Goal: Answer question/provide support: Share knowledge or assist other users

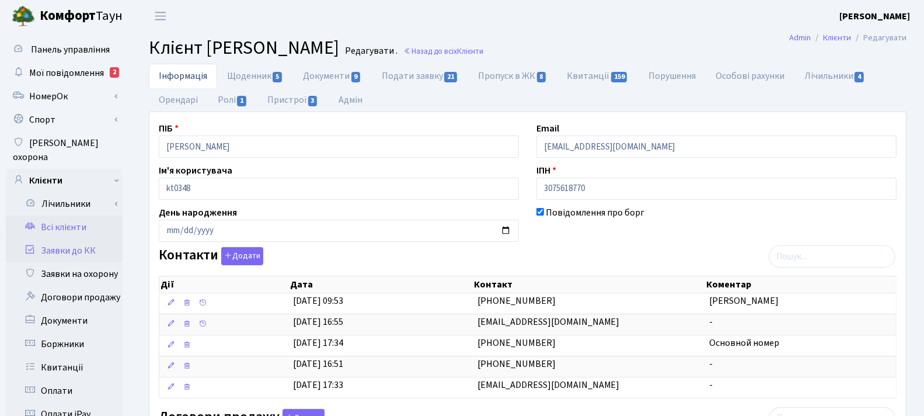
click at [75, 239] on link "Заявки до КК" at bounding box center [64, 250] width 117 height 23
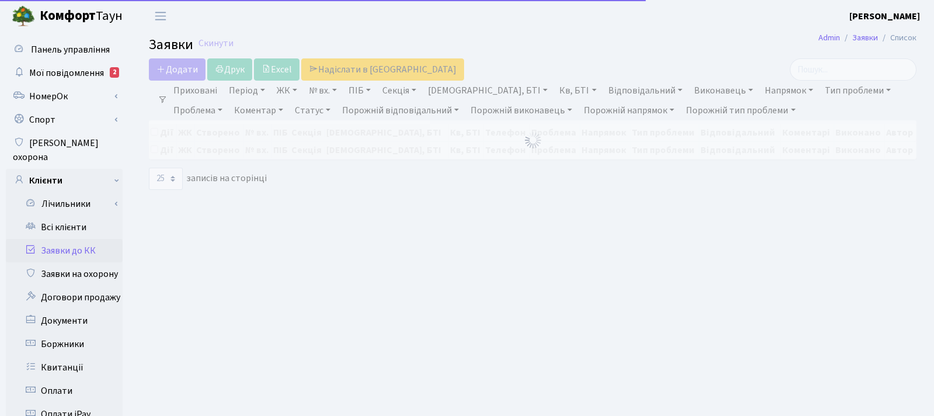
select select "25"
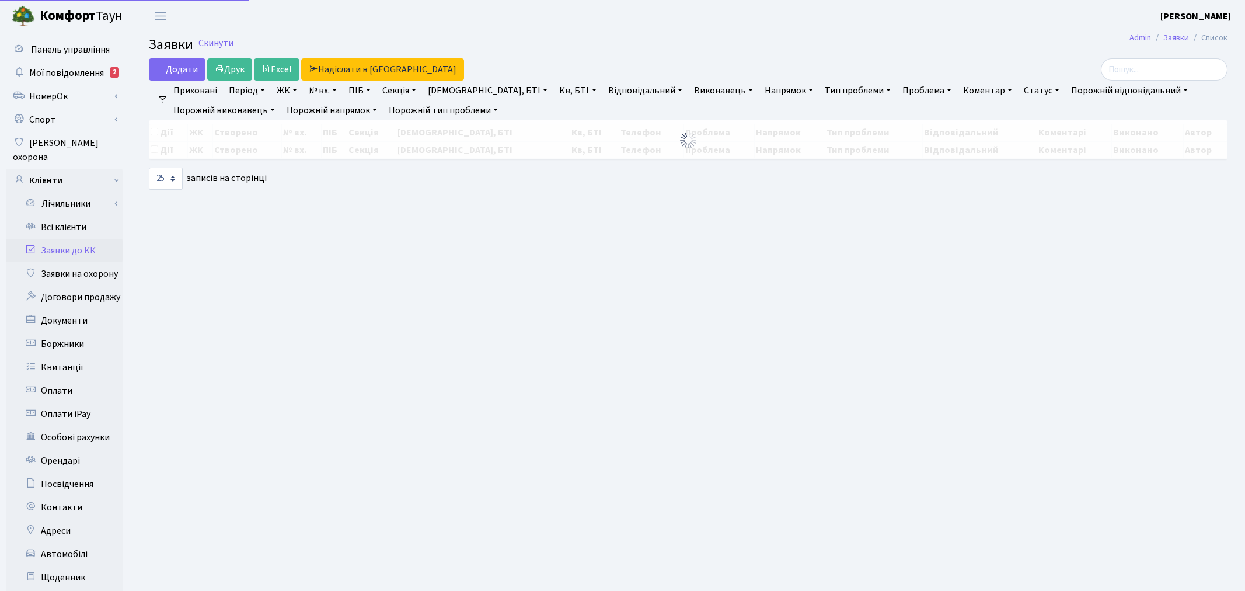
select select "25"
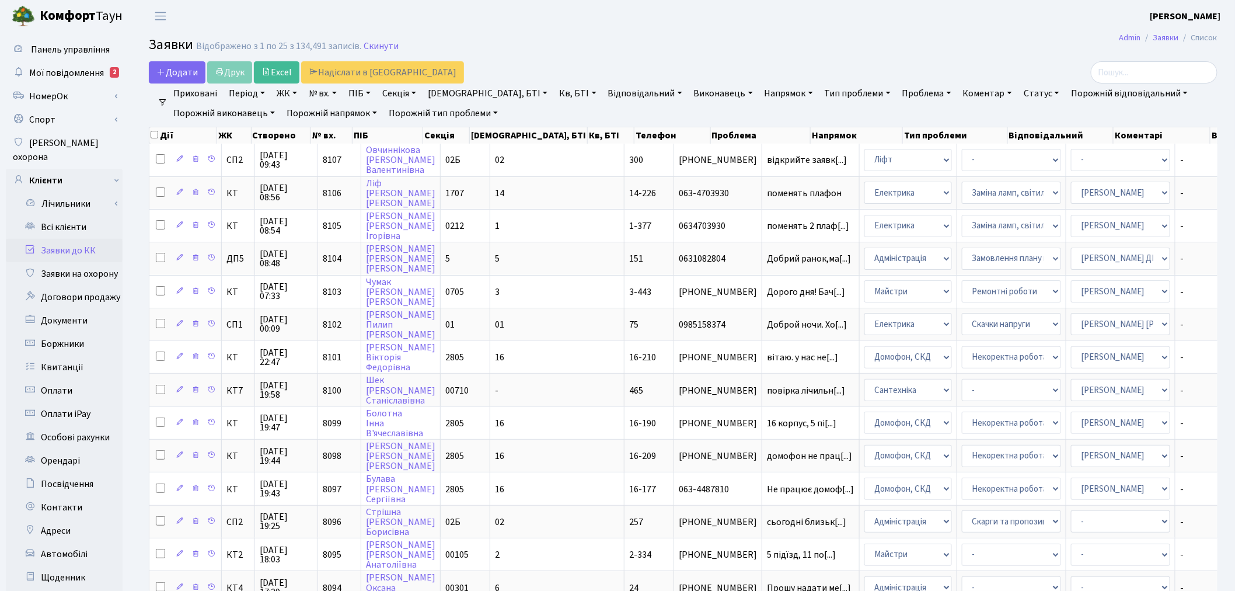
click at [89, 239] on link "Заявки до КК" at bounding box center [64, 250] width 117 height 23
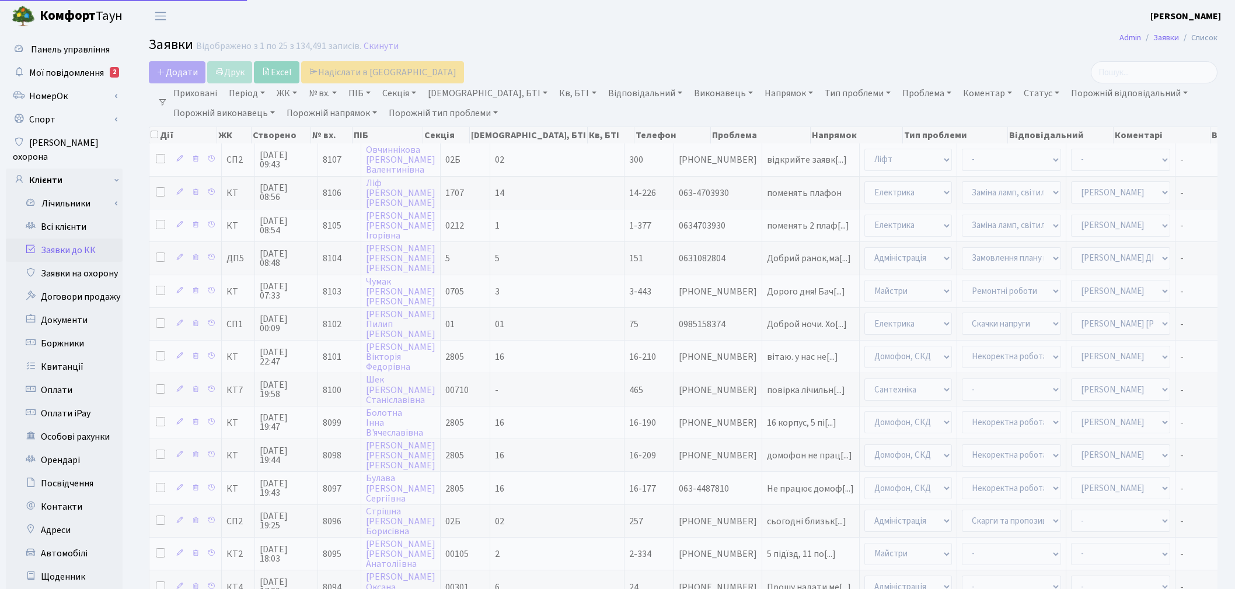
select select "25"
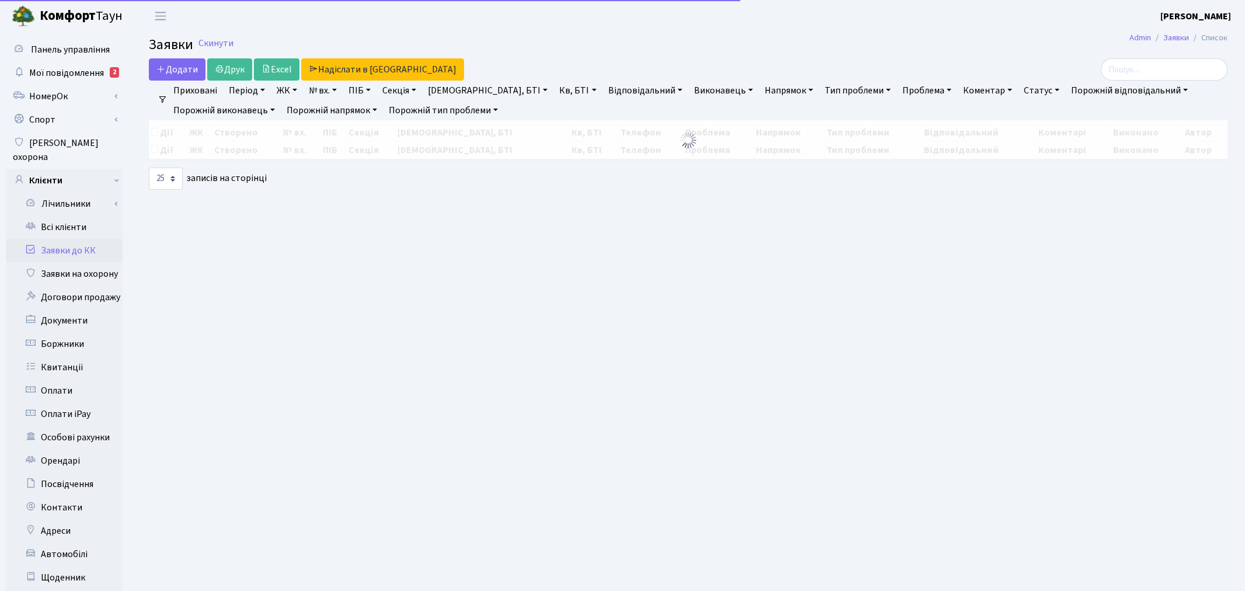
select select "25"
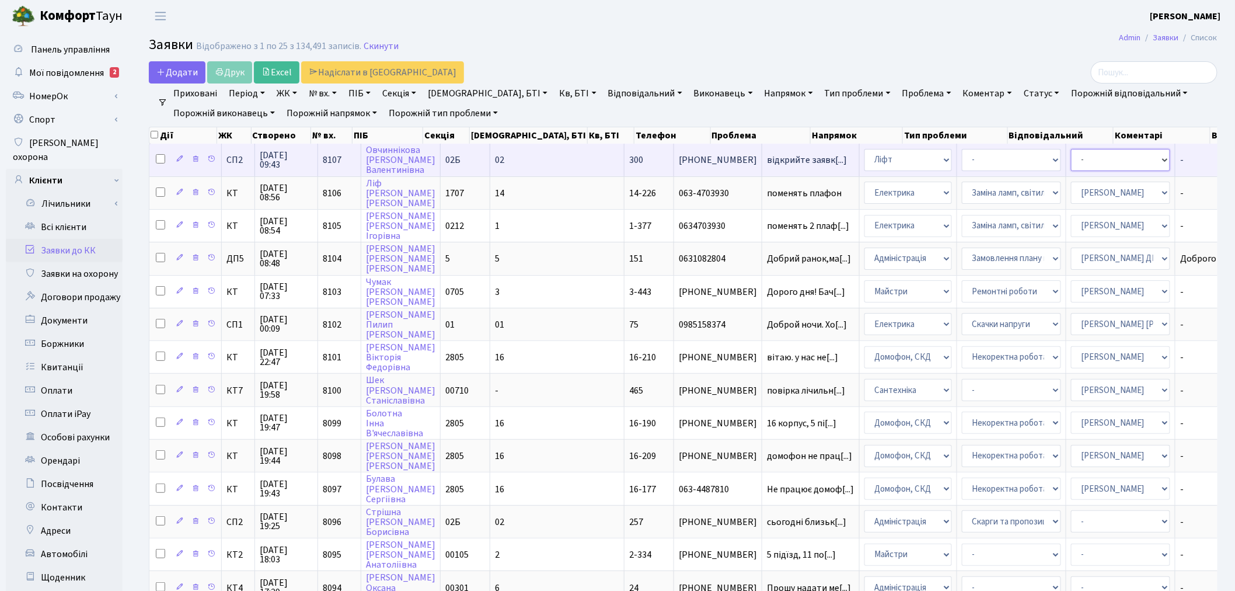
click at [1071, 160] on select "- Адміністратор ЖК КТ [PERSON_NAME] [PERSON_NAME] [PERSON_NAME]Ю. [PERSON_NAME]…" at bounding box center [1120, 160] width 99 height 22
select select "85"
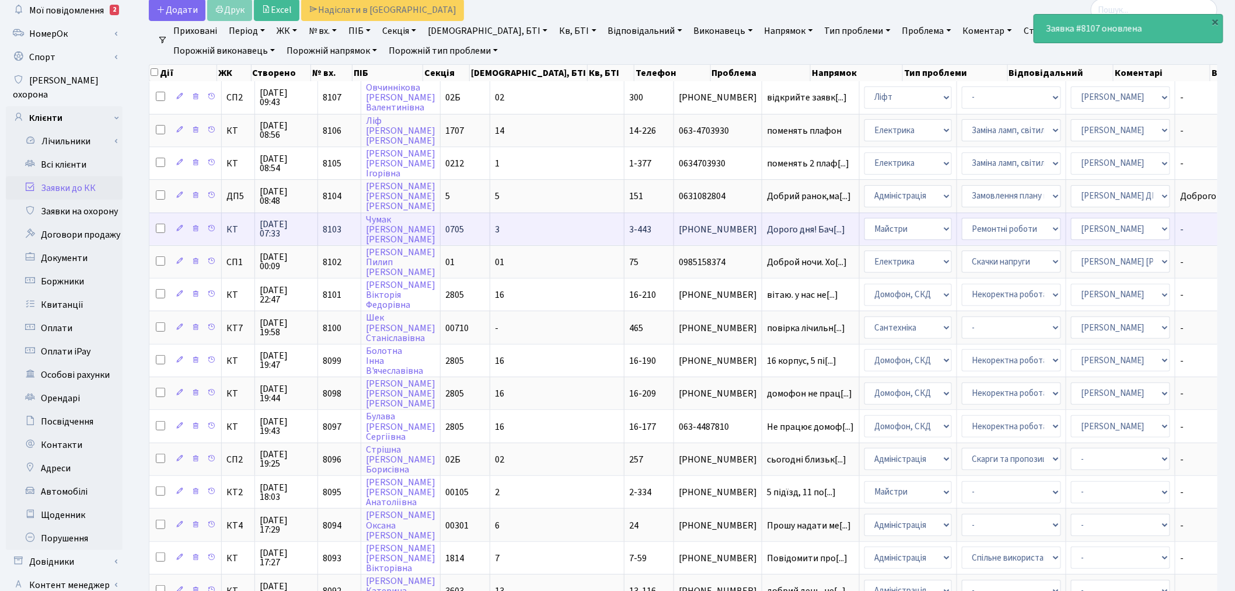
scroll to position [65, 0]
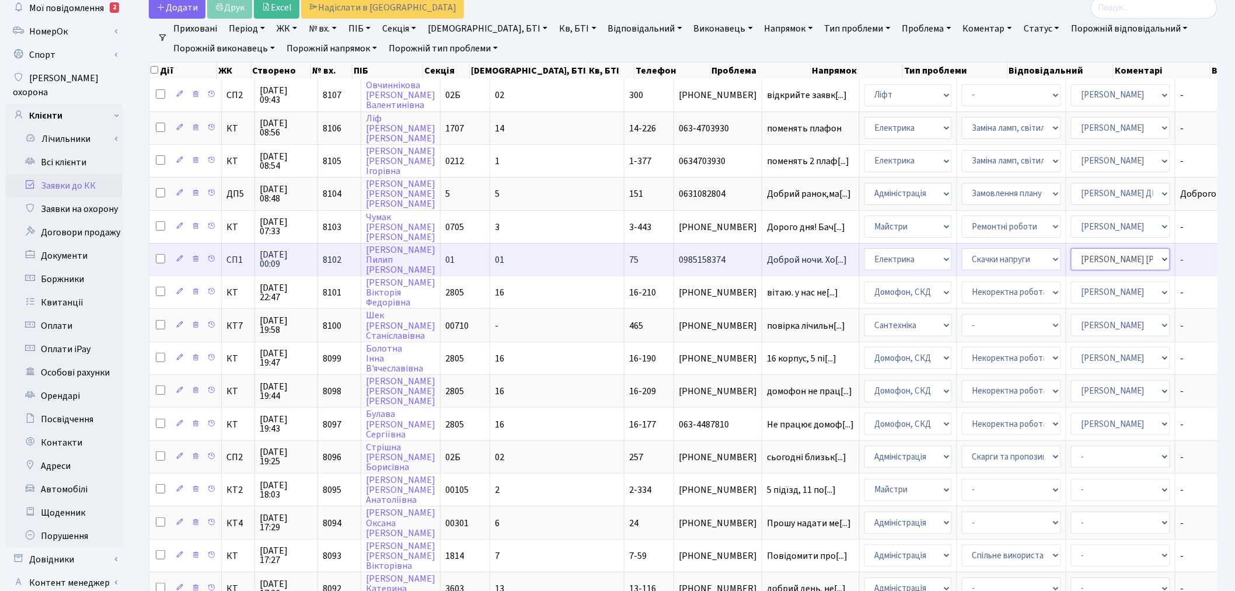
click at [1071, 250] on select "- Адміністратор ЖК КТ Вижул В. В. Гордієнко Н.В. Дядюшкін Д.Ю. Кипчук Т. А. Кла…" at bounding box center [1120, 259] width 99 height 22
select select "85"
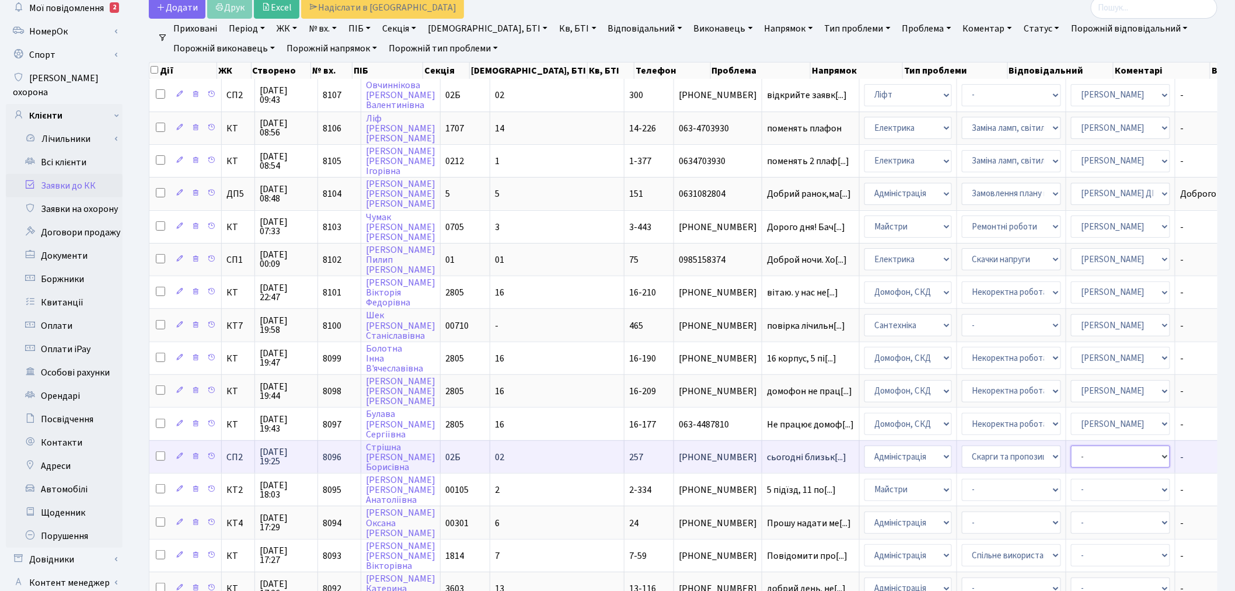
click at [1071, 446] on select "- Адміністратор ЖК КТ [PERSON_NAME] [PERSON_NAME] [PERSON_NAME]Ю. [PERSON_NAME]…" at bounding box center [1120, 456] width 99 height 22
select select "85"
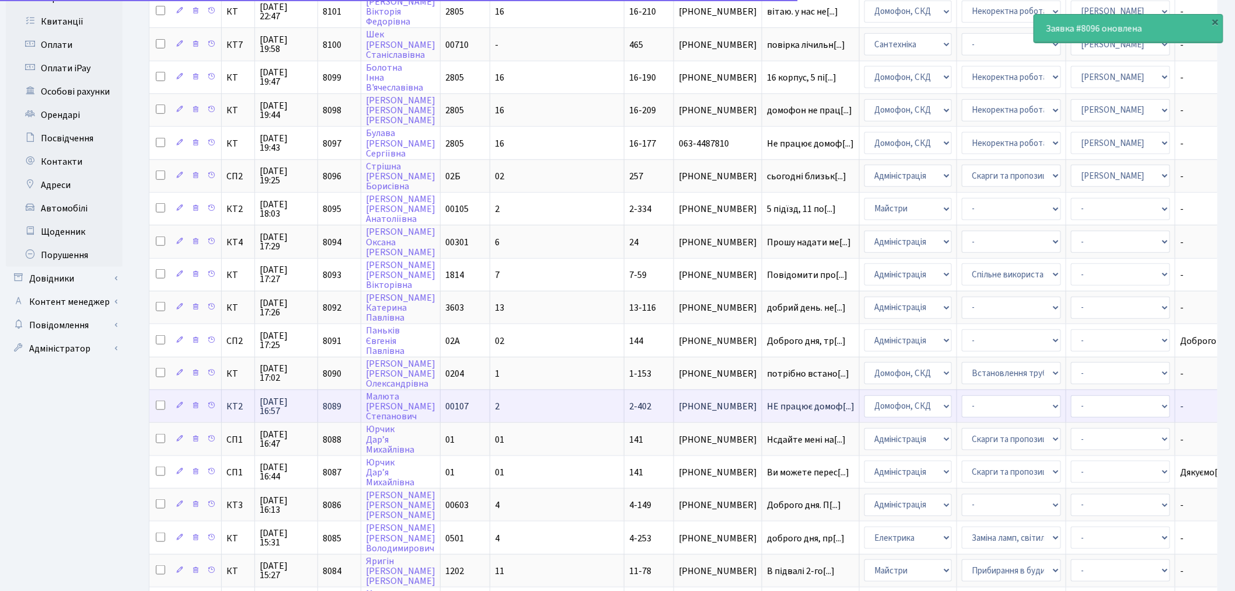
scroll to position [389, 0]
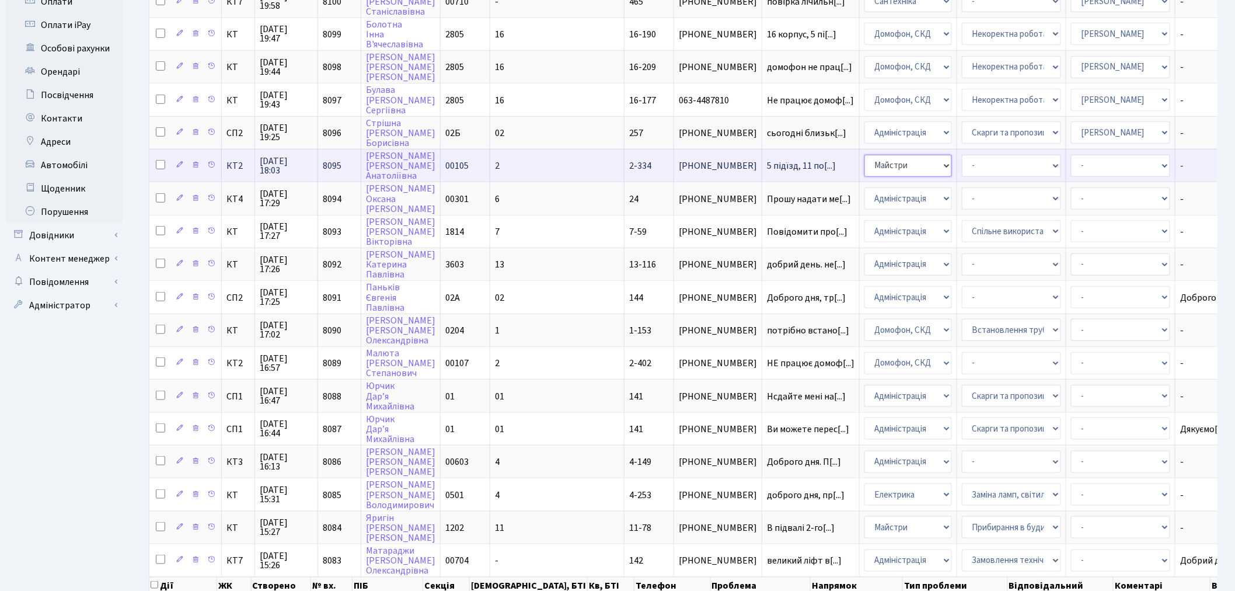
click at [864, 155] on select "- Адміністрація Домофон, СКД Ліфт Майстри Сантехніка Економічний відділ Електри…" at bounding box center [908, 166] width 88 height 22
drag, startPoint x: 940, startPoint y: 149, endPoint x: 941, endPoint y: 158, distance: 8.2
click at [962, 155] on select "- Замовлення плану комунікацій Дитячі майданчики Озеленення Прибирання в будинк…" at bounding box center [1011, 166] width 99 height 22
select select "58"
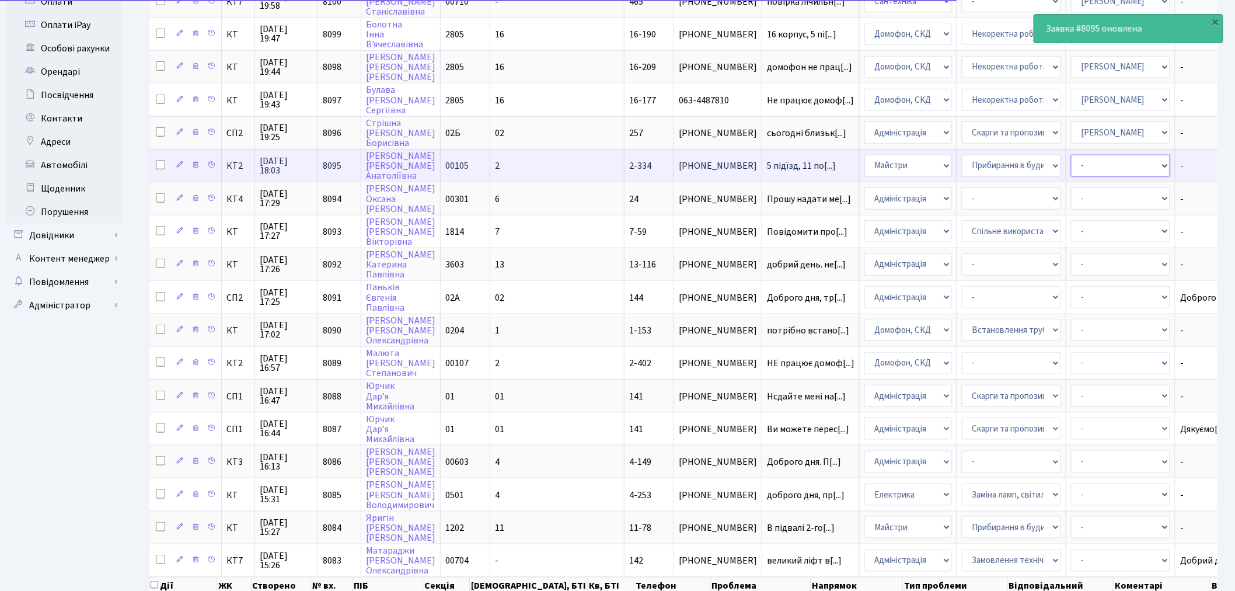
click at [1071, 155] on select "- Адміністратор ЖК КТ Вижул В. В. Гордієнко Н.В. Дядюшкін Д.Ю. Кипчук Т. А. Кла…" at bounding box center [1120, 166] width 99 height 22
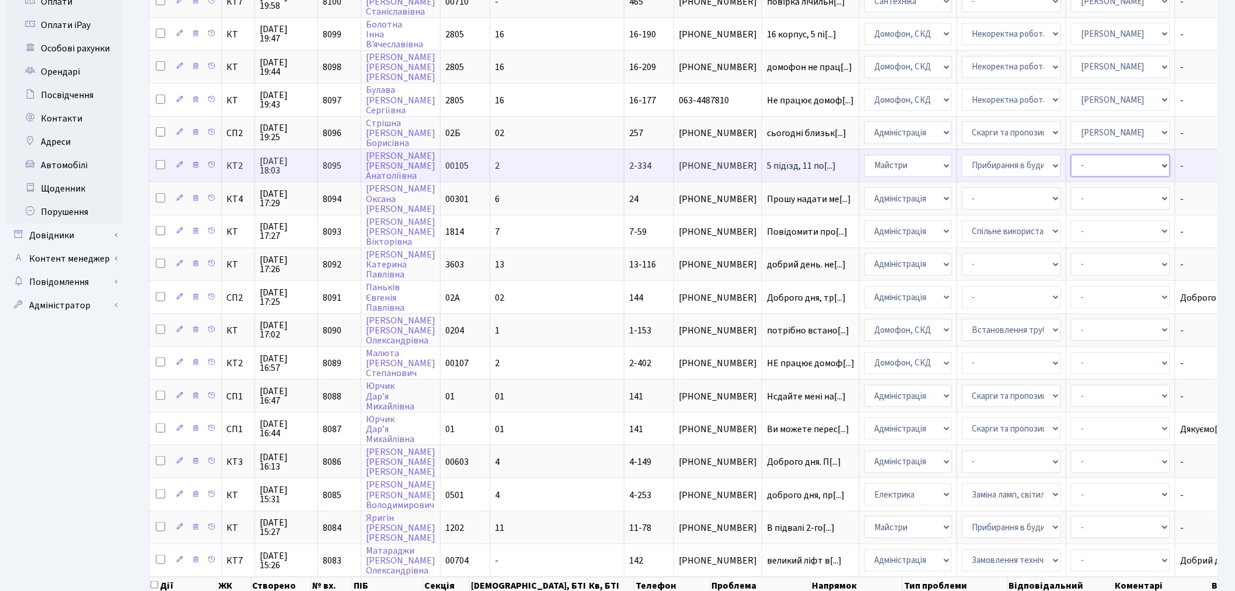
select select "42"
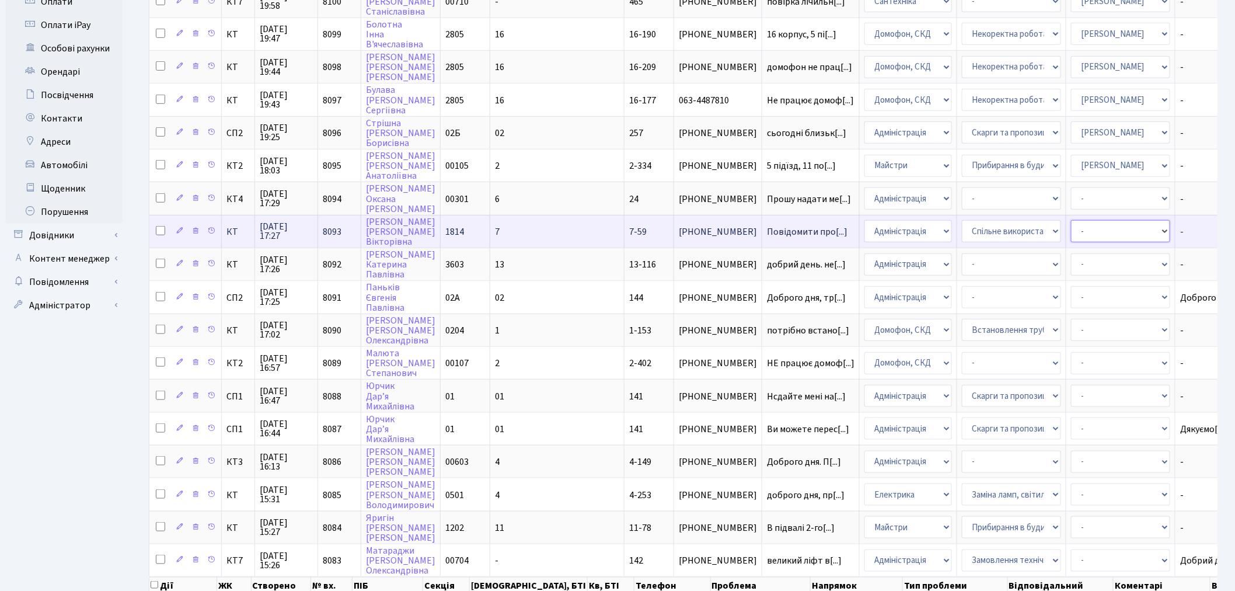
click at [1071, 220] on select "- Адміністратор ЖК КТ Вижул В. В. Гордієнко Н.В. Дядюшкін Д.Ю. Кипчук Т. А. Кла…" at bounding box center [1120, 231] width 99 height 22
select select "14"
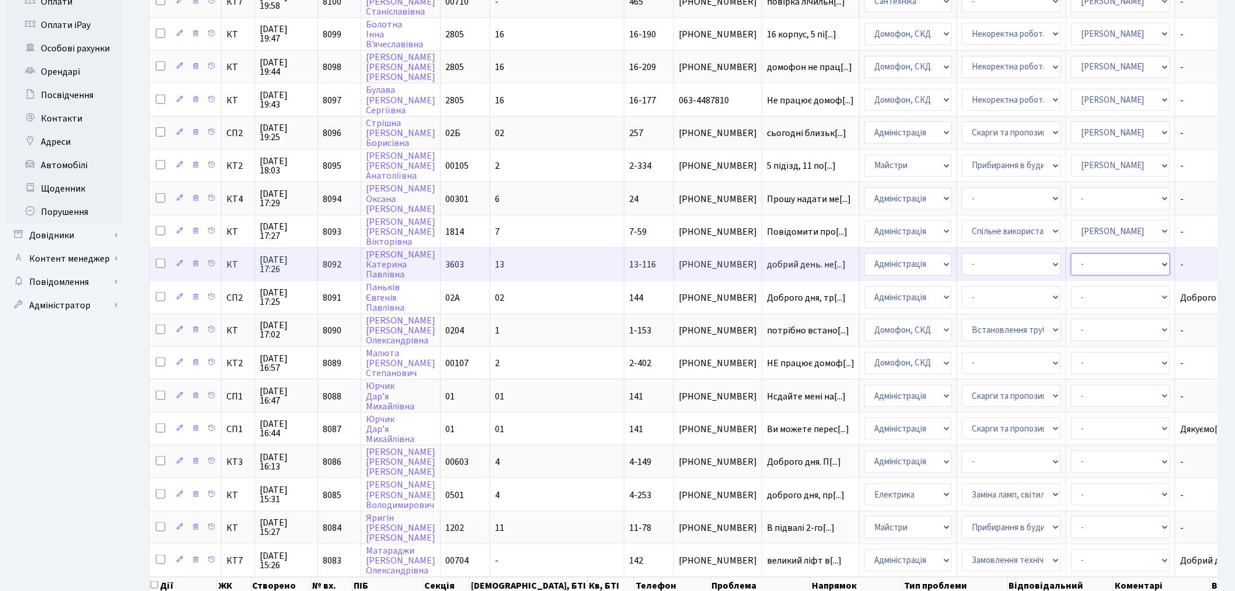
click at [1071, 253] on select "- Адміністратор ЖК КТ Вижул В. В. Гордієнко Н.В. Дядюшкін Д.Ю. Кипчук Т. А. Кла…" at bounding box center [1120, 264] width 99 height 22
select select "112"
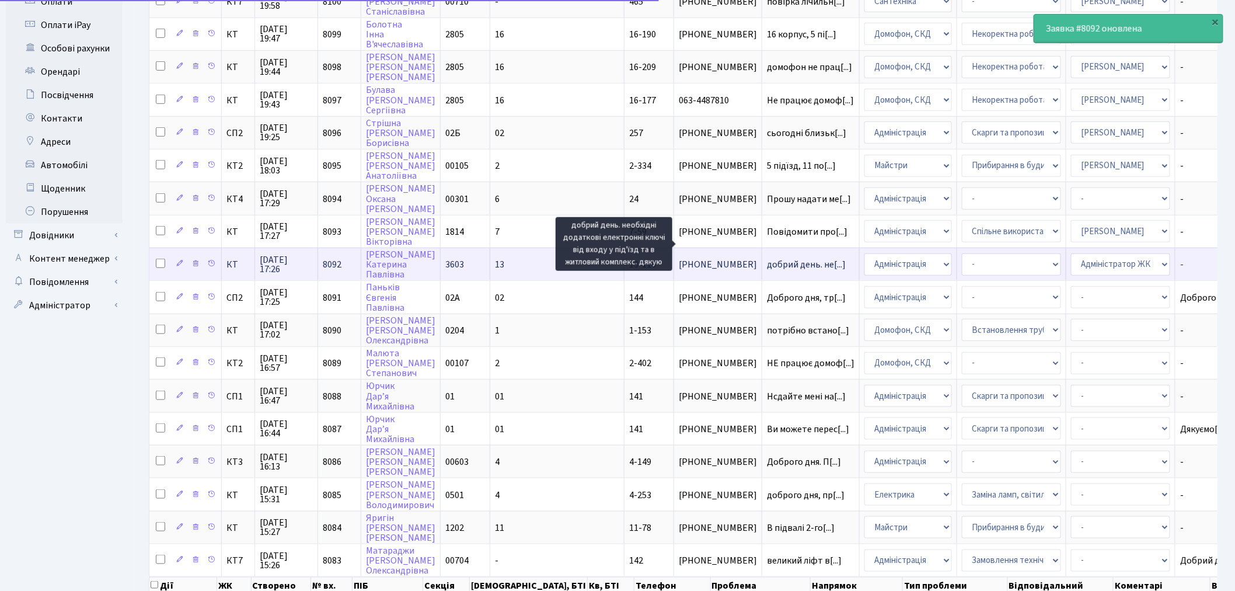
click at [767, 258] on span "добрий день. не[...]" at bounding box center [806, 264] width 79 height 13
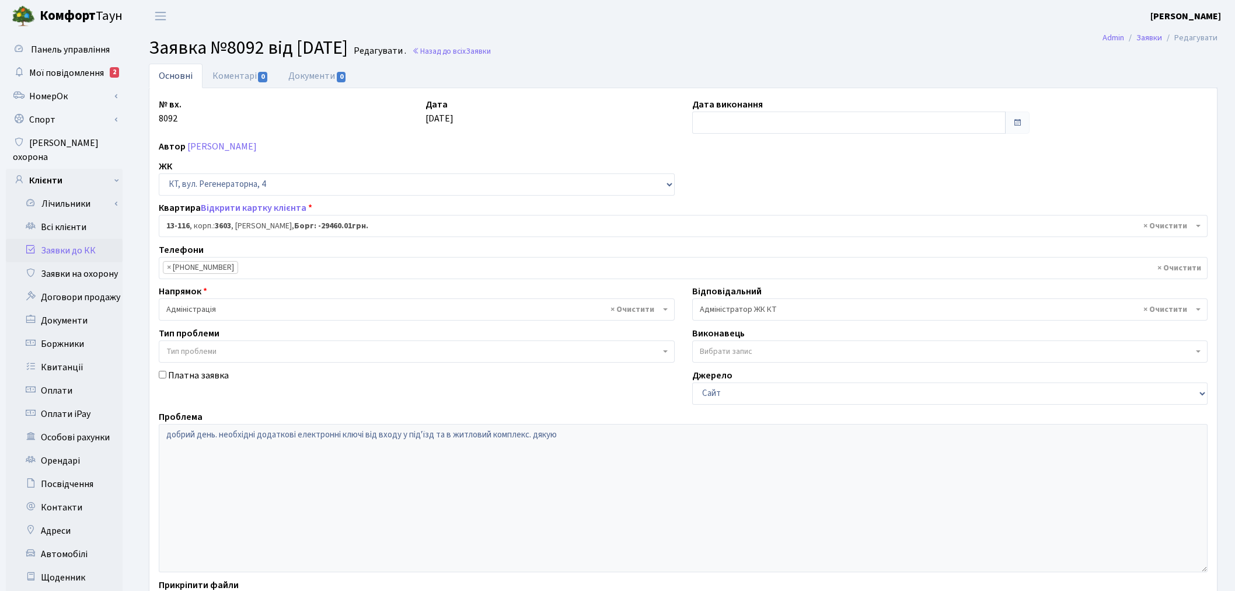
select select "7762"
click at [228, 79] on link "Коментарі 0" at bounding box center [241, 76] width 76 height 24
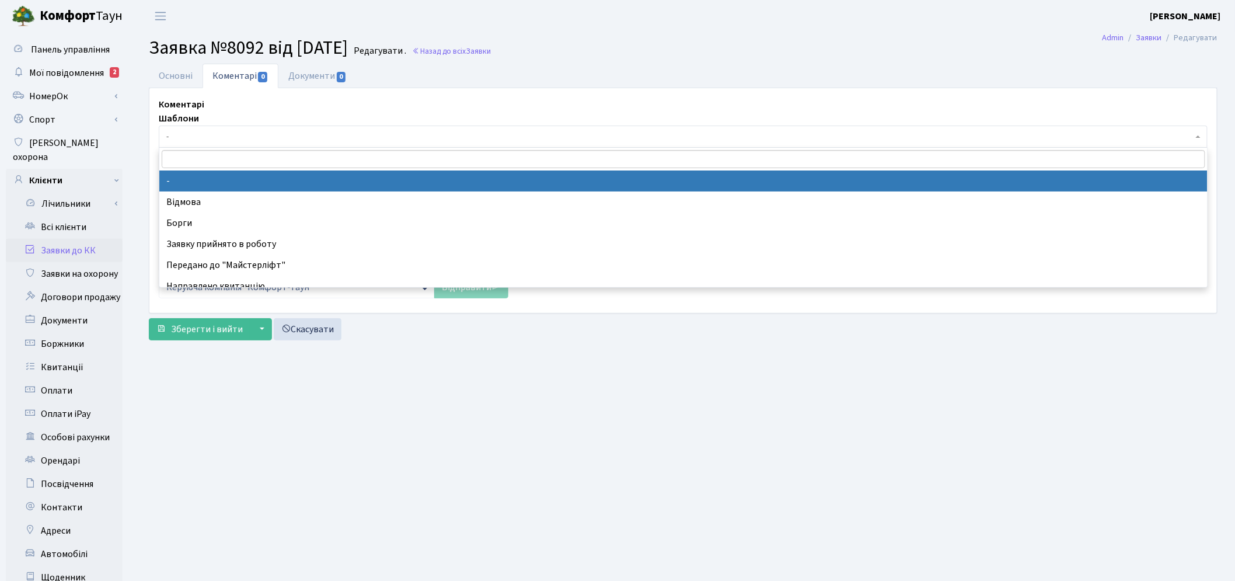
click at [281, 140] on span "-" at bounding box center [679, 137] width 1027 height 12
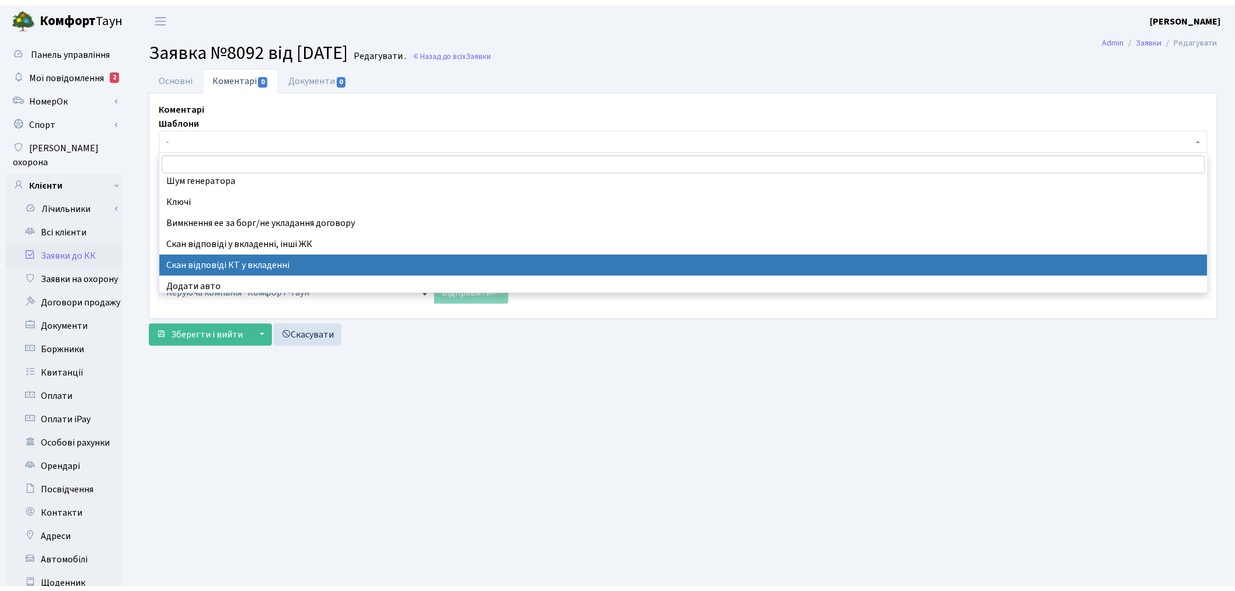
scroll to position [298, 0]
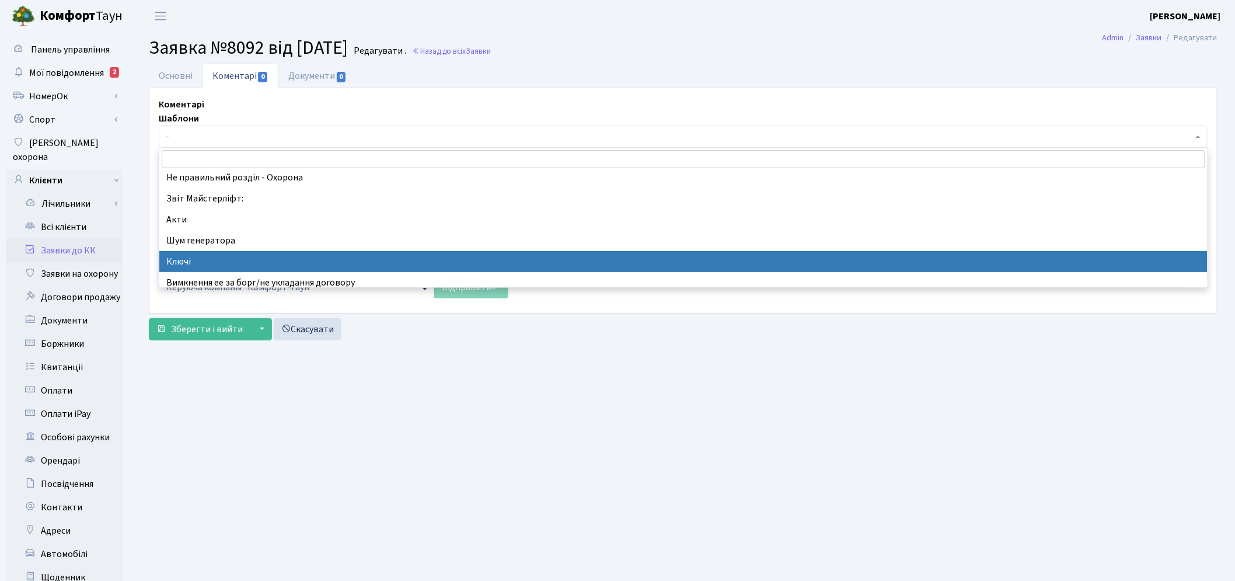
select select "46"
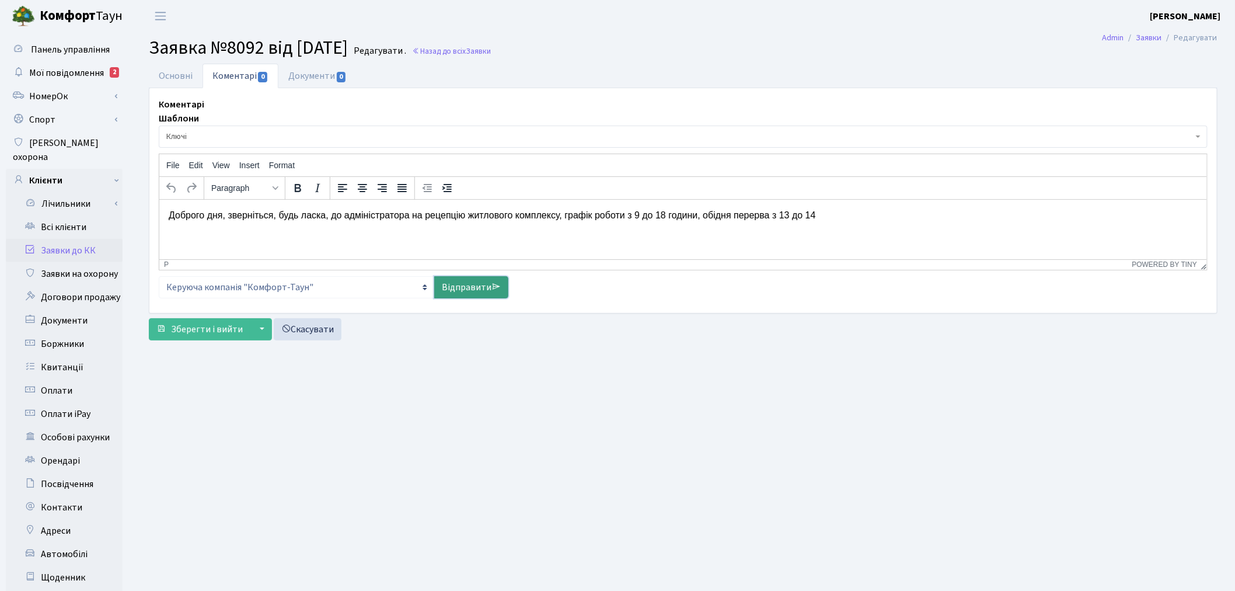
click at [458, 289] on link "Відправити" at bounding box center [471, 287] width 74 height 22
select select
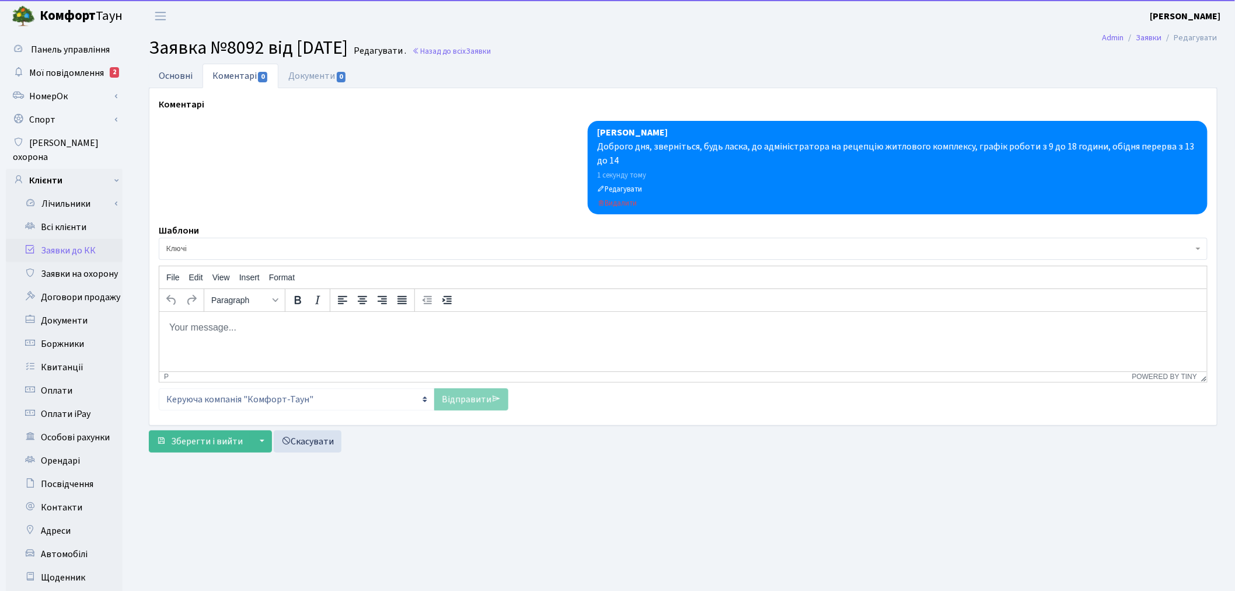
click at [170, 71] on link "Основні" at bounding box center [176, 76] width 54 height 24
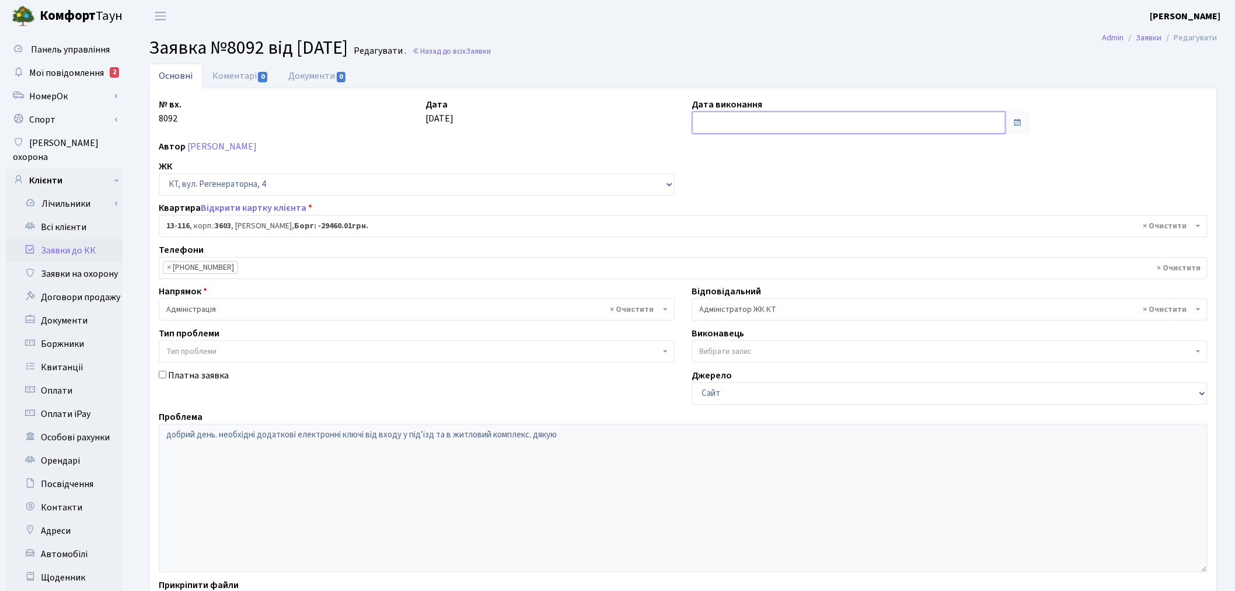
drag, startPoint x: 818, startPoint y: 123, endPoint x: 813, endPoint y: 133, distance: 11.7
click at [818, 123] on input "text" at bounding box center [849, 122] width 314 height 22
drag, startPoint x: 740, startPoint y: 232, endPoint x: 692, endPoint y: 254, distance: 53.3
click at [739, 232] on td "17" at bounding box center [739, 235] width 18 height 18
type input "17.09.2025"
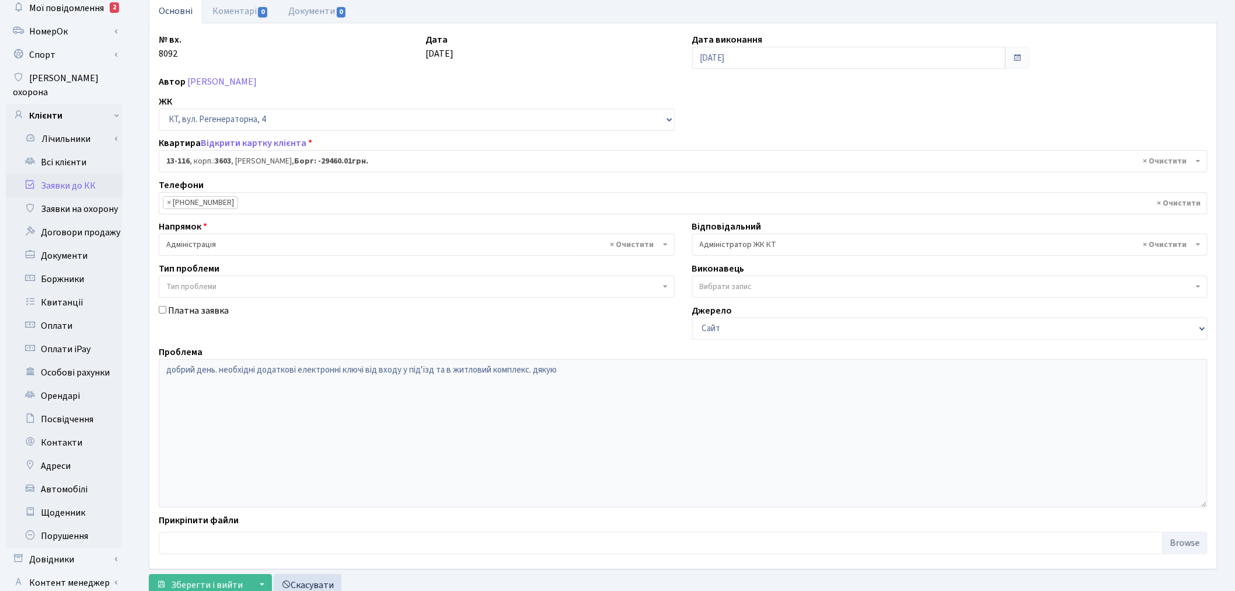
scroll to position [135, 0]
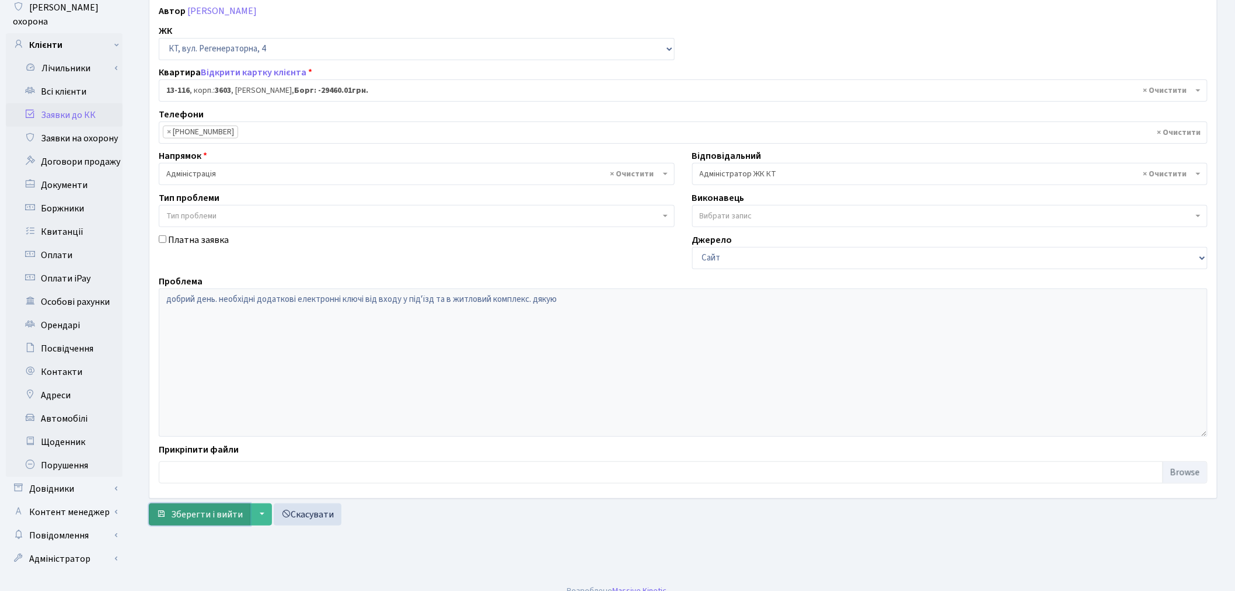
click at [219, 520] on span "Зберегти і вийти" at bounding box center [207, 514] width 72 height 13
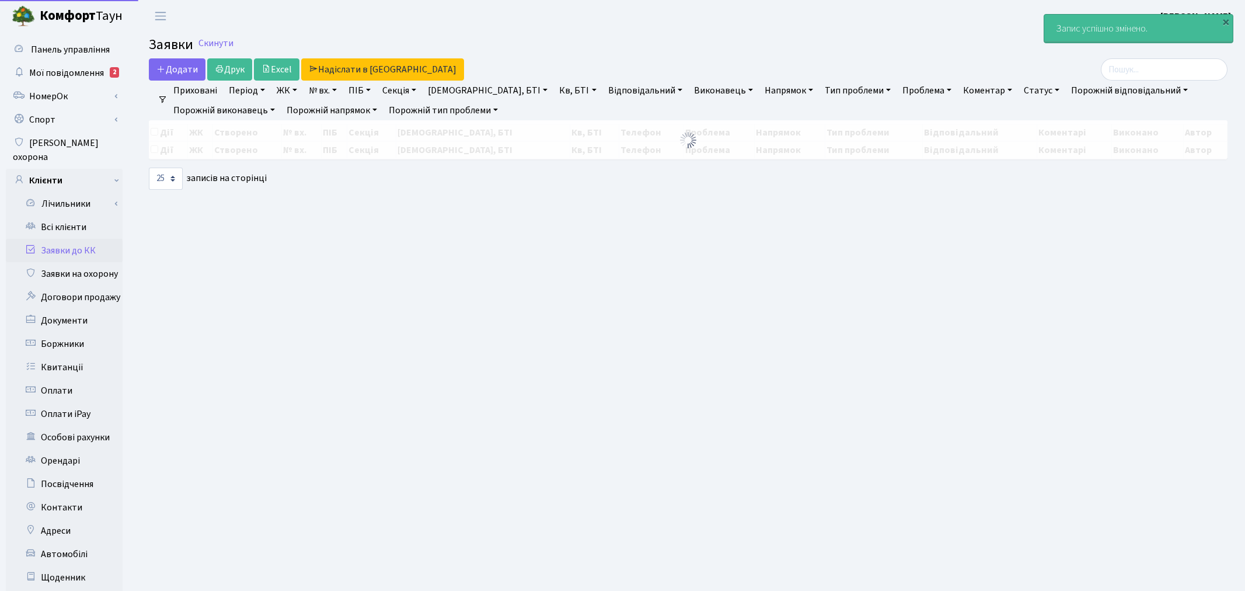
select select "25"
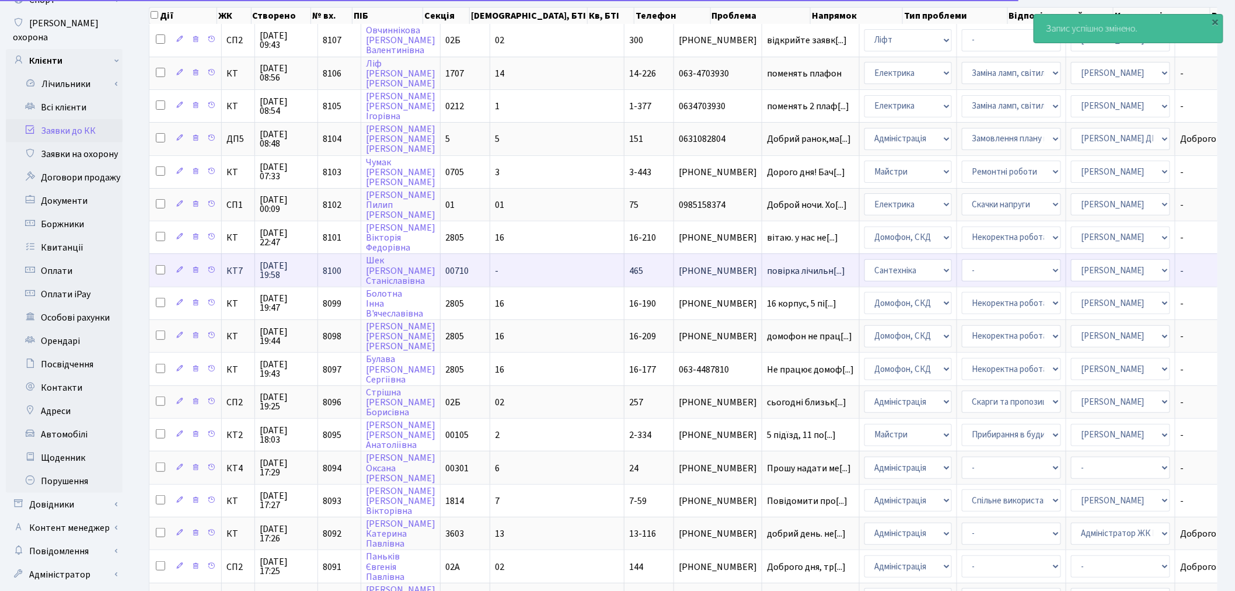
scroll to position [259, 0]
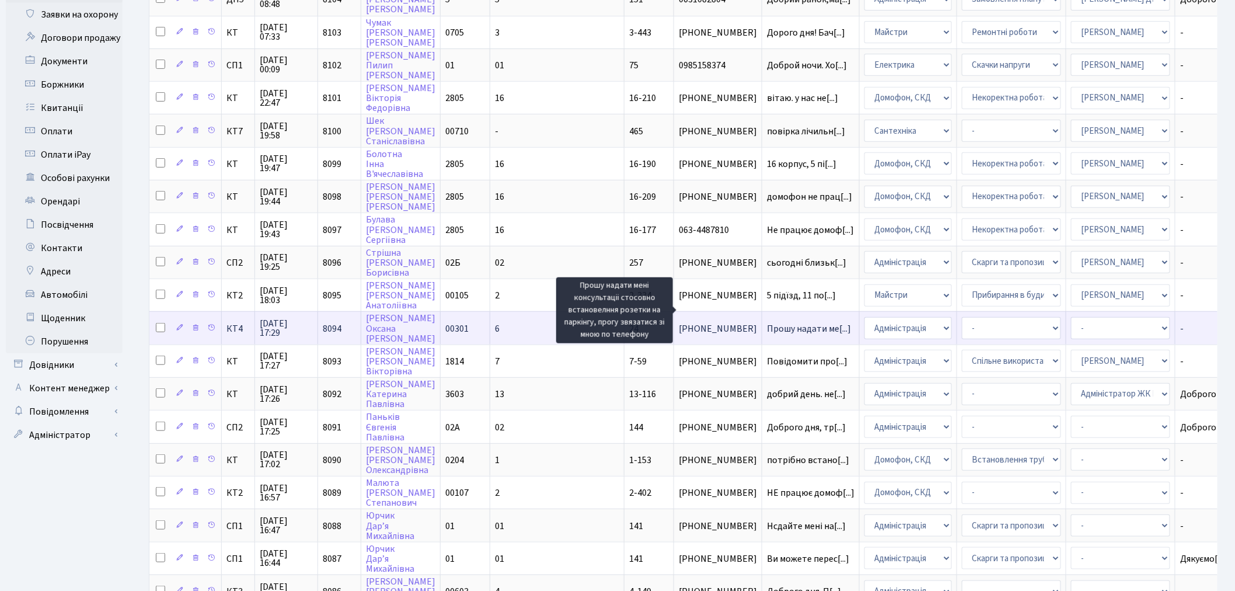
click at [767, 322] on span "Прошу надати ме[...]" at bounding box center [809, 328] width 84 height 13
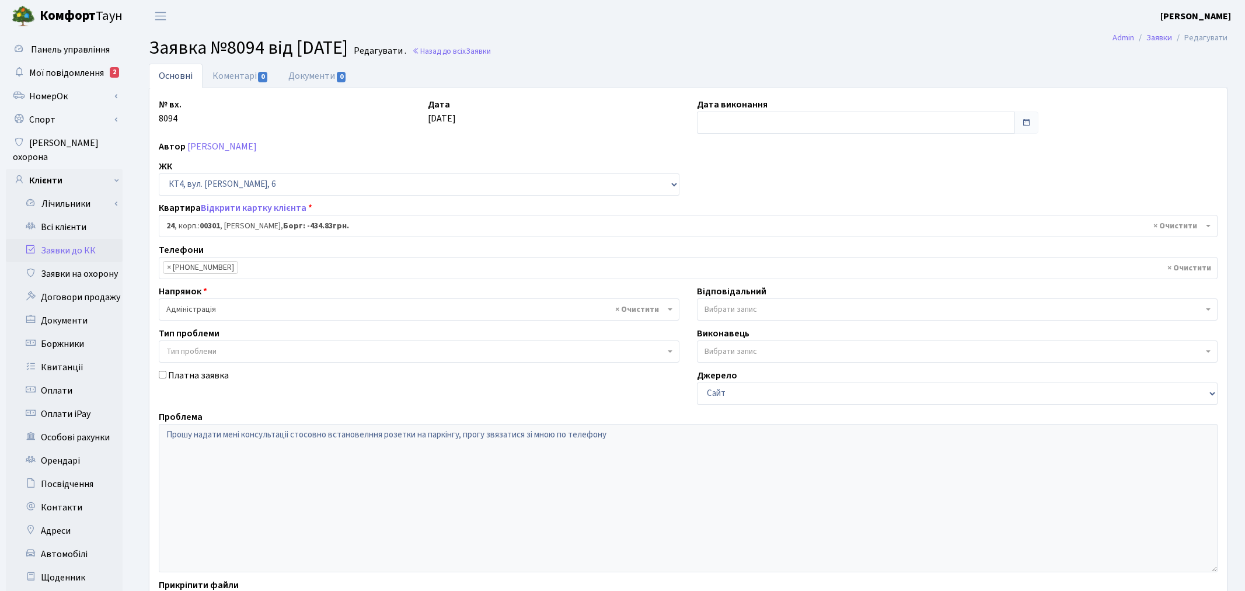
select select "16754"
click at [244, 71] on link "Коментарі 0" at bounding box center [241, 76] width 76 height 24
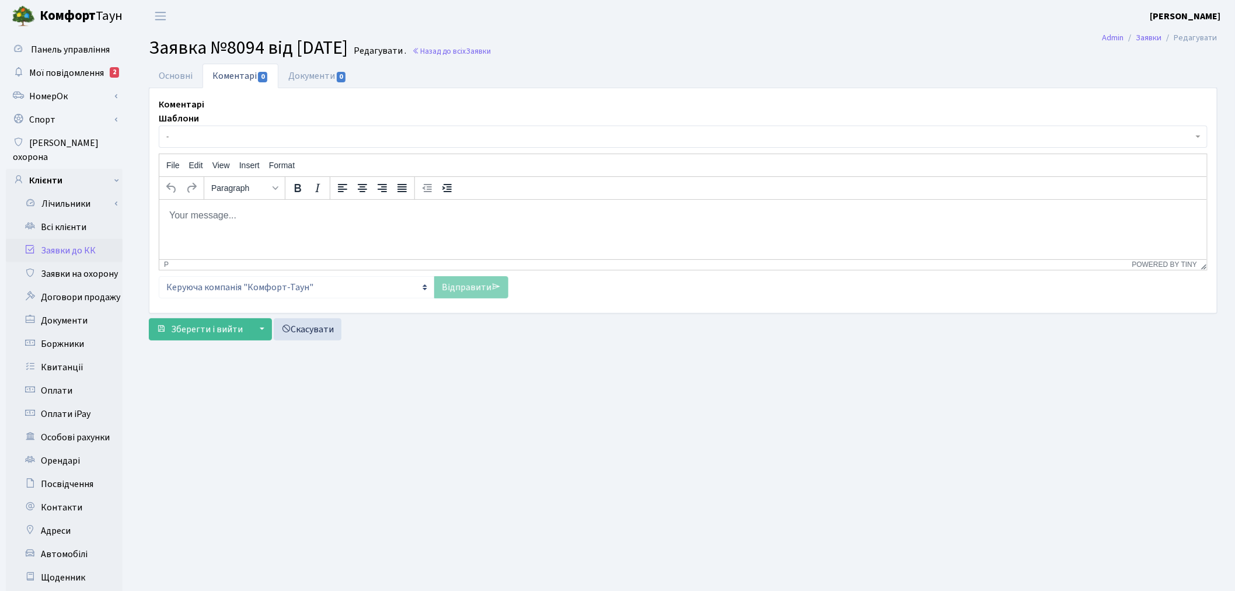
click at [238, 225] on html at bounding box center [683, 215] width 1048 height 32
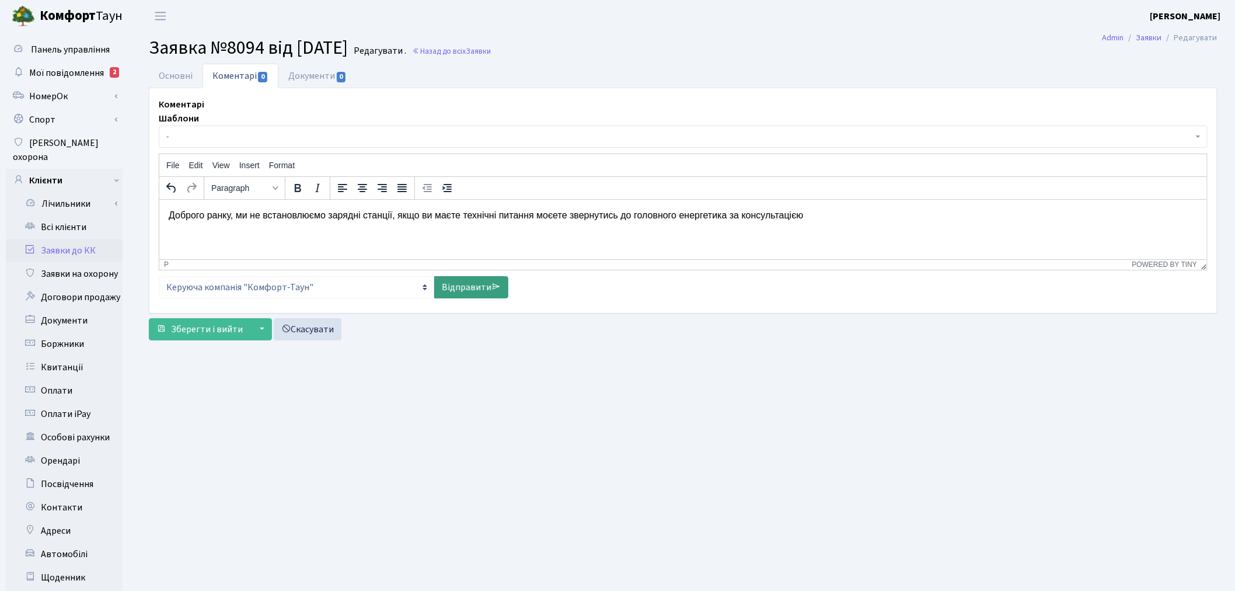
click at [455, 285] on link "Відправити" at bounding box center [471, 287] width 74 height 22
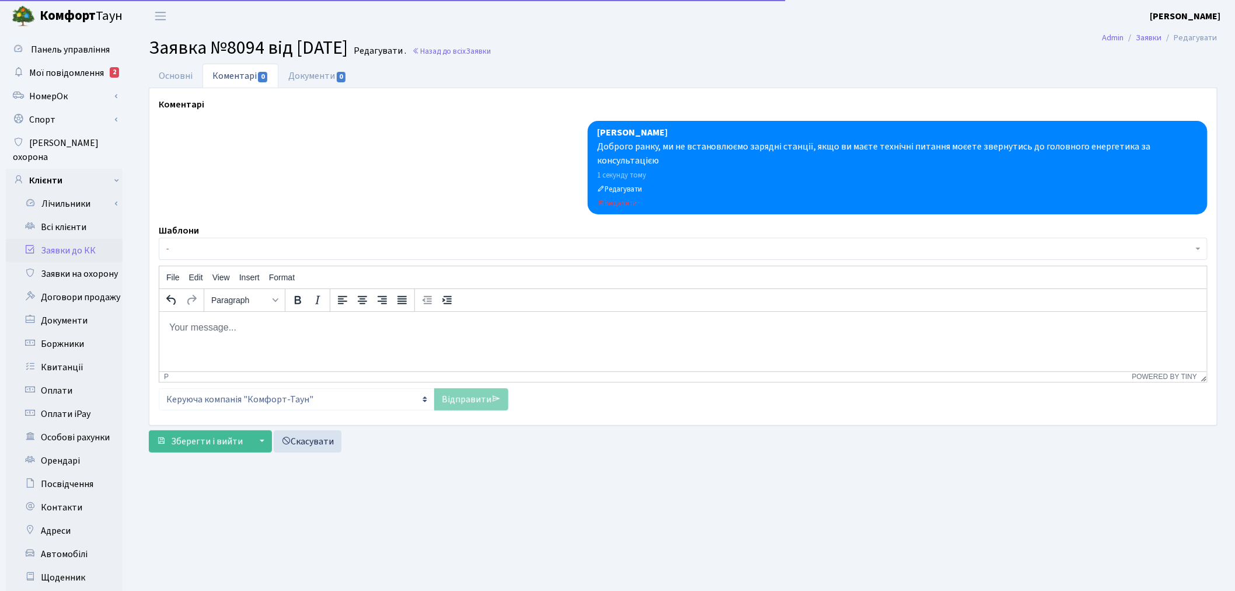
drag, startPoint x: 184, startPoint y: 75, endPoint x: 268, endPoint y: 75, distance: 84.0
click at [185, 75] on link "Основні" at bounding box center [176, 76] width 54 height 25
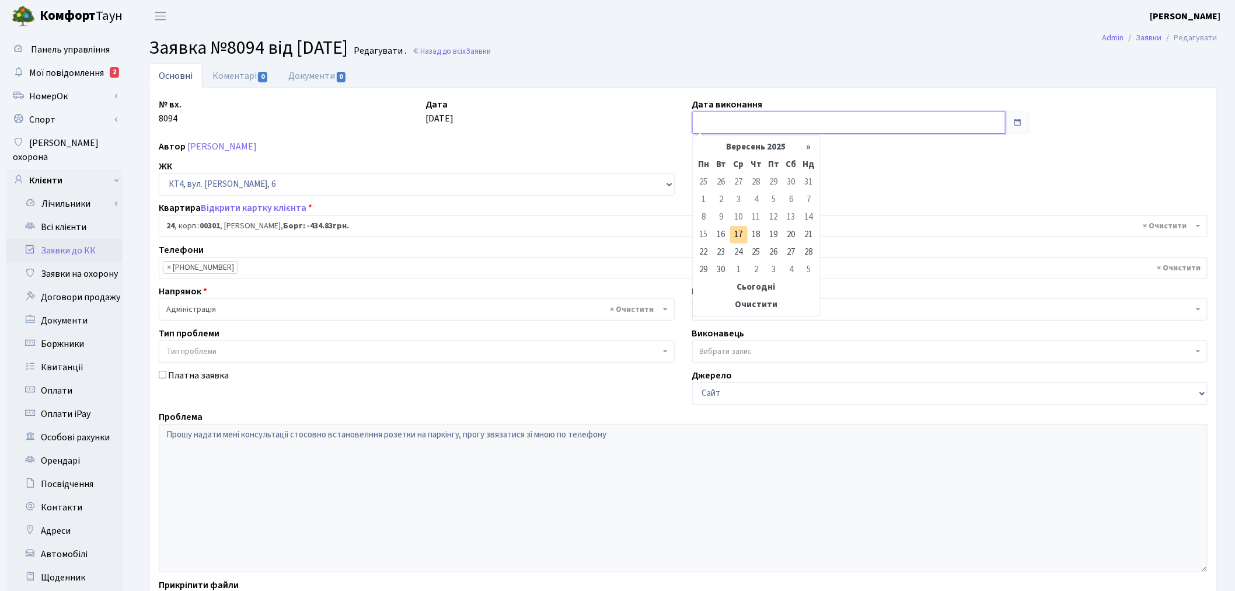
drag, startPoint x: 762, startPoint y: 117, endPoint x: 774, endPoint y: 170, distance: 53.9
click at [762, 117] on input "text" at bounding box center [849, 122] width 314 height 22
click at [732, 235] on td "17" at bounding box center [739, 235] width 18 height 18
type input "[DATE]"
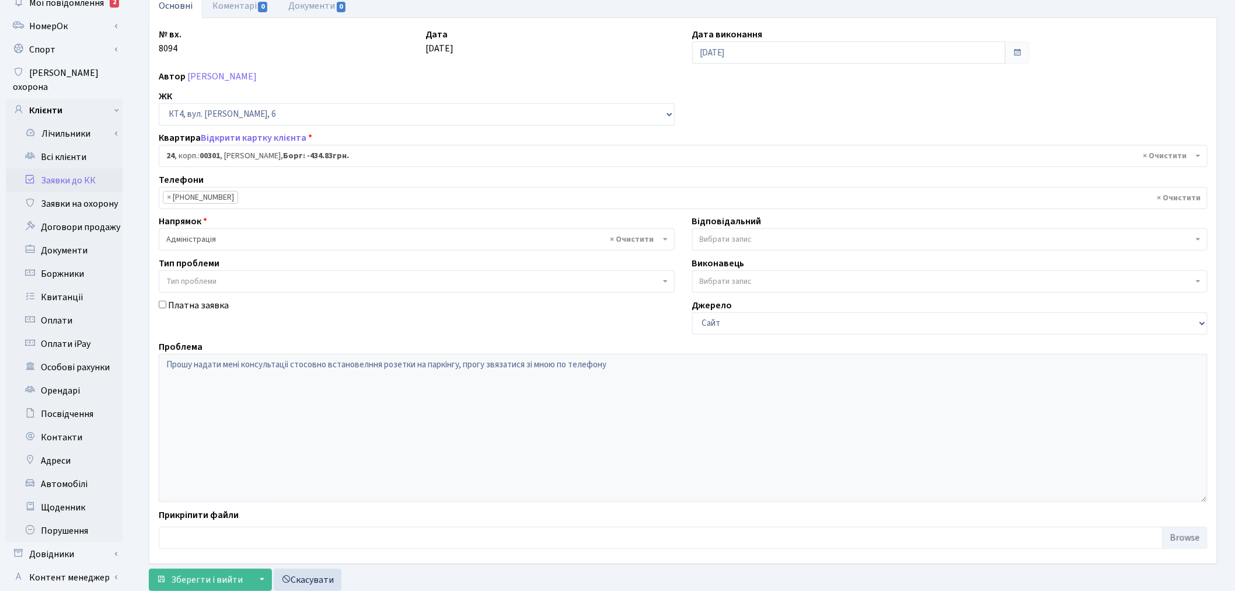
scroll to position [135, 0]
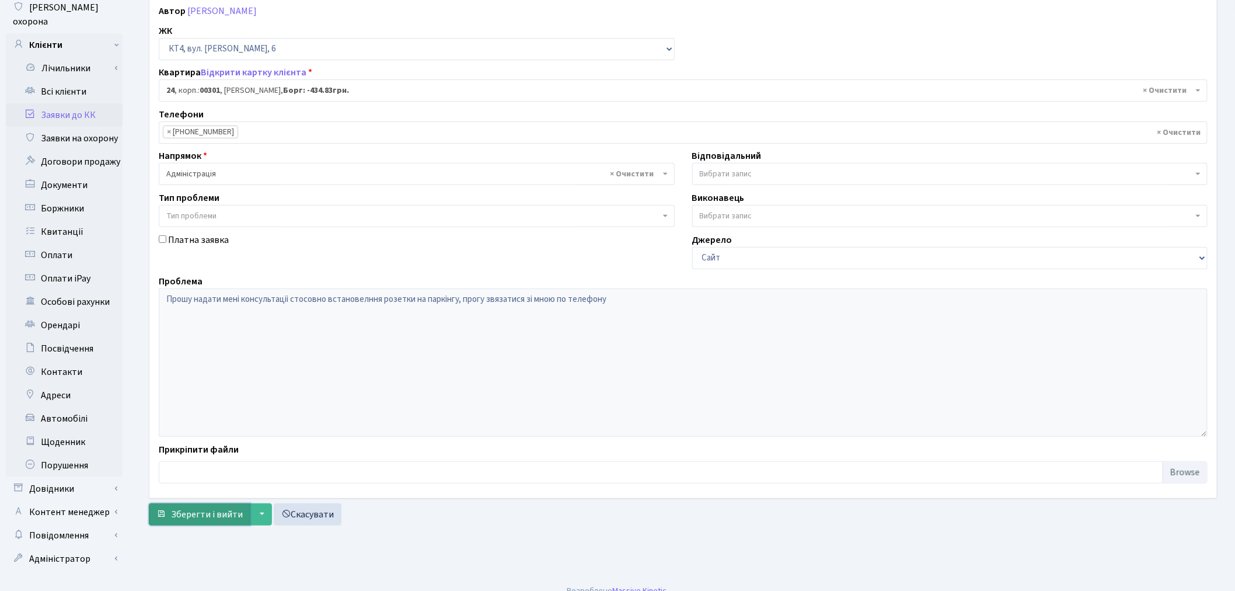
click at [181, 515] on span "Зберегти і вийти" at bounding box center [207, 514] width 72 height 13
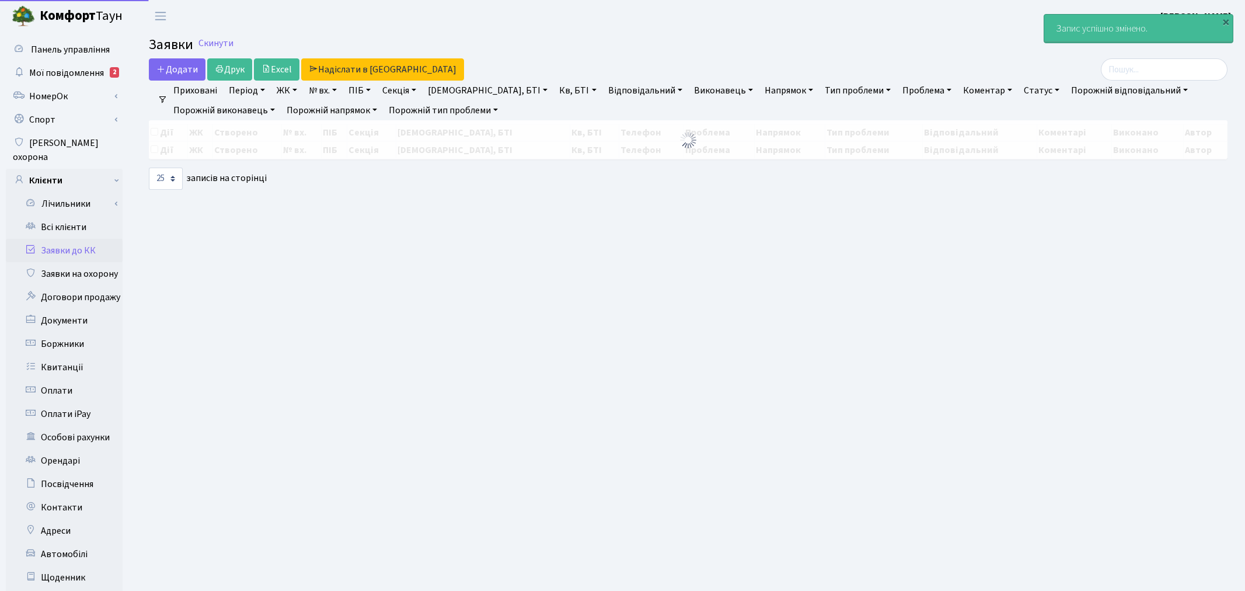
select select "25"
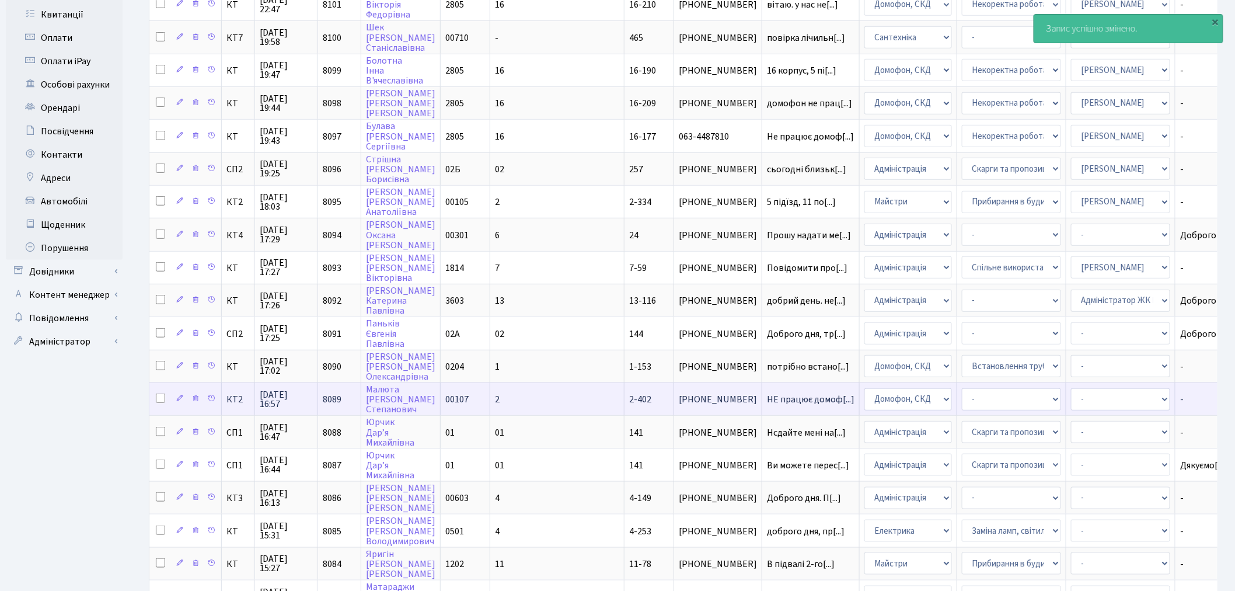
scroll to position [301, 0]
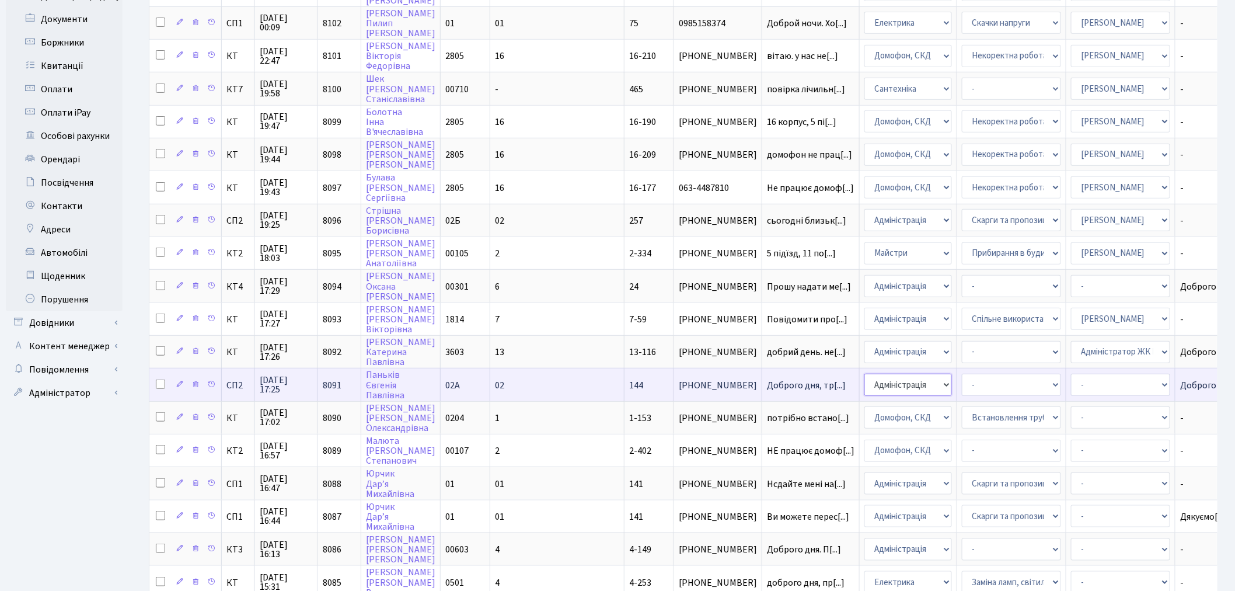
click at [864, 374] on select "- Адміністрація Домофон, СКД Ліфт Майстри Сантехніка Економічний відділ Електри…" at bounding box center [908, 385] width 88 height 22
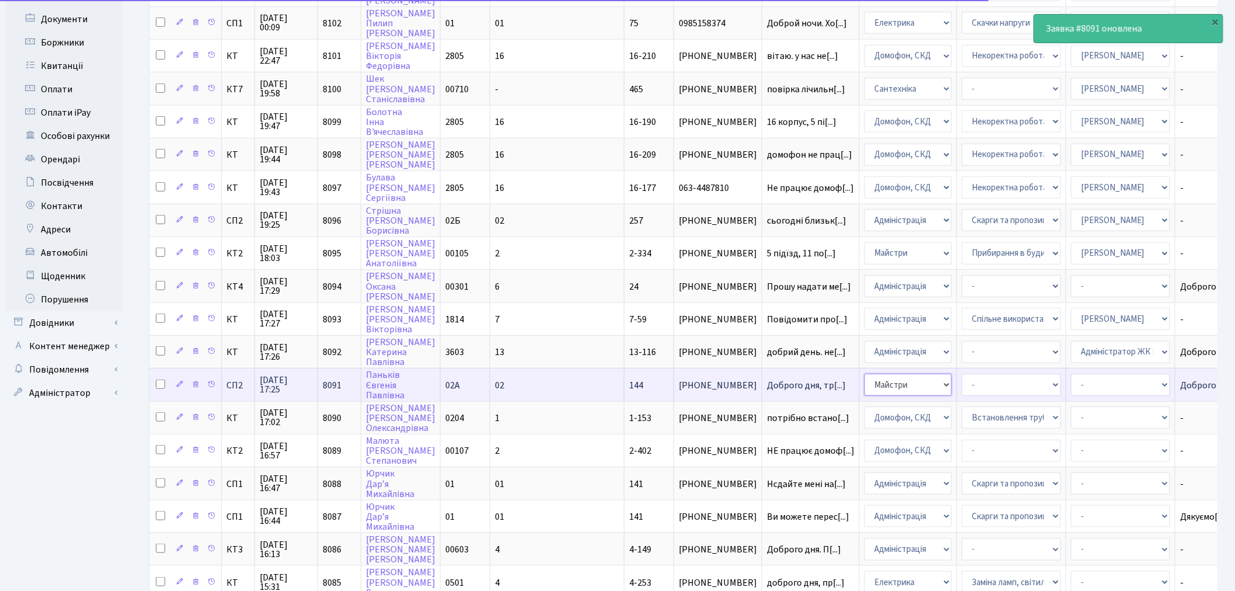
click at [864, 374] on select "- Адміністрація Домофон, СКД Ліфт Майстри Сантехніка Економічний відділ Електри…" at bounding box center [908, 385] width 88 height 22
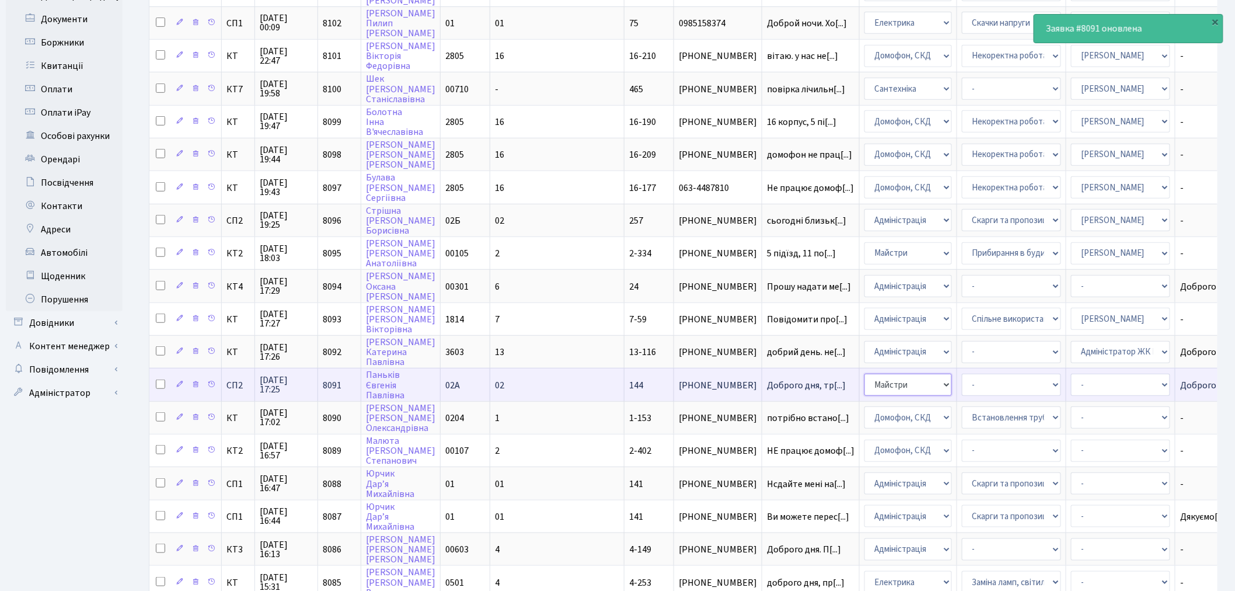
select select "16"
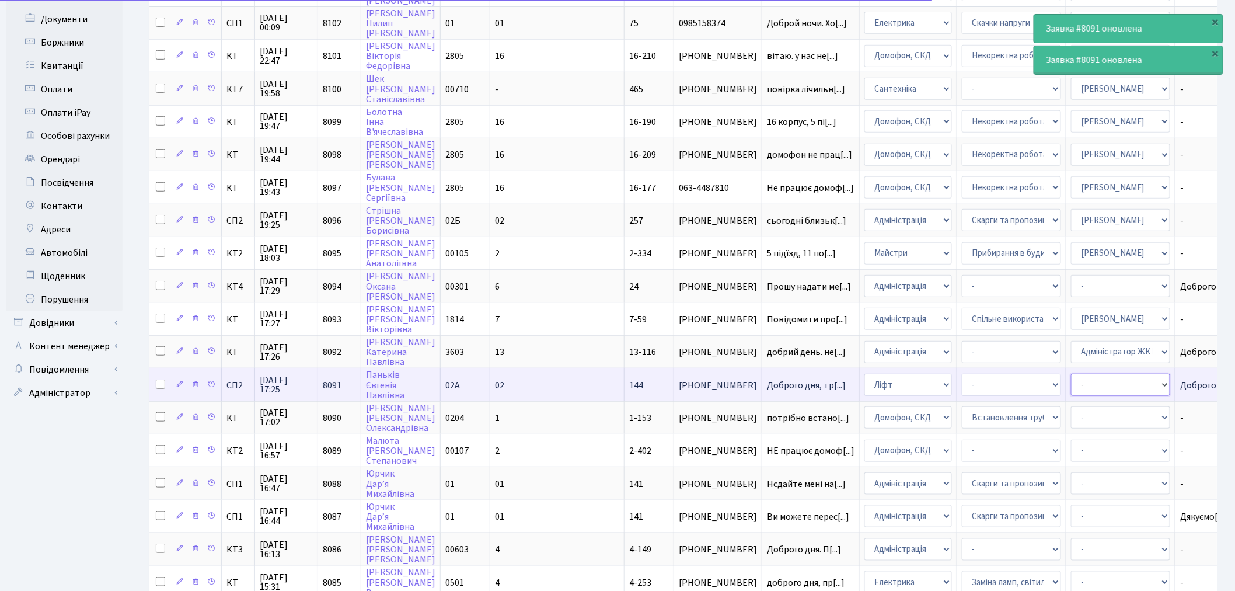
click at [1071, 374] on select "- Адміністратор ЖК КТ [PERSON_NAME] [PERSON_NAME] [PERSON_NAME]Ю. [PERSON_NAME]…" at bounding box center [1120, 385] width 99 height 22
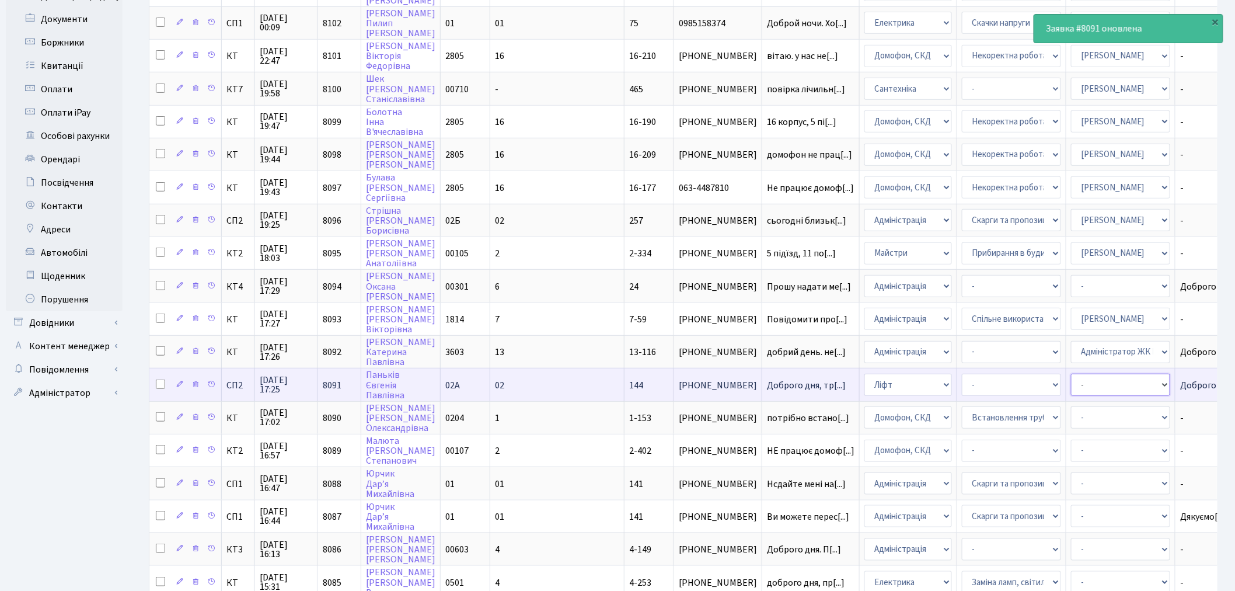
select select "85"
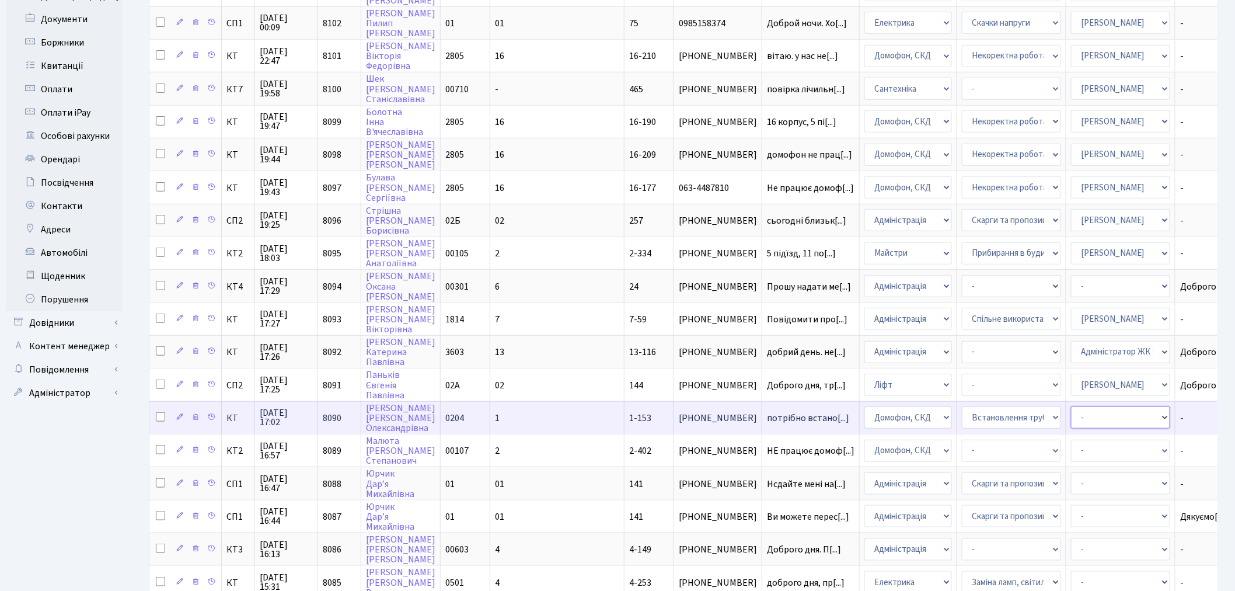
click at [1071, 406] on select "- Адміністратор ЖК КТ [PERSON_NAME] [PERSON_NAME] [PERSON_NAME]Ю. [PERSON_NAME]…" at bounding box center [1120, 417] width 99 height 22
select select "22"
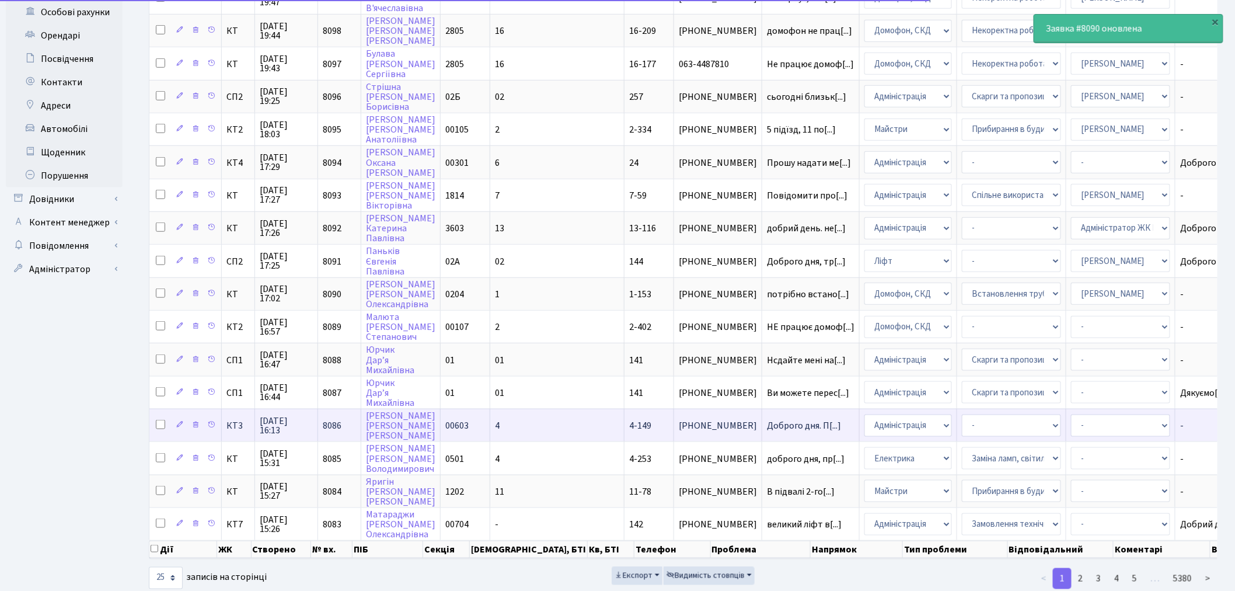
scroll to position [431, 0]
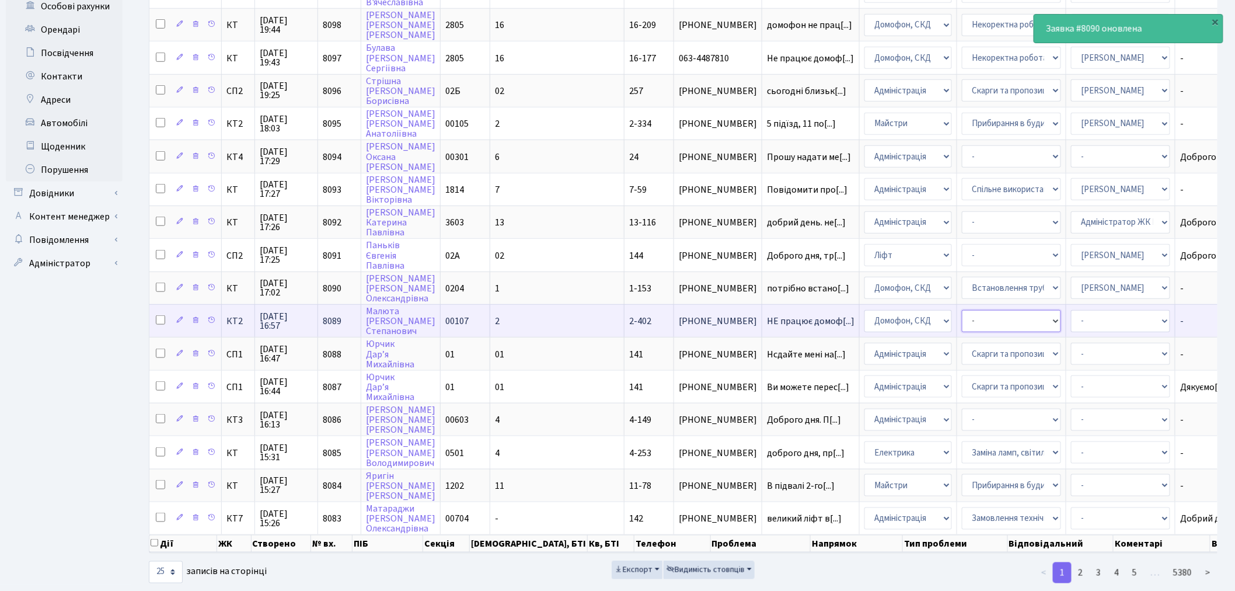
click at [962, 310] on select "- Некоректна робота домофону Встановлення трубки домофону" at bounding box center [1011, 321] width 99 height 22
select select "38"
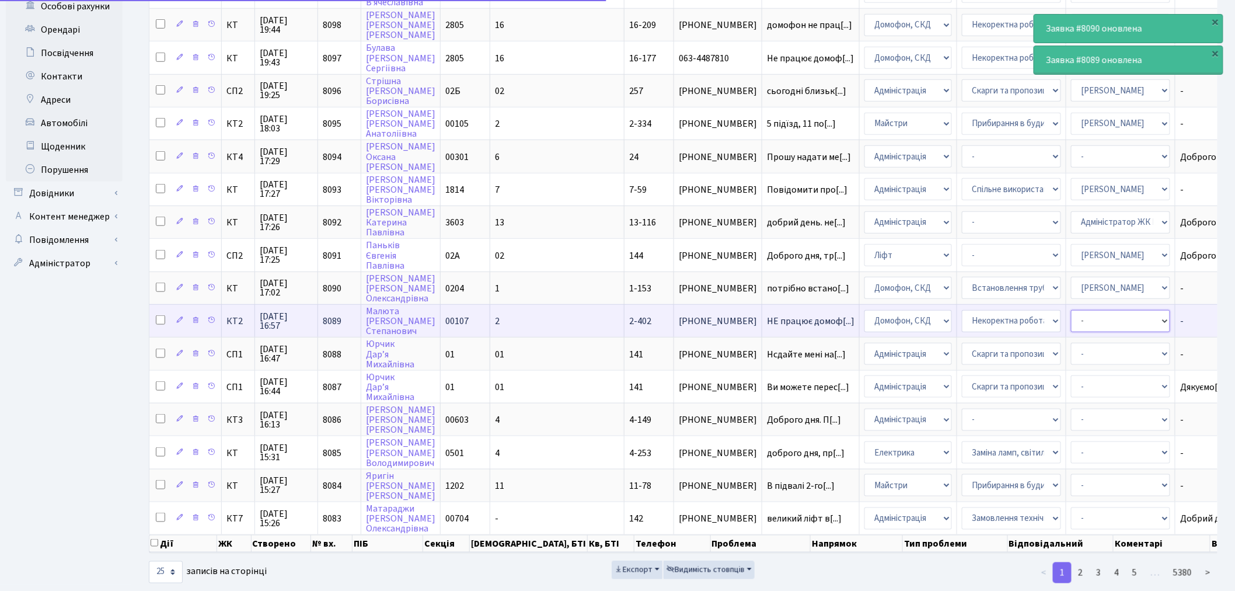
click at [1071, 310] on select "- Адміністратор ЖК КТ Вижул В. В. Гордієнко Н.В. Дядюшкін Д.Ю. Кипчук Т. А. Кла…" at bounding box center [1120, 321] width 99 height 22
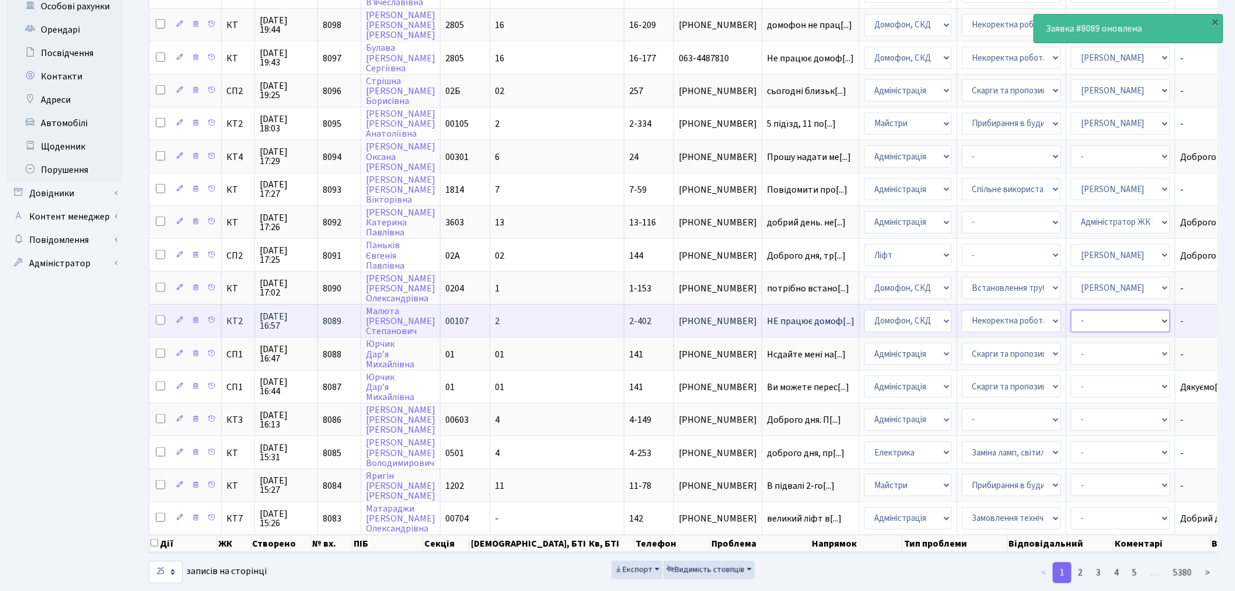
select select "22"
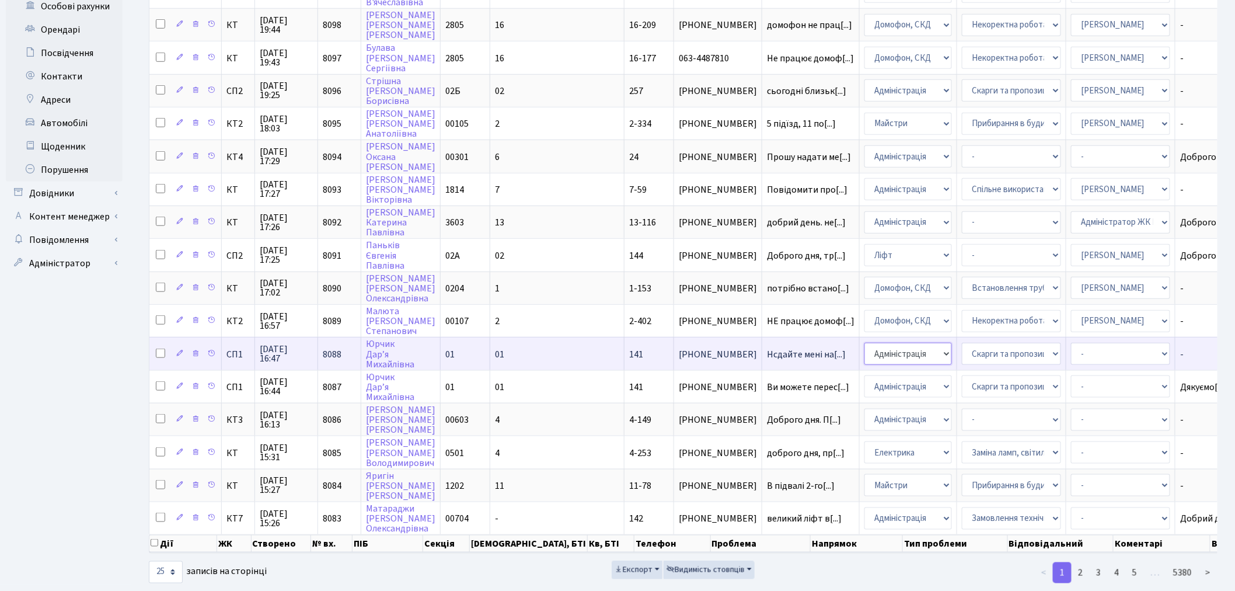
click at [864, 343] on select "- Адміністрація Домофон, СКД Ліфт Майстри Сантехніка Економічний відділ Електри…" at bounding box center [908, 354] width 88 height 22
click at [1071, 343] on select "- Адміністратор ЖК КТ [PERSON_NAME] [PERSON_NAME] [PERSON_NAME]Ю. [PERSON_NAME]…" at bounding box center [1120, 354] width 99 height 22
select select "85"
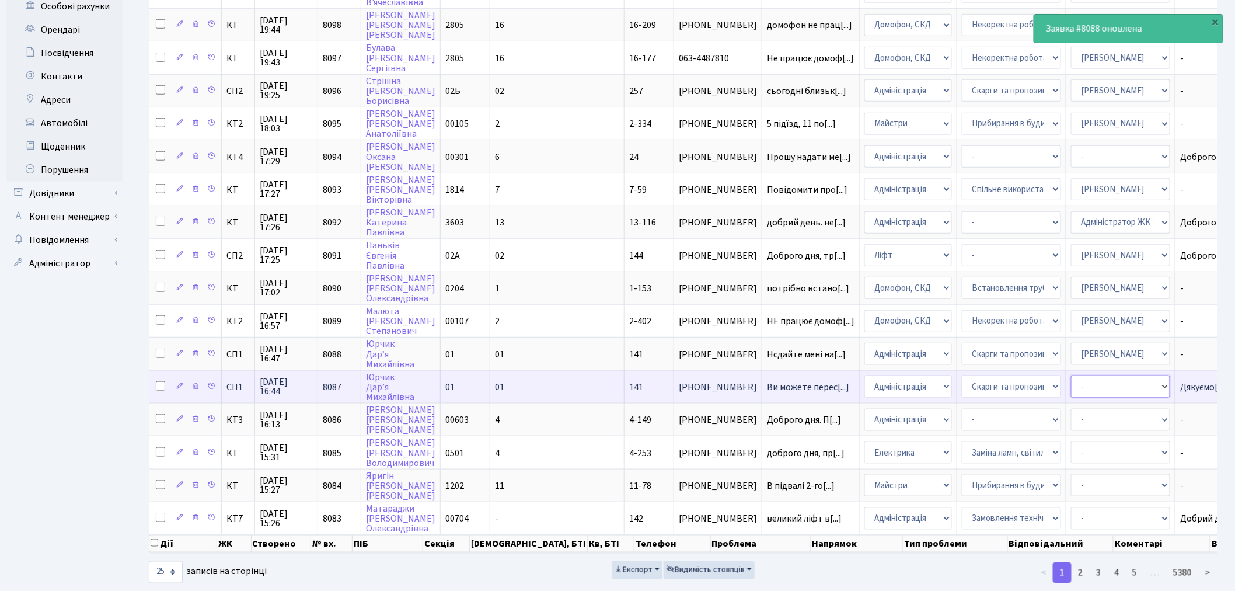
click at [1071, 375] on select "- Адміністратор ЖК КТ [PERSON_NAME] [PERSON_NAME] [PERSON_NAME]Ю. [PERSON_NAME]…" at bounding box center [1120, 386] width 99 height 22
select select "85"
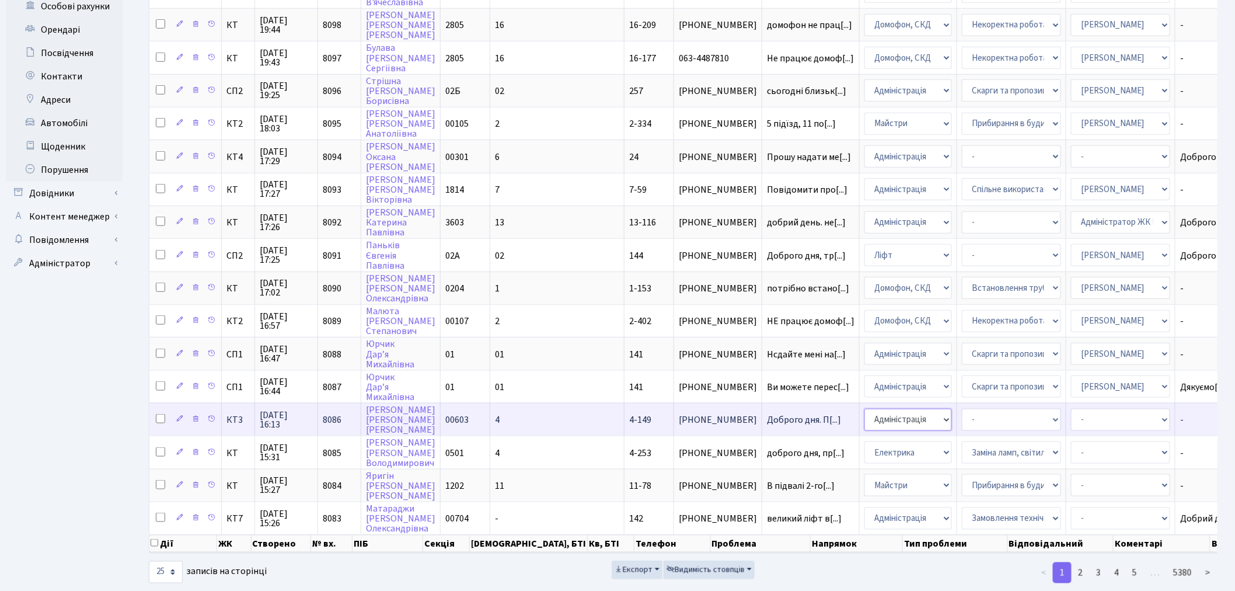
click at [864, 409] on select "- Адміністрація Домофон, СКД Ліфт Майстри Сантехніка Економічний відділ Електри…" at bounding box center [908, 420] width 88 height 22
select select "1"
click at [962, 409] on select "- Дитячі майданчики Замовлення плану комунікацій Озеленення Прибирання в будинк…" at bounding box center [1011, 420] width 99 height 22
select select "65"
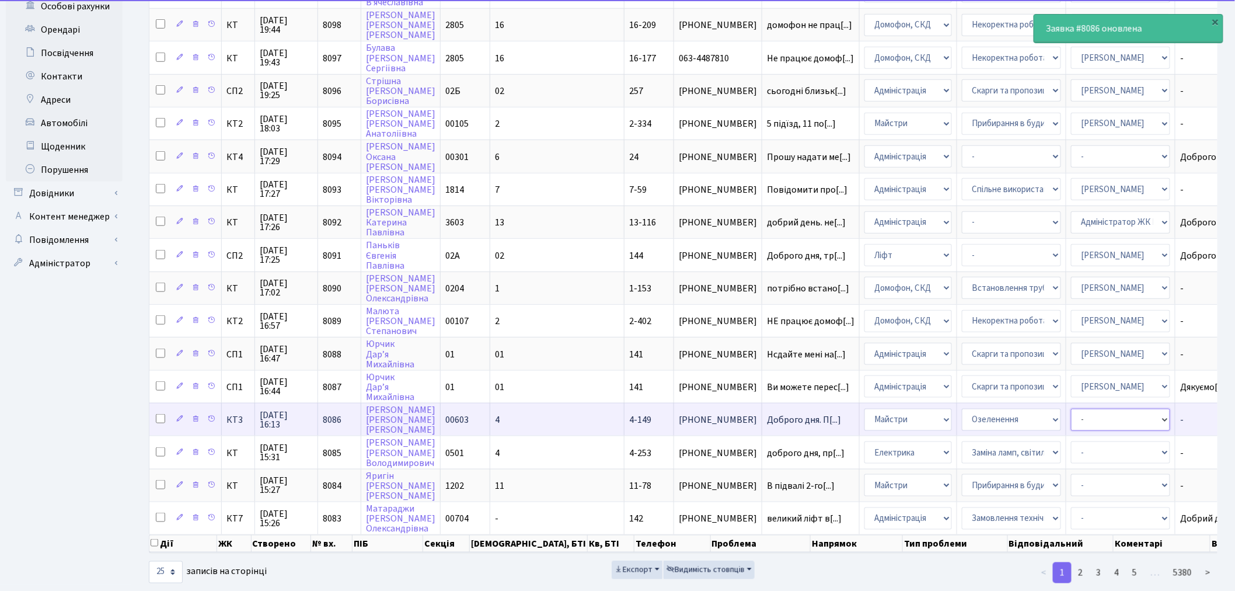
click at [1071, 409] on select "- Адміністратор ЖК КТ [PERSON_NAME] [PERSON_NAME] [PERSON_NAME]Ю. [PERSON_NAME]…" at bounding box center [1120, 420] width 99 height 22
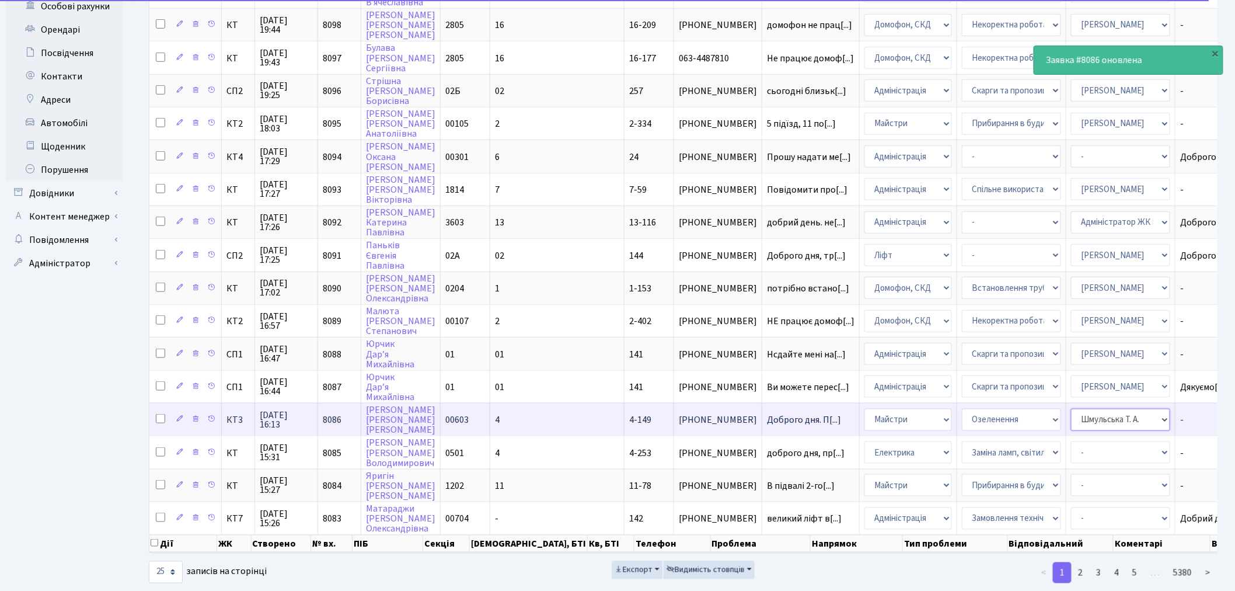
click at [1071, 409] on select "- Адміністратор ЖК КТ [PERSON_NAME] [PERSON_NAME] [PERSON_NAME]Ю. [PERSON_NAME]…" at bounding box center [1120, 420] width 99 height 22
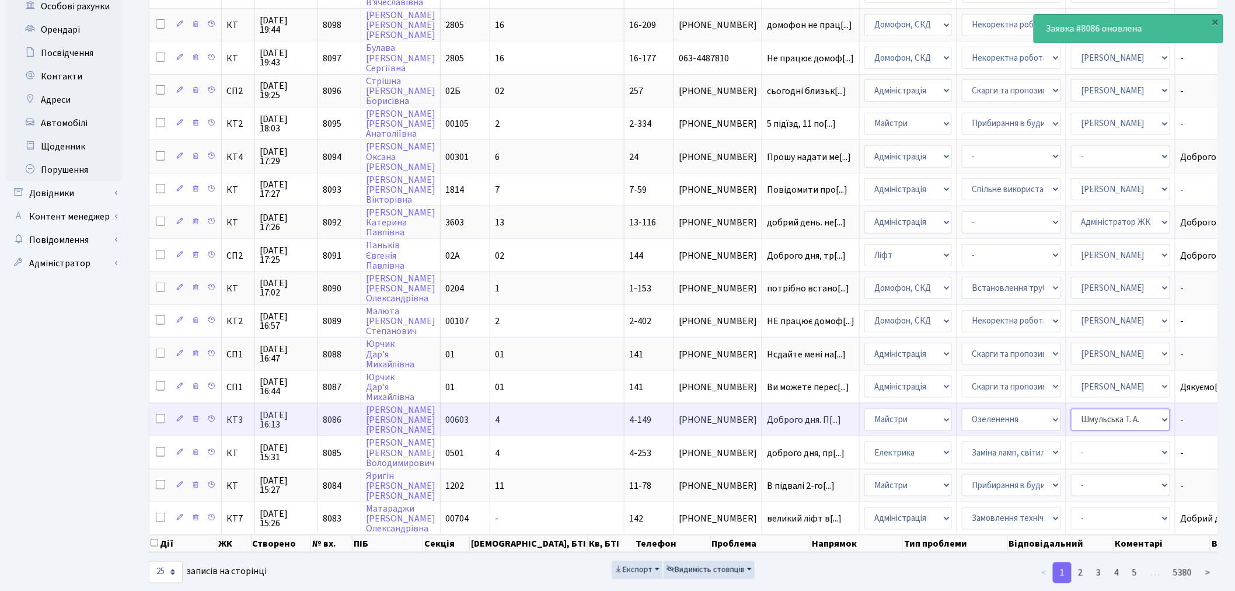
select select "18"
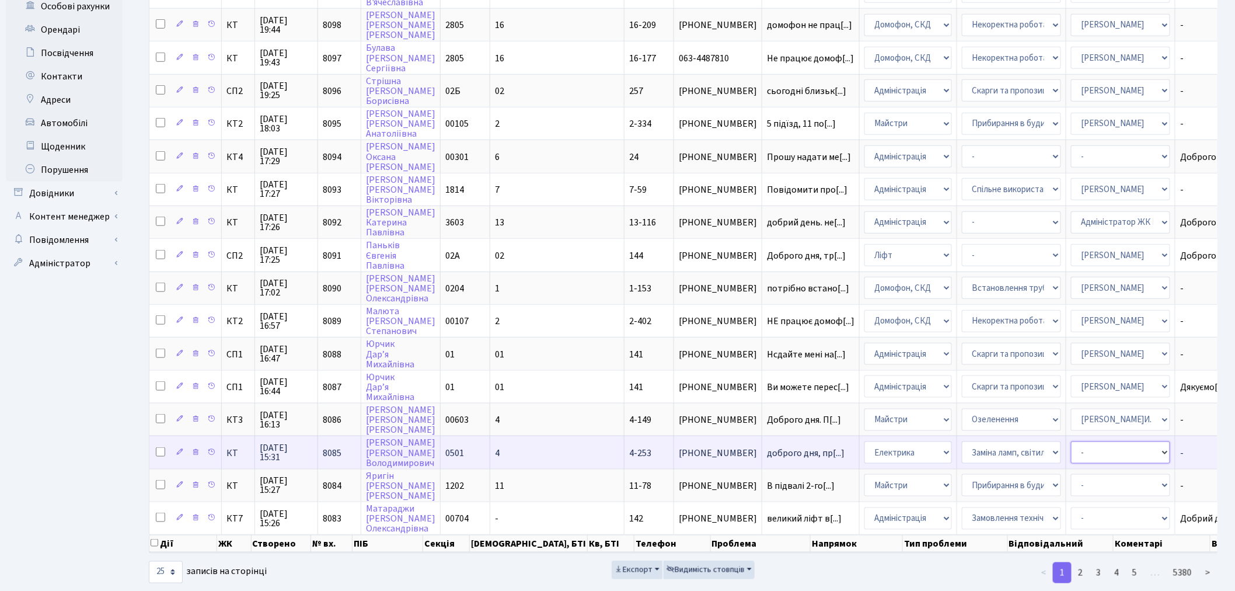
click at [1071, 441] on select "- Адміністратор ЖК КТ Вижул В. В. Гордієнко Н.В. Дядюшкін Д.Ю. Кипчук Т. А. Кла…" at bounding box center [1120, 452] width 99 height 22
select select "22"
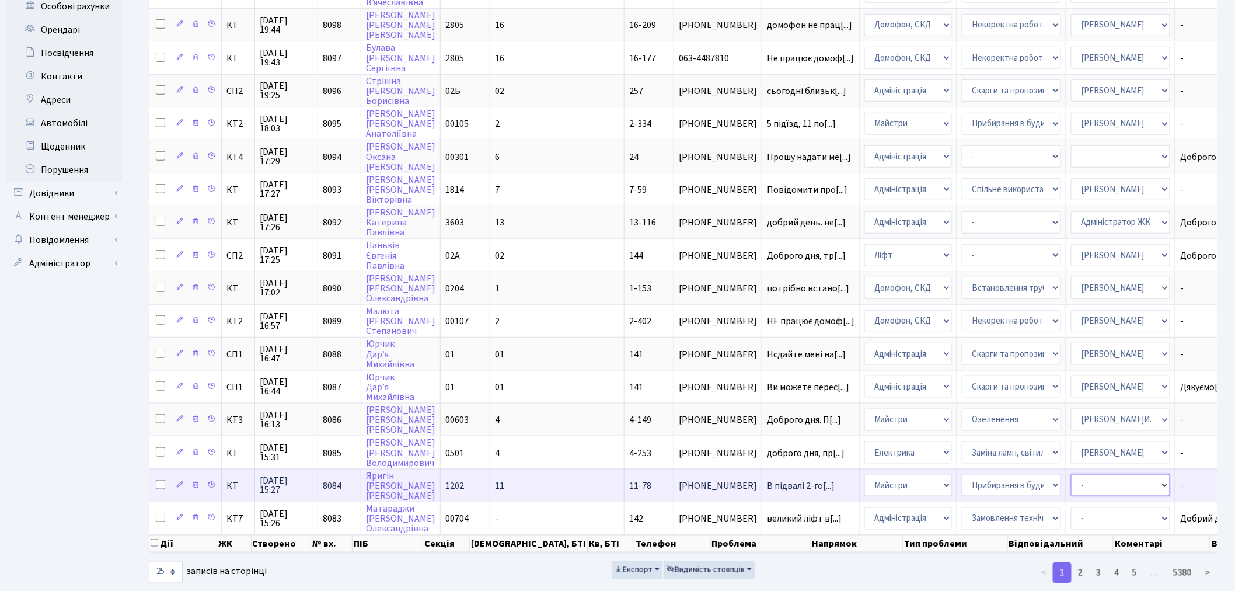
click at [1071, 474] on select "- Адміністратор ЖК КТ Вижул В. В. Гордієнко Н.В. Дядюшкін Д.Ю. Кипчук Т. А. Кла…" at bounding box center [1120, 485] width 99 height 22
select select "42"
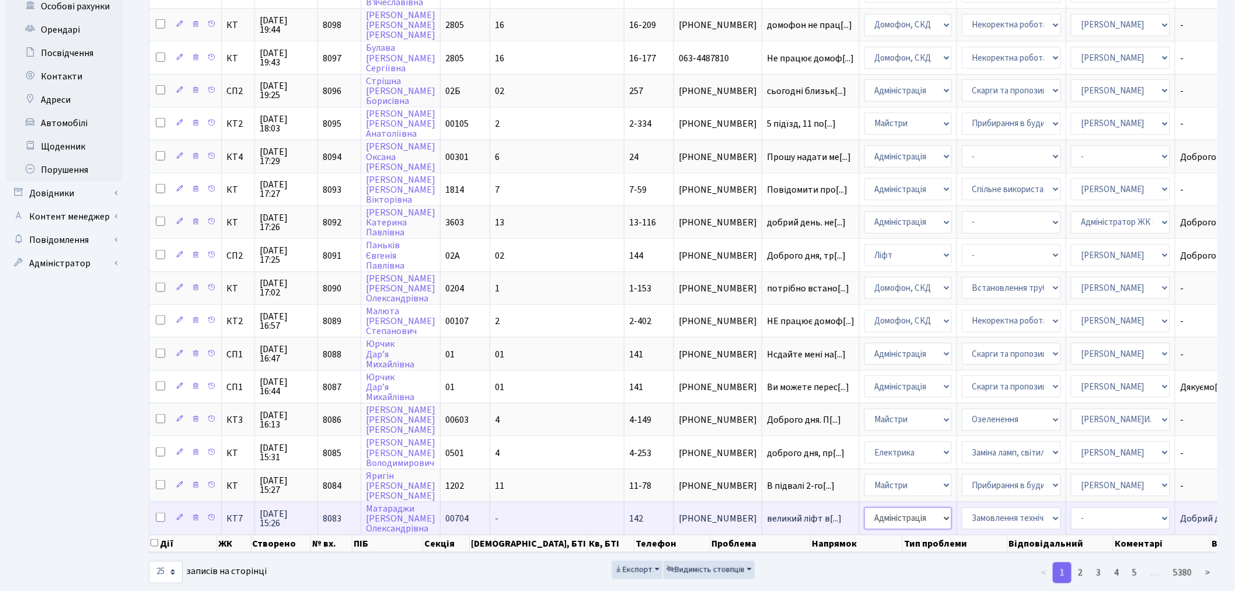
click at [864, 507] on select "- Адміністрація Домофон, СКД Ліфт Майстри Сантехніка Економічний відділ Електри…" at bounding box center [908, 518] width 88 height 22
select select "16"
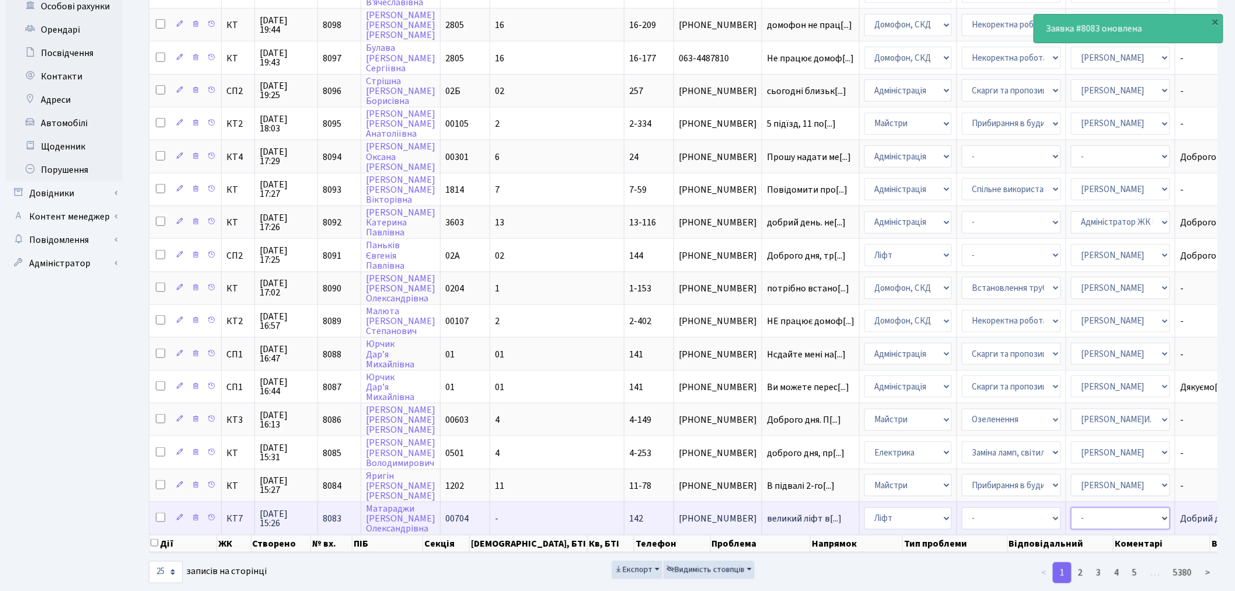
click at [1071, 507] on select "- Адміністратор ЖК КТ Вижул В. В. Гордієнко Н.В. Дядюшкін Д.Ю. Кипчук Т. А. Кла…" at bounding box center [1120, 518] width 99 height 22
select select "11"
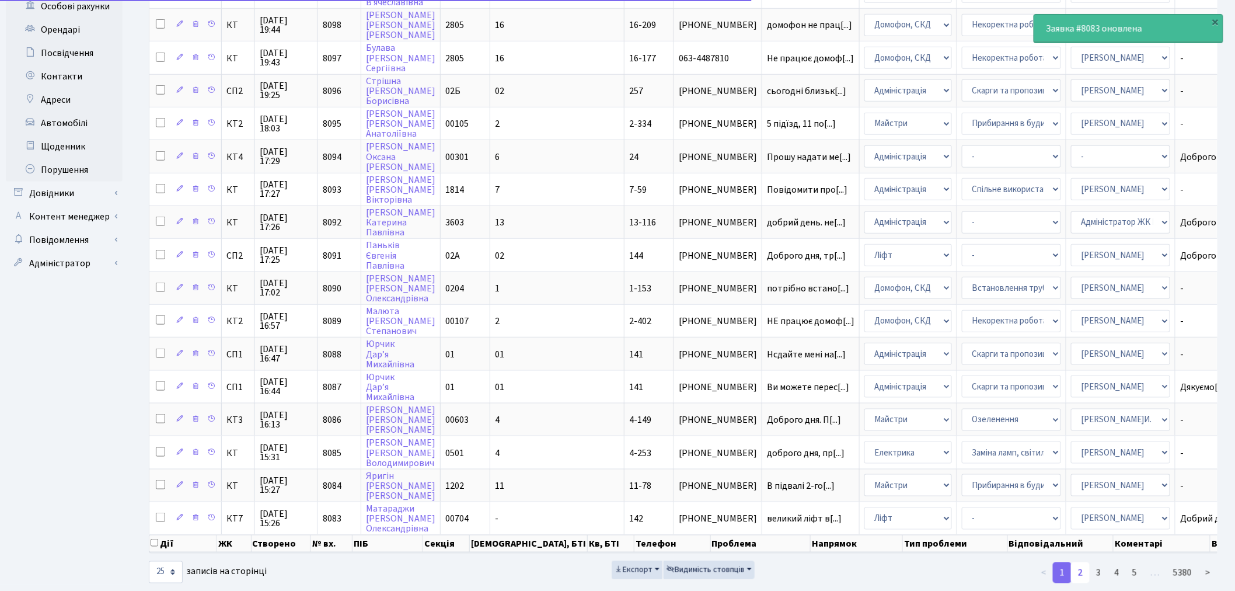
click at [1086, 562] on link "2" at bounding box center [1080, 572] width 19 height 21
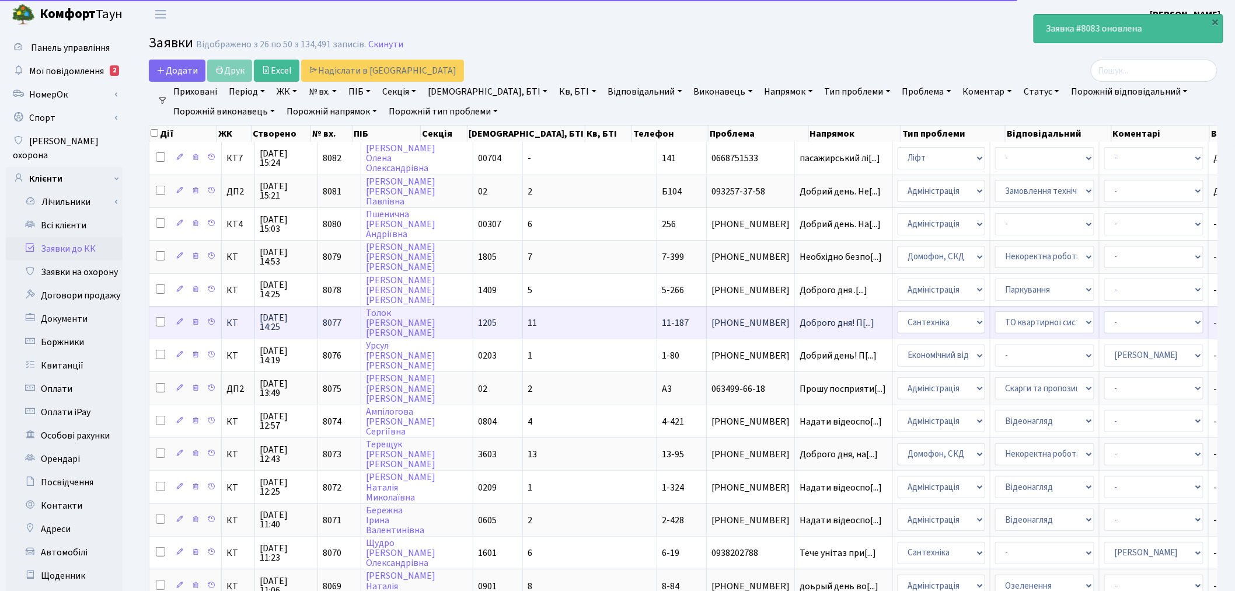
scroll to position [0, 0]
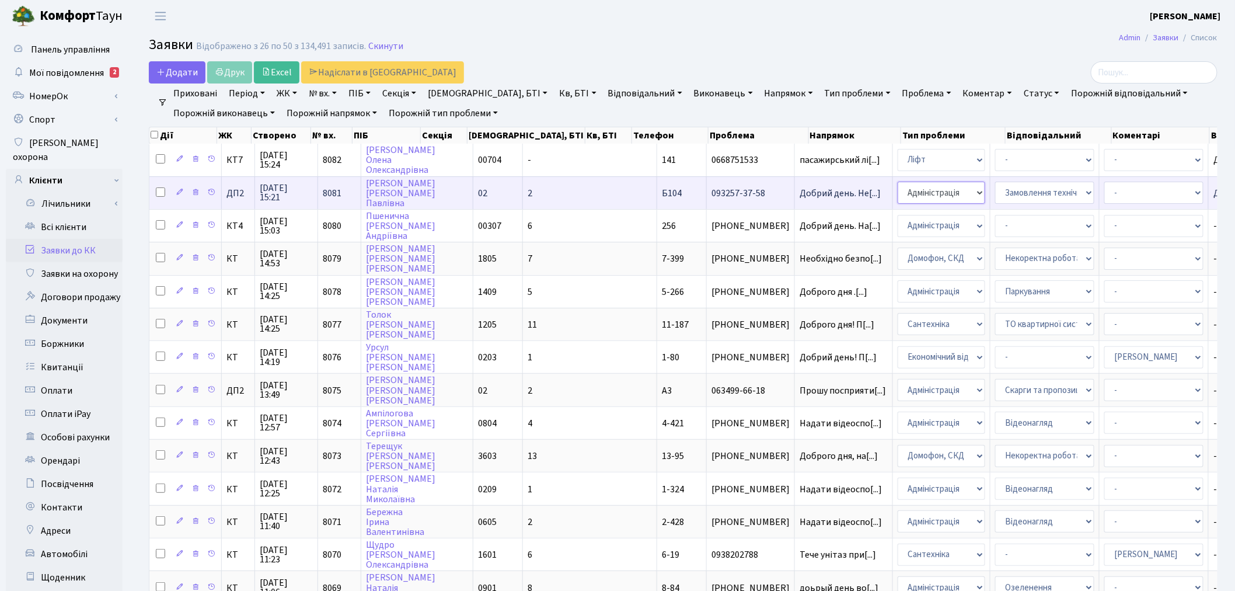
click at [898, 190] on select "- Адміністрація Домофон, СКД Ліфт Майстри Сантехніка Економічний відділ Електри…" at bounding box center [942, 193] width 88 height 22
click at [898, 193] on select "- Адміністрація Домофон, СКД Ліфт Майстри Сантехніка Економічний відділ Електри…" at bounding box center [942, 193] width 88 height 22
select select "1"
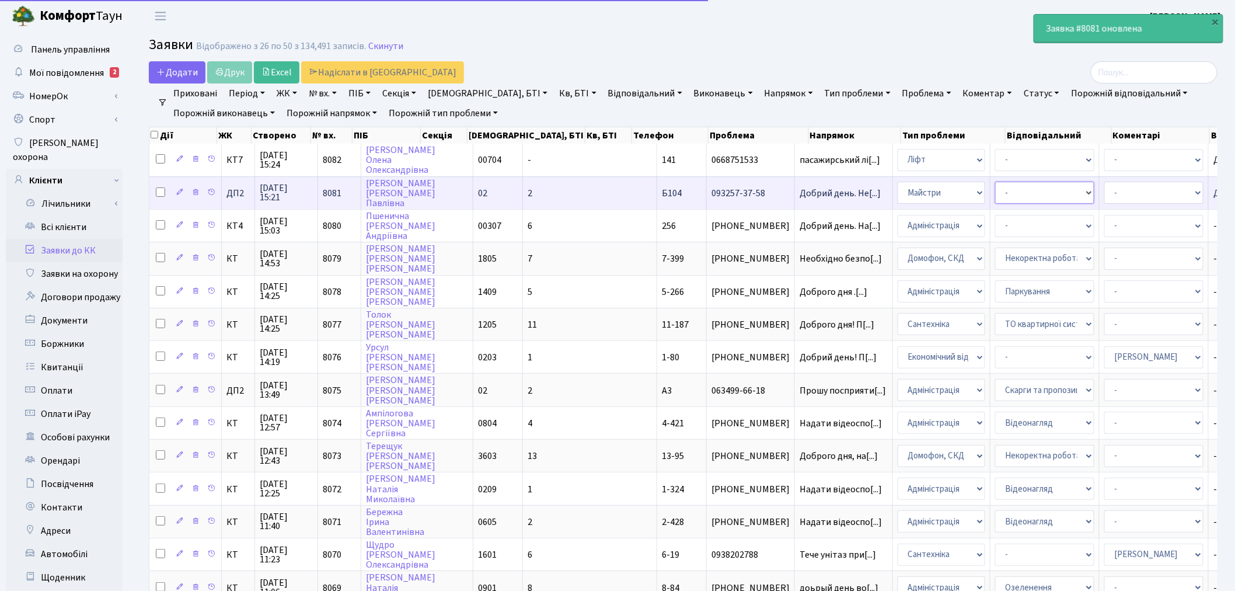
click at [995, 193] on select "- Дитячі майданчики Замовлення плану комунікацій Озеленення Прибирання в будинк…" at bounding box center [1044, 193] width 99 height 22
select select "62"
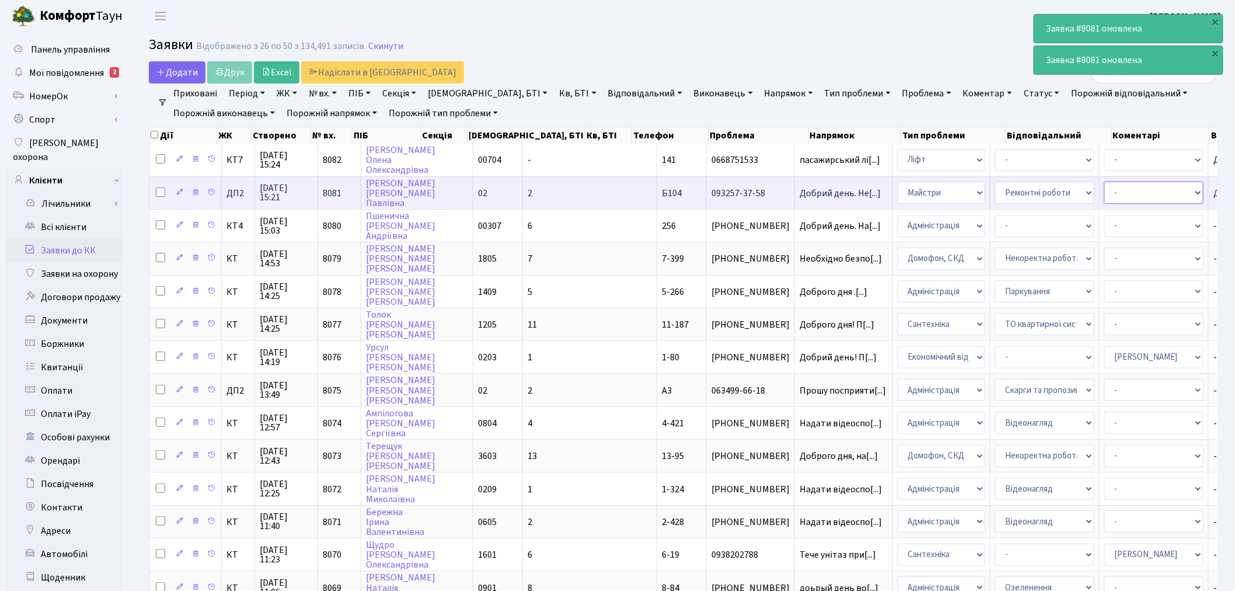
click at [1104, 193] on select "- Адміністратор ЖК КТ Вижул В. В. Гордієнко Н.В. Дядюшкін Д.Ю. Кипчук Т. А. Кла…" at bounding box center [1153, 193] width 99 height 22
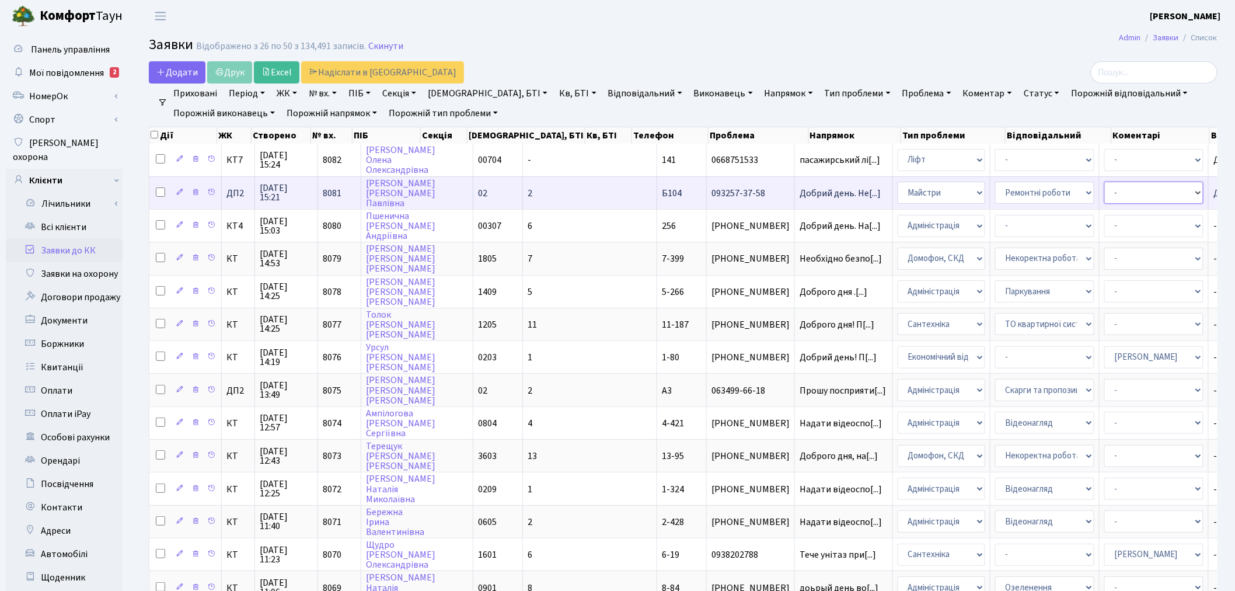
select select "94"
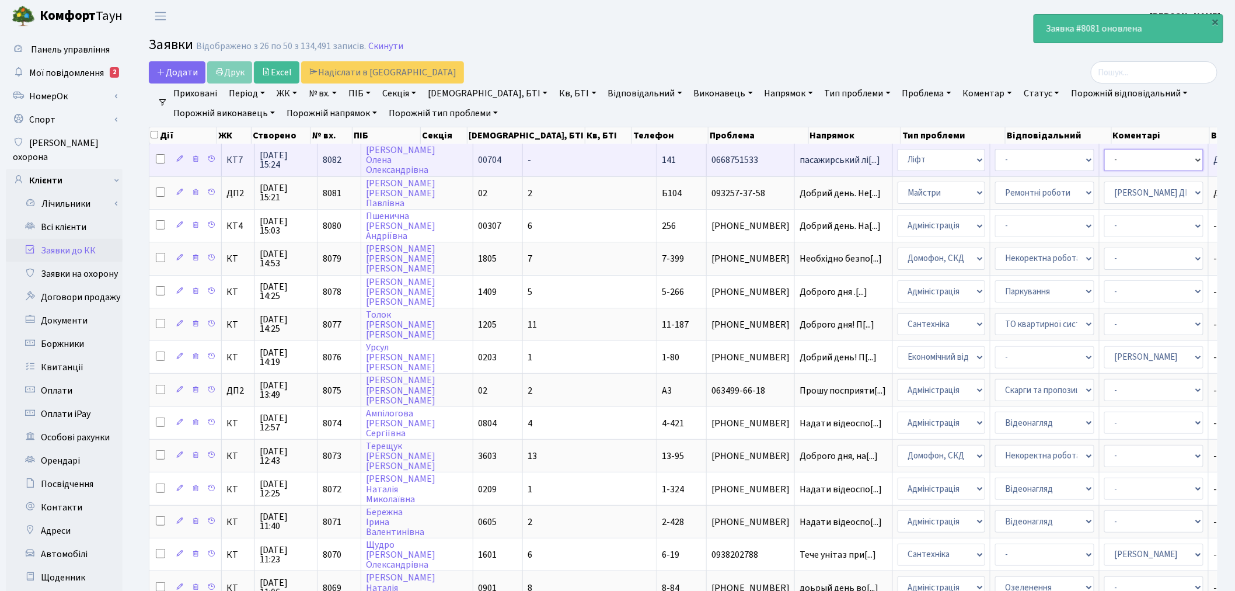
click at [1104, 160] on select "- Адміністратор ЖК КТ Вижул В. В. Гордієнко Н.В. Дядюшкін Д.Ю. Кипчук Т. А. Кла…" at bounding box center [1153, 160] width 99 height 22
select select "11"
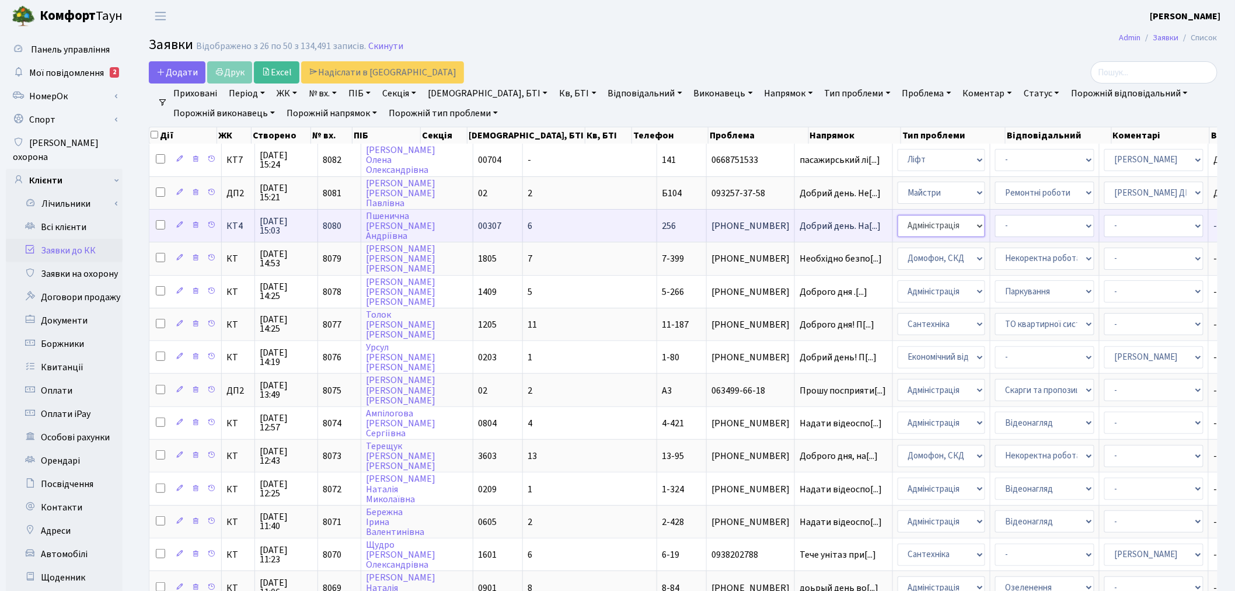
click at [898, 226] on select "- Адміністрація Домофон, СКД Ліфт Майстри Сантехніка Економічний відділ Електри…" at bounding box center [942, 226] width 88 height 22
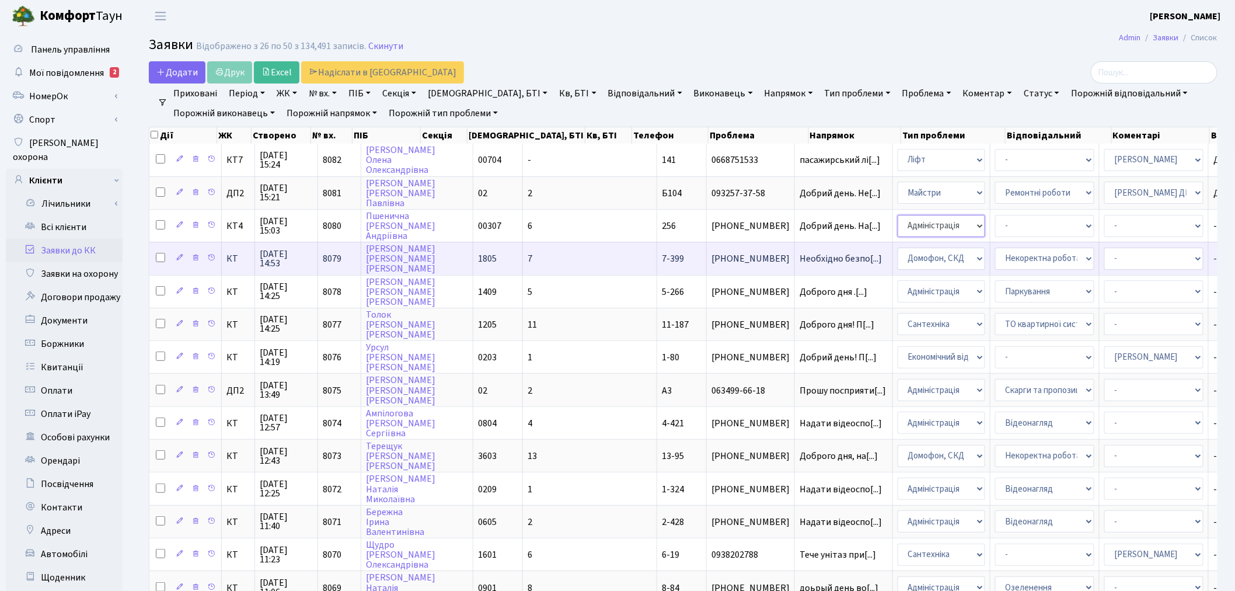
select select "3"
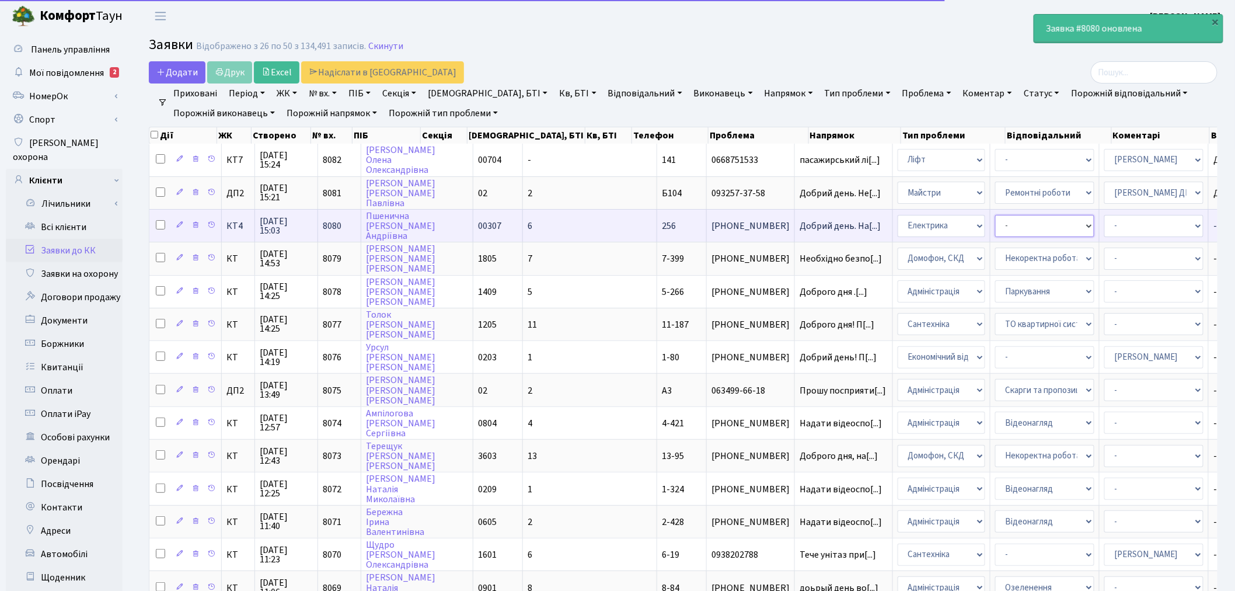
click at [995, 226] on select "- Виклик майстра Заміна ламп, світильників Монтаж/демонтаж електролічильника Оп…" at bounding box center [1044, 226] width 99 height 22
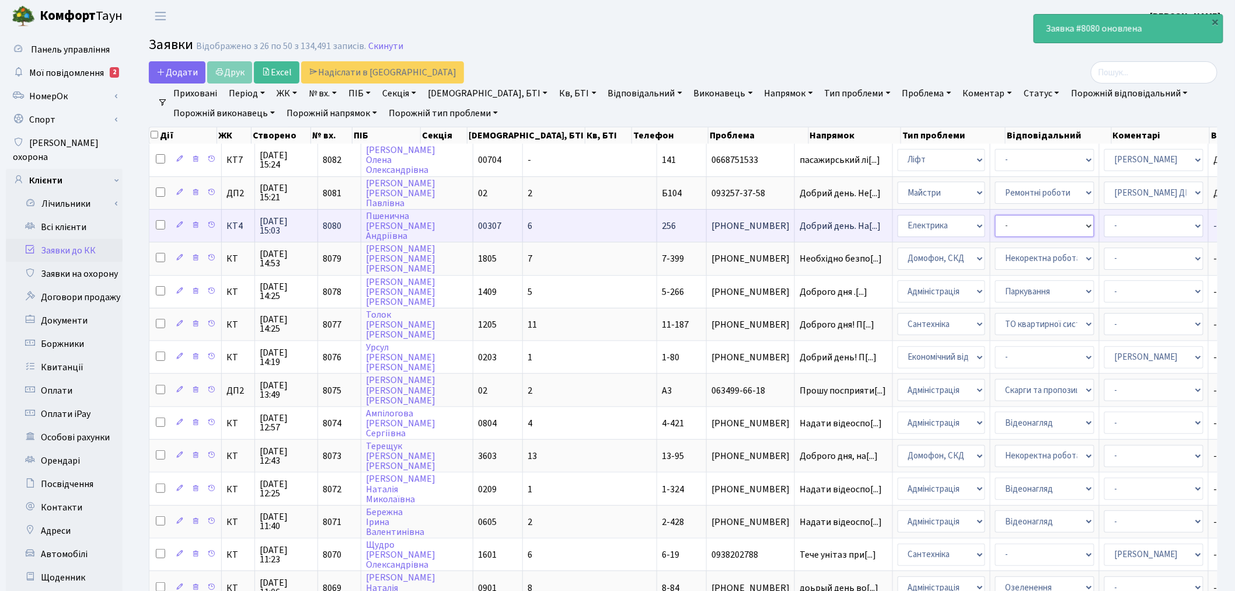
select select "40"
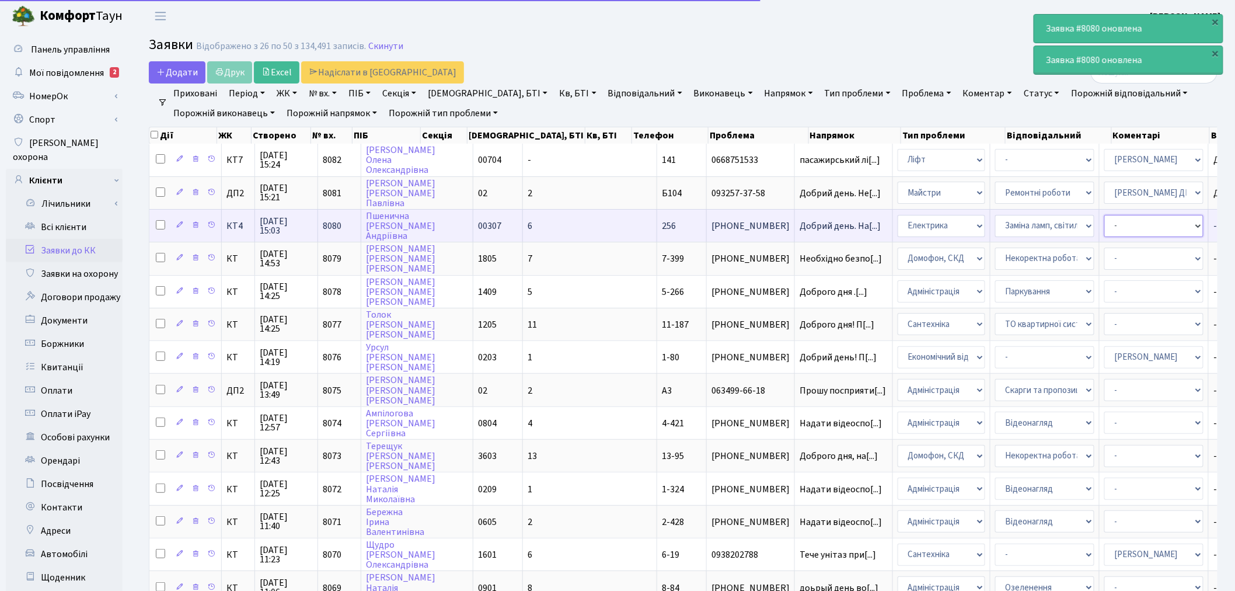
click at [1104, 228] on select "- Адміністратор ЖК КТ Вижул В. В. Гордієнко Н.В. Дядюшкін Д.Ю. Кипчук Т. А. Кла…" at bounding box center [1153, 226] width 99 height 22
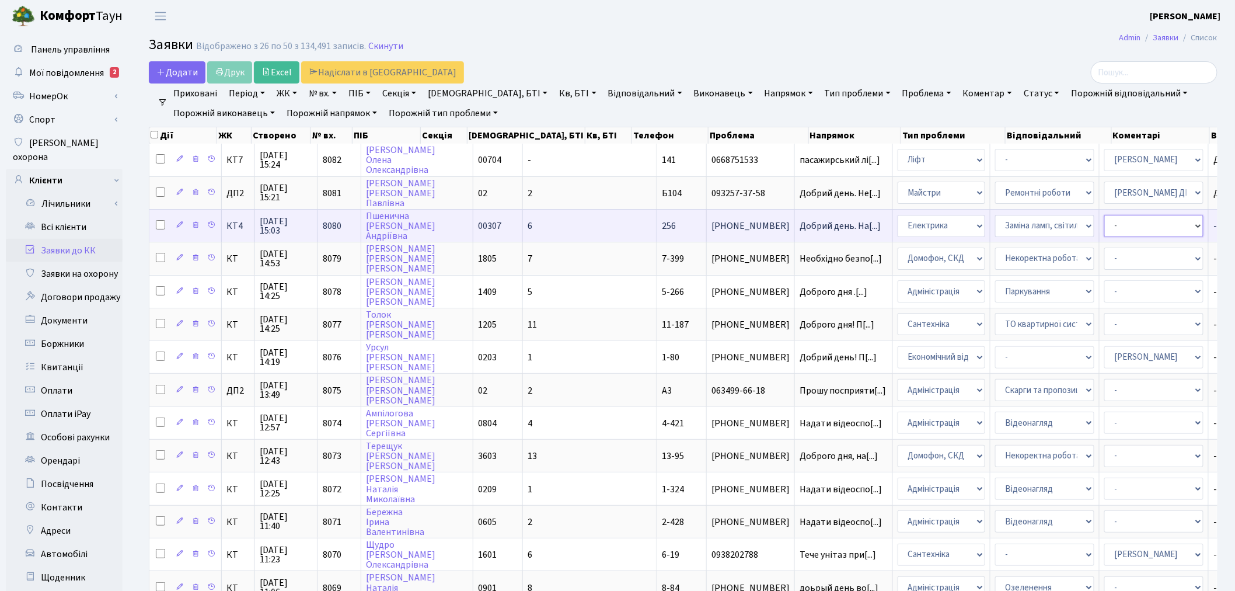
select select "22"
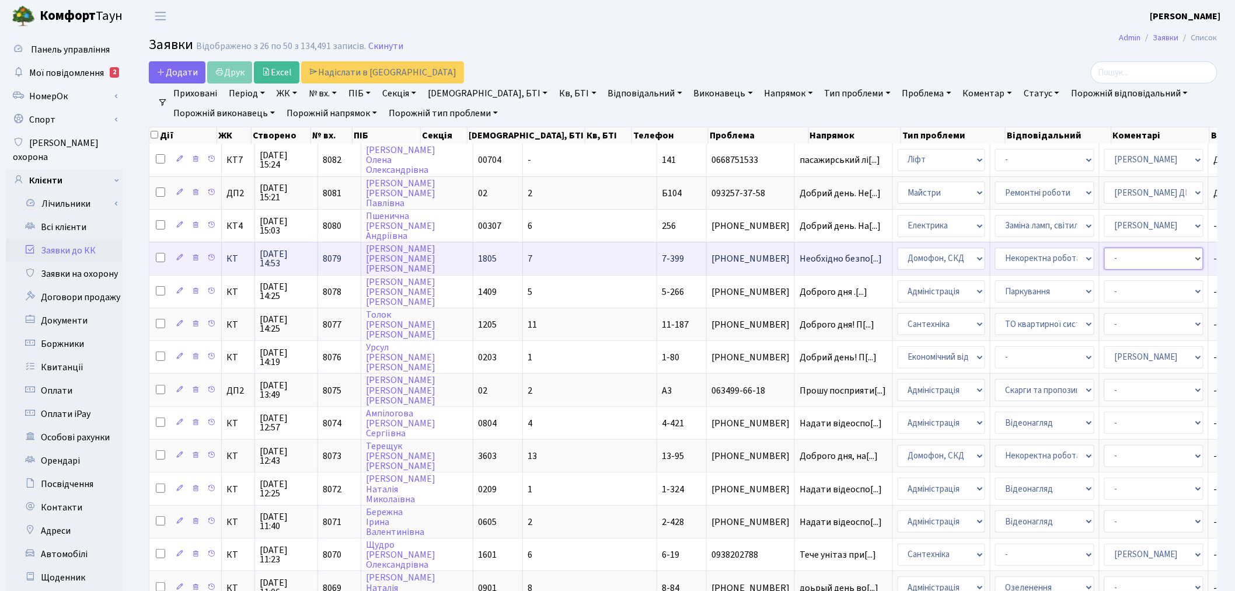
click at [1104, 254] on select "- Адміністратор ЖК КТ Вижул В. В. Гордієнко Н.В. Дядюшкін Д.Ю. Кипчук Т. А. Кла…" at bounding box center [1153, 258] width 99 height 22
select select "36"
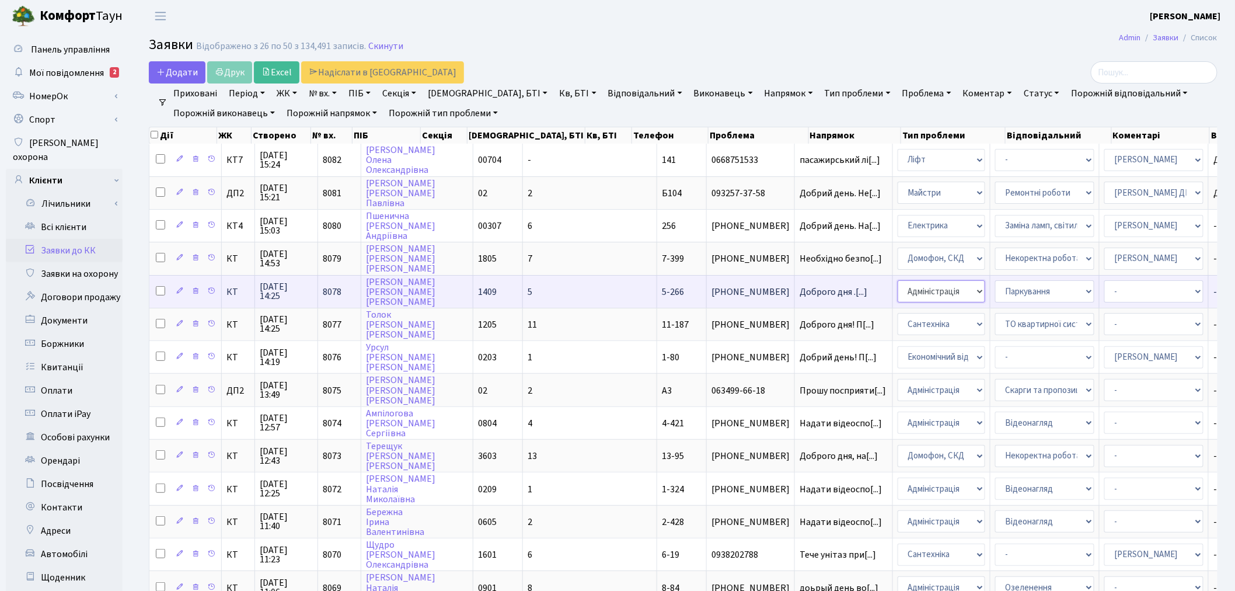
click at [898, 282] on select "- Адміністрація Домофон, СКД Ліфт Майстри Сантехніка Економічний відділ Електри…" at bounding box center [942, 291] width 88 height 22
select select "1"
click at [1104, 282] on select "- Адміністратор ЖК КТ Вижул В. В. Гордієнко Н.В. Дядюшкін Д.Ю. Кипчук Т. А. Кла…" at bounding box center [1153, 291] width 99 height 22
select select "18"
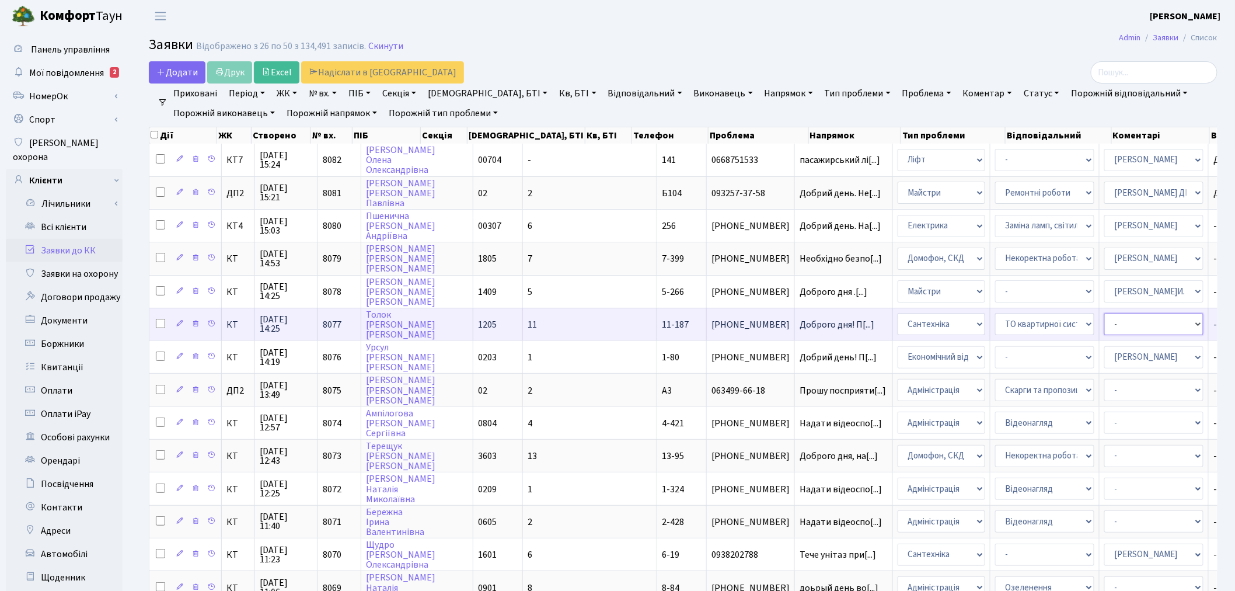
click at [1104, 317] on select "- Адміністратор ЖК КТ Вижул В. В. Гордієнко Н.В. Дядюшкін Д.Ю. Кипчук Т. А. Кла…" at bounding box center [1153, 324] width 99 height 22
select select "67"
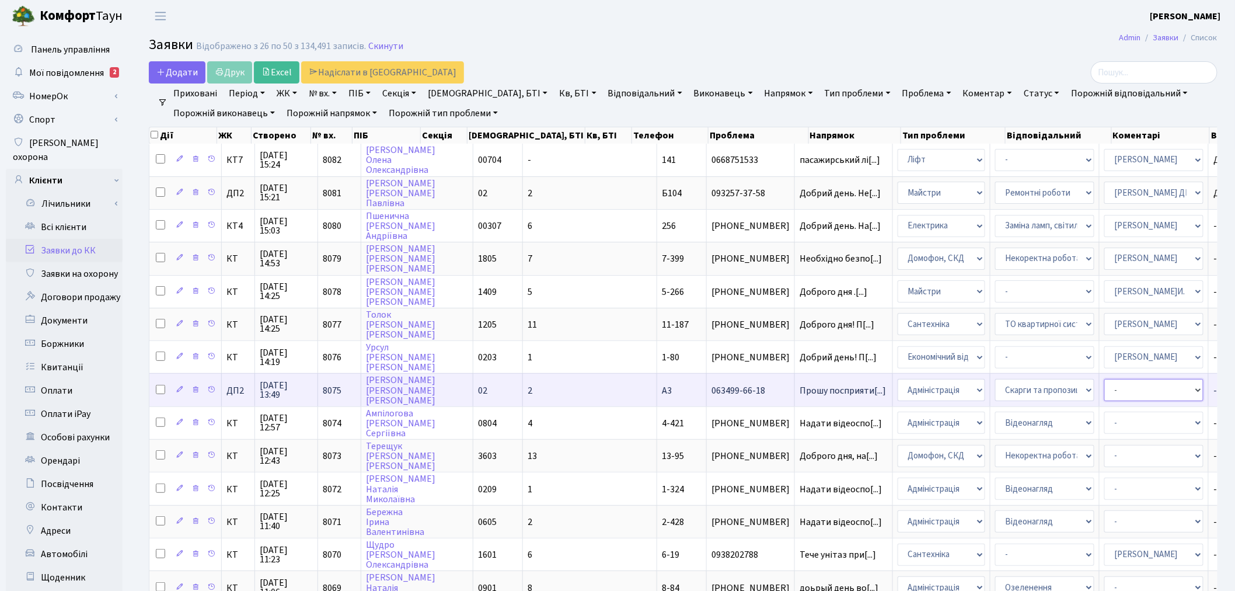
click at [1104, 383] on select "- Адміністратор ЖК КТ Вижул В. В. Гордієнко Н.В. Дядюшкін Д.Ю. Кипчук Т. А. Кла…" at bounding box center [1153, 390] width 99 height 22
select select "94"
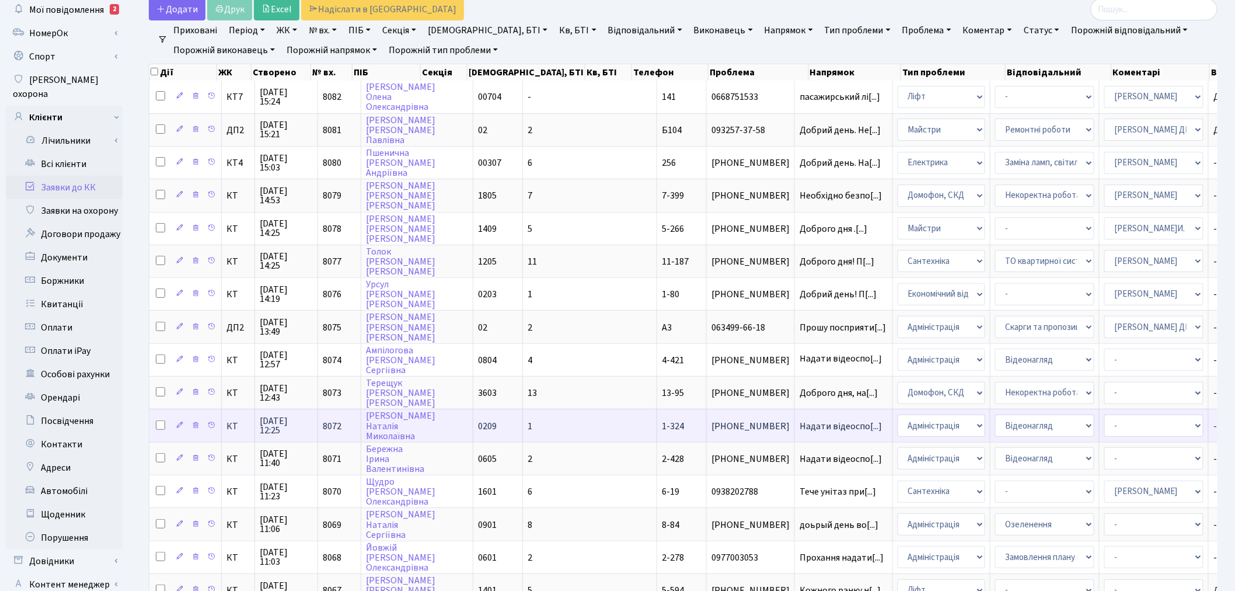
scroll to position [65, 0]
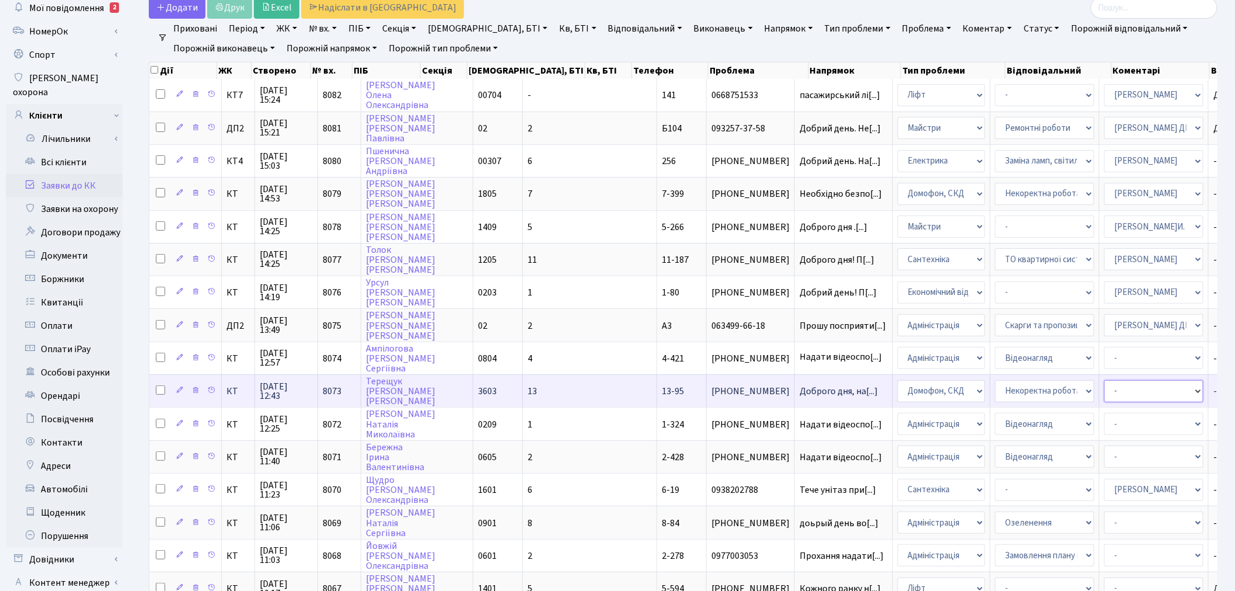
click at [1104, 380] on select "- Адміністратор ЖК КТ Вижул В. В. Гордієнко Н.В. Дядюшкін Д.Ю. Кипчук Т. А. Кла…" at bounding box center [1153, 391] width 99 height 22
select select "22"
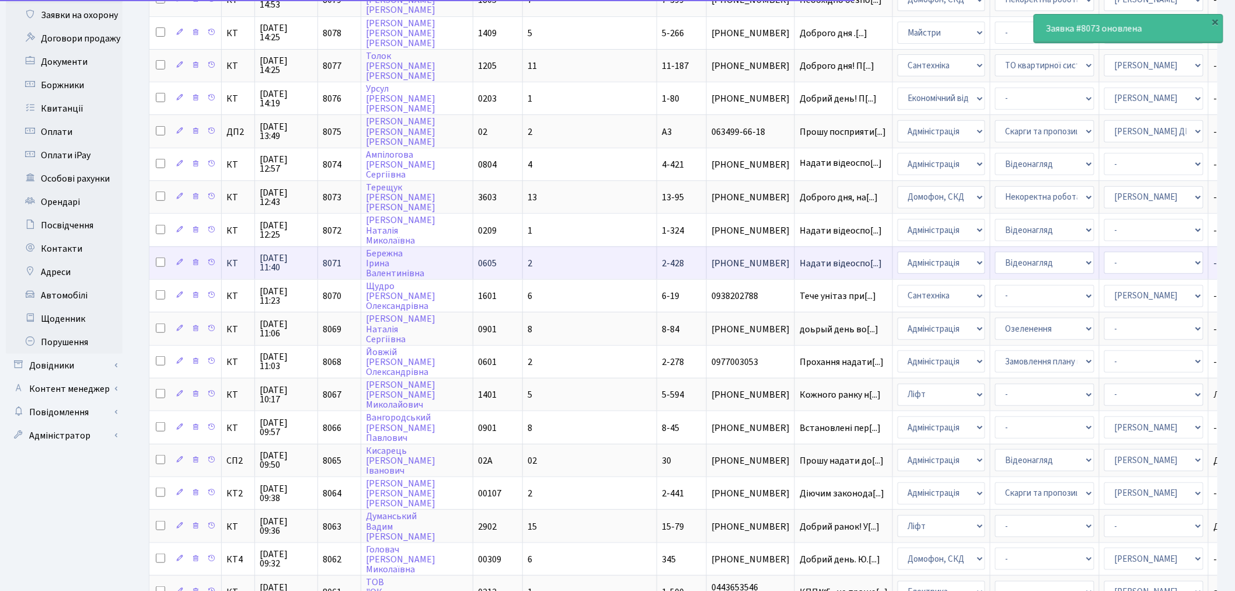
scroll to position [259, 0]
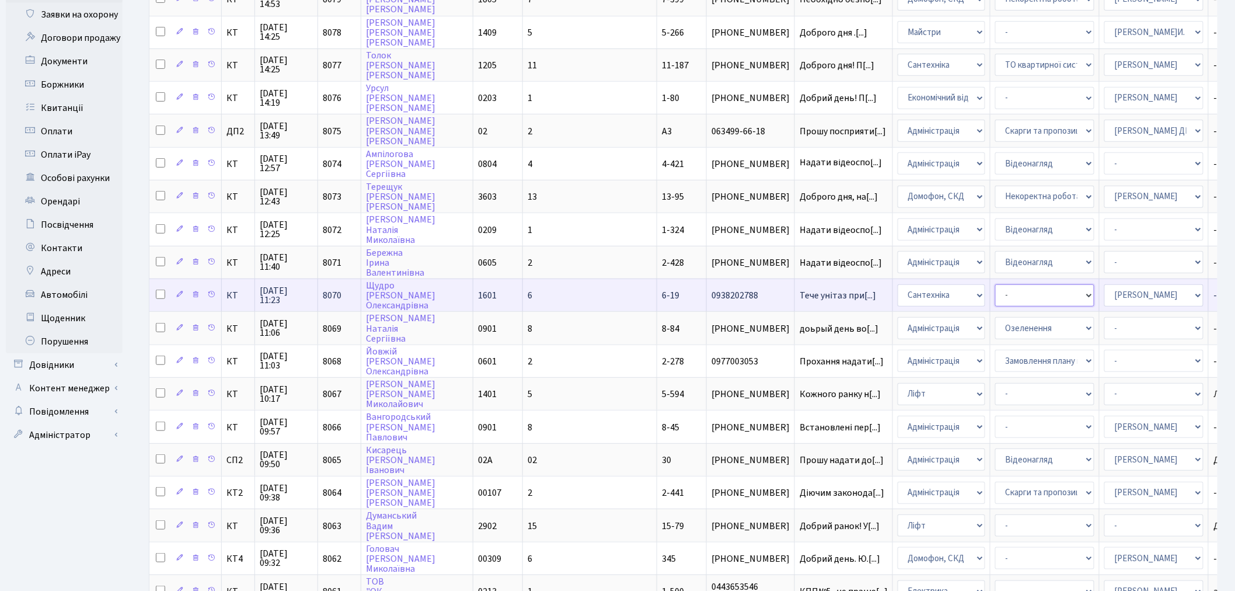
click at [995, 284] on select "- Виклик майстра Замовлення технічних умов Заміна елементу інженерного вузла те…" at bounding box center [1044, 295] width 99 height 22
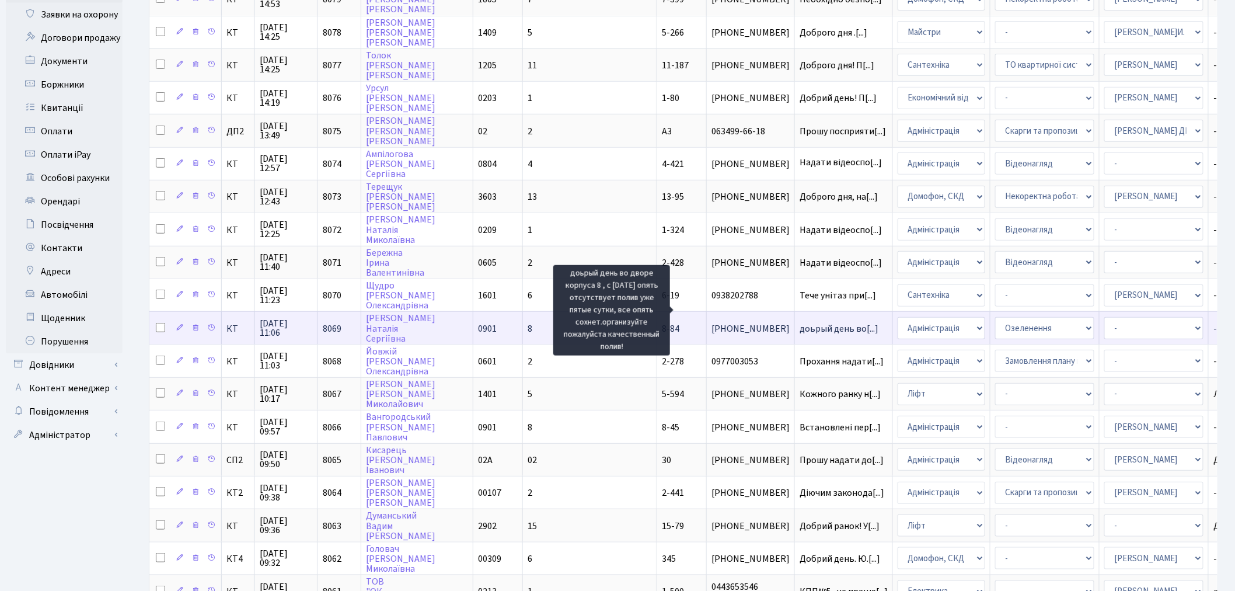
click at [800, 322] on span "доьрый день во[...]" at bounding box center [839, 328] width 79 height 13
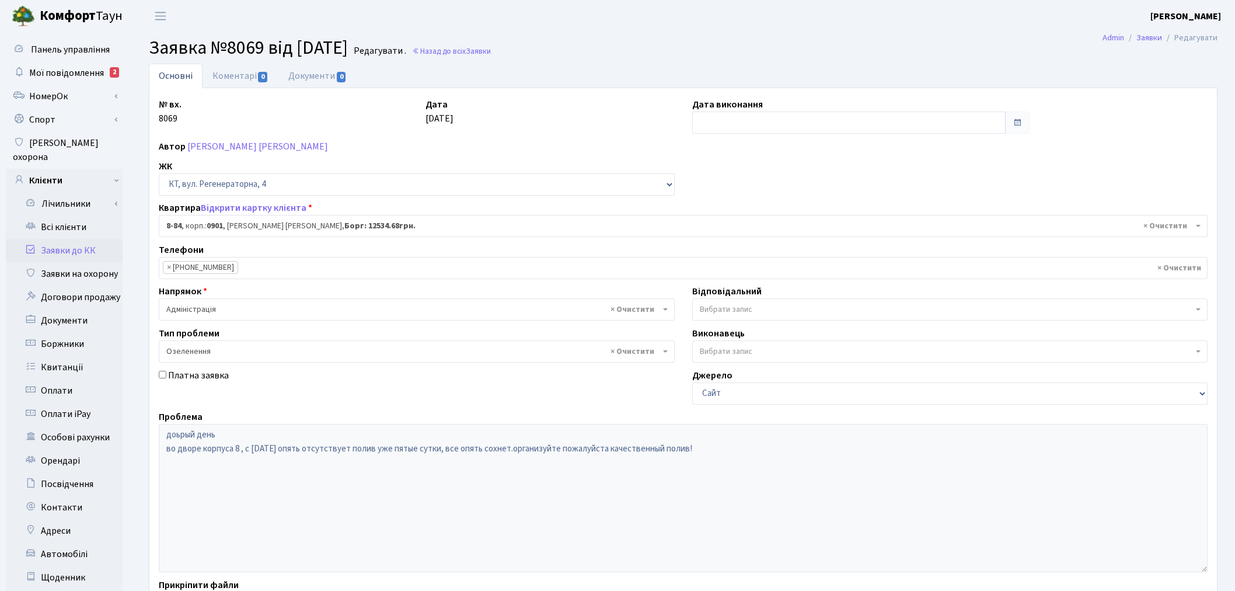
select select "6377"
select select "65"
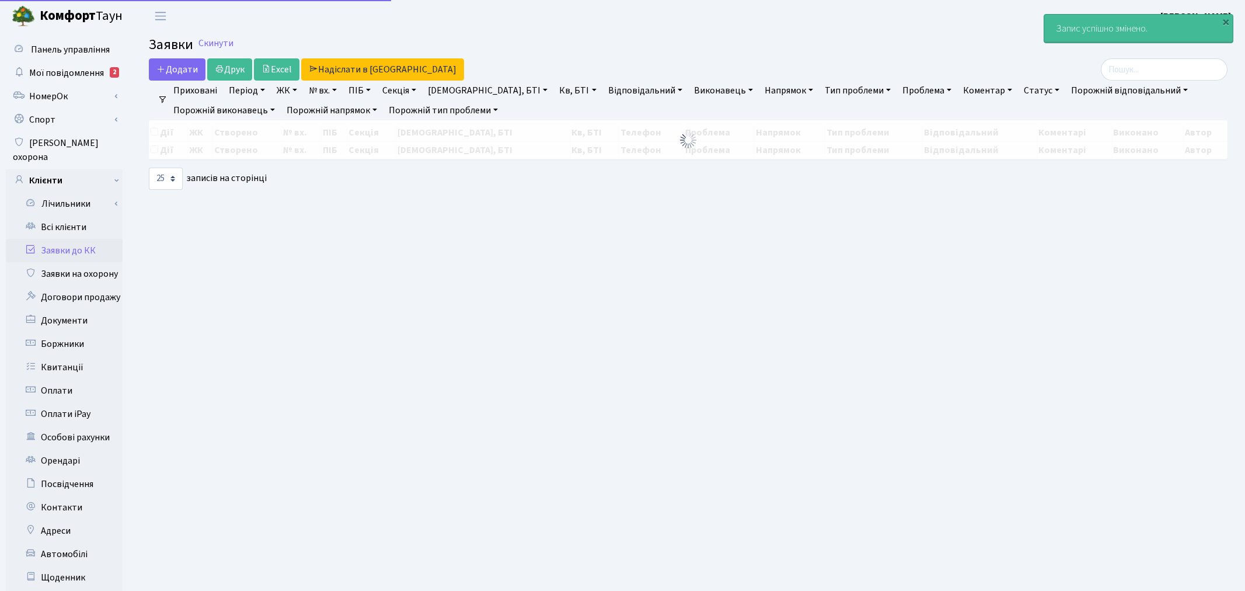
select select "25"
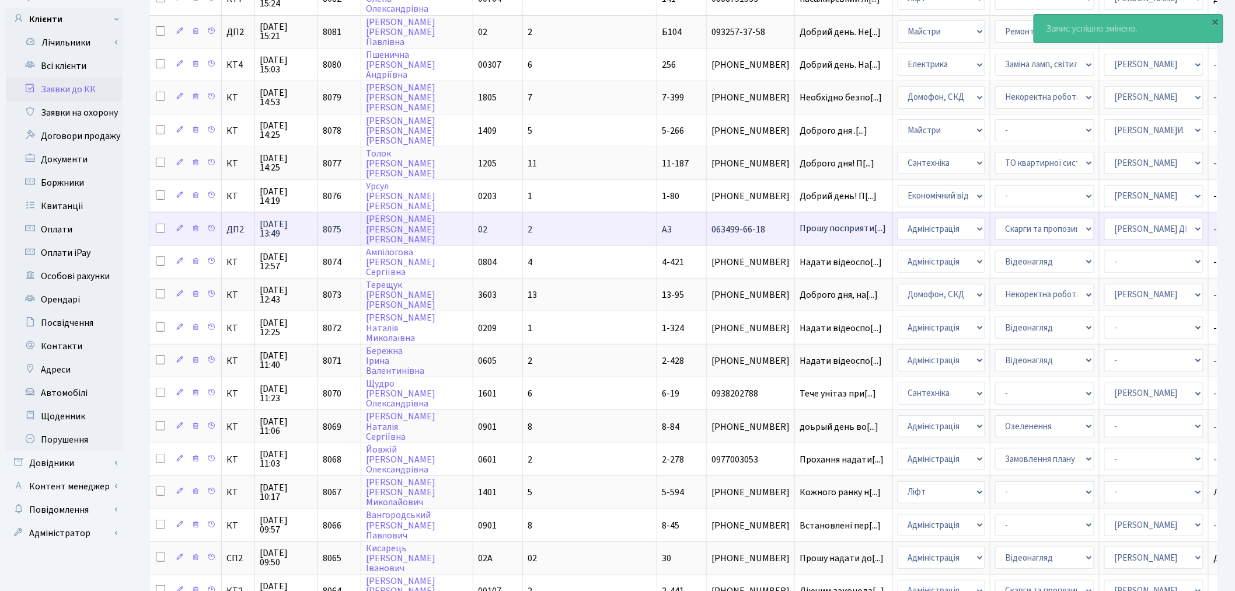
scroll to position [389, 0]
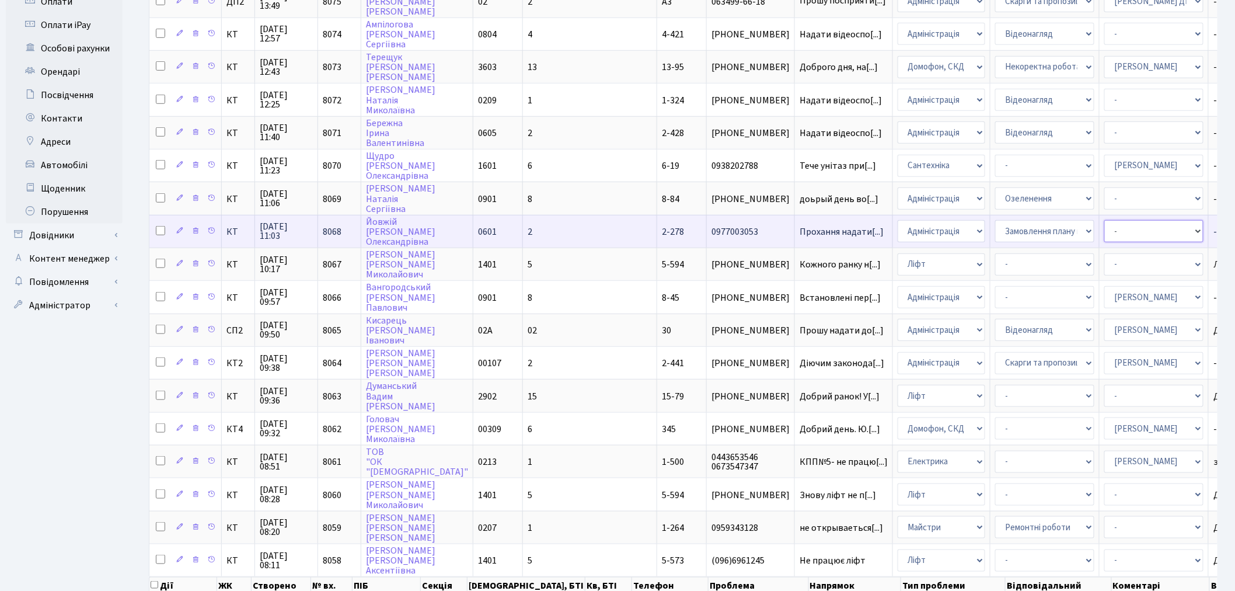
click at [1104, 220] on select "- Адміністратор ЖК КТ [PERSON_NAME] [PERSON_NAME] [PERSON_NAME]Ю. [PERSON_NAME]…" at bounding box center [1153, 231] width 99 height 22
select select "5"
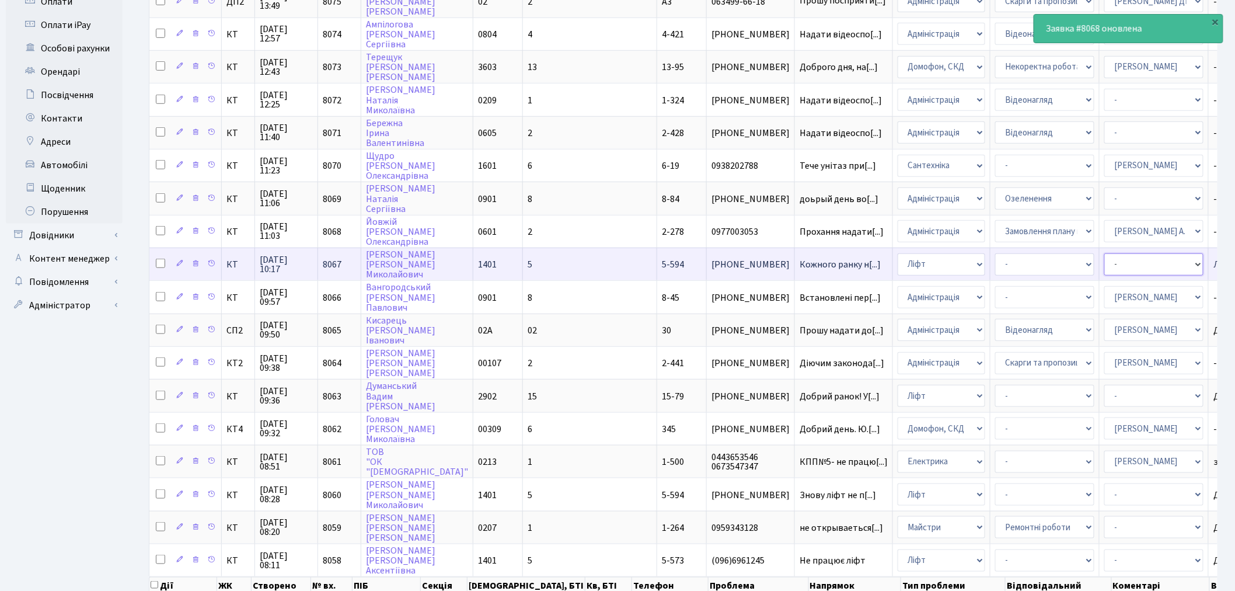
click at [1104, 253] on select "- Адміністратор ЖК КТ [PERSON_NAME] [PERSON_NAME] [PERSON_NAME]Ю. [PERSON_NAME]…" at bounding box center [1153, 264] width 99 height 22
select select "11"
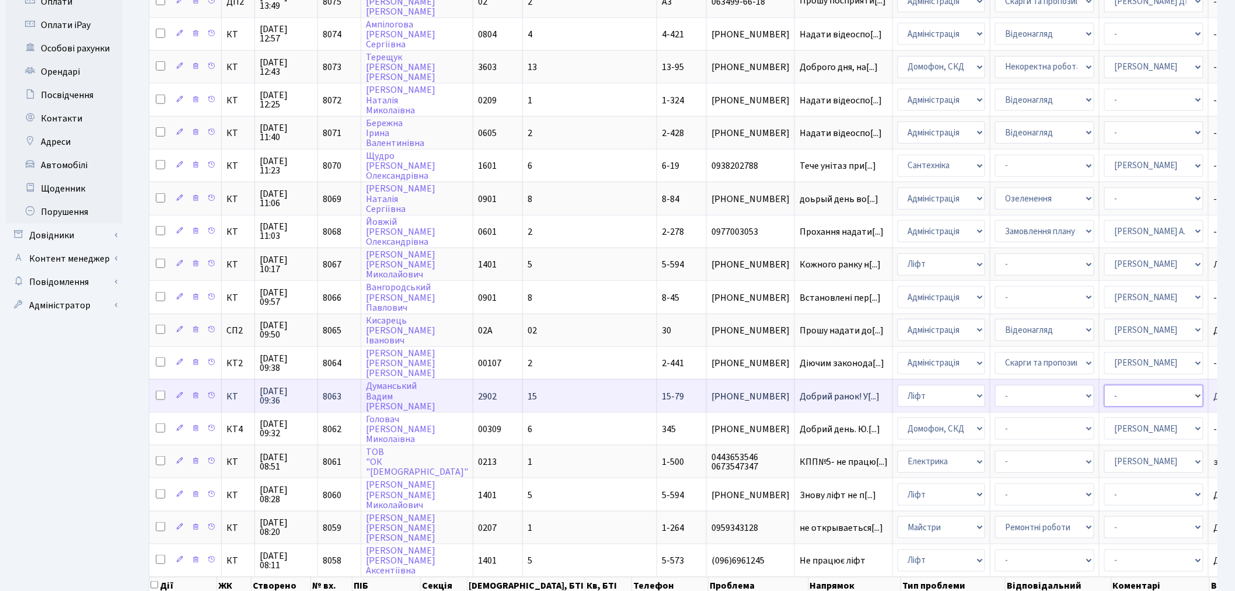
click at [1104, 385] on select "- Адміністратор ЖК КТ [PERSON_NAME] [PERSON_NAME] [PERSON_NAME]Ю. [PERSON_NAME]…" at bounding box center [1153, 396] width 99 height 22
select select "11"
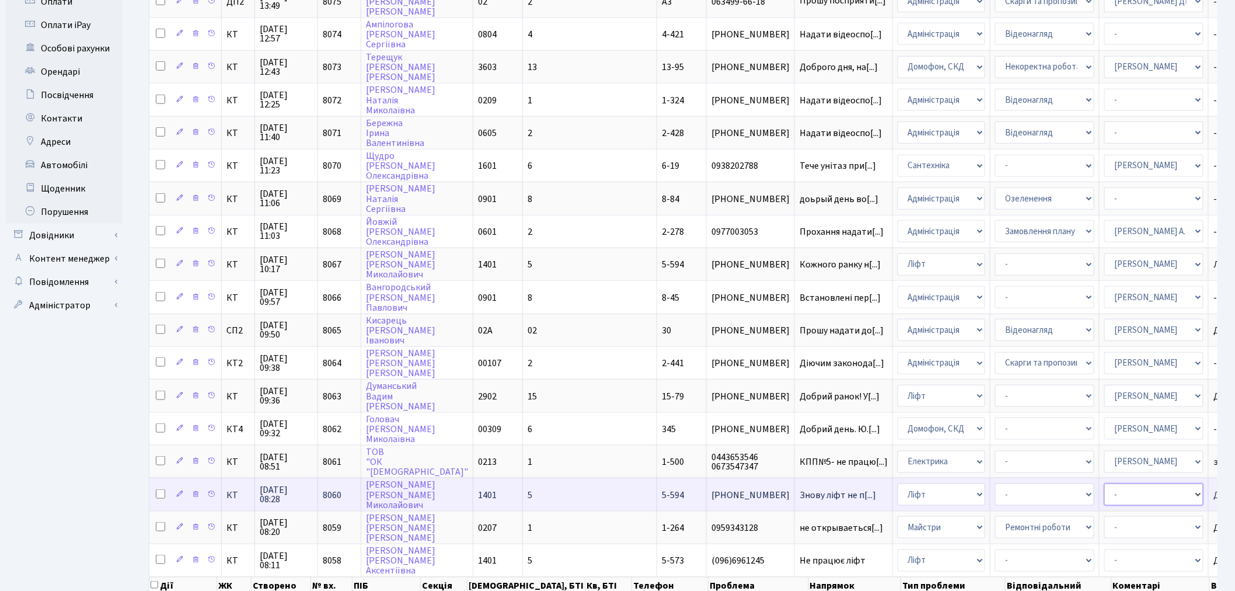
click at [1104, 483] on select "- Адміністратор ЖК КТ [PERSON_NAME] [PERSON_NAME] [PERSON_NAME]Ю. [PERSON_NAME]…" at bounding box center [1153, 494] width 99 height 22
select select "11"
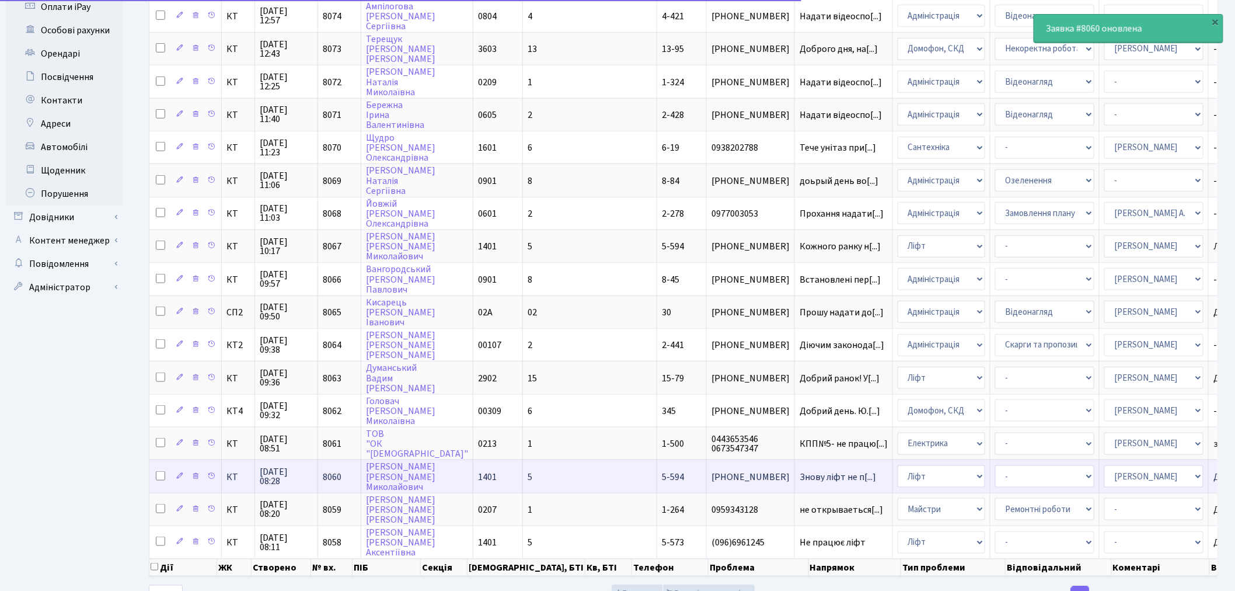
scroll to position [431, 0]
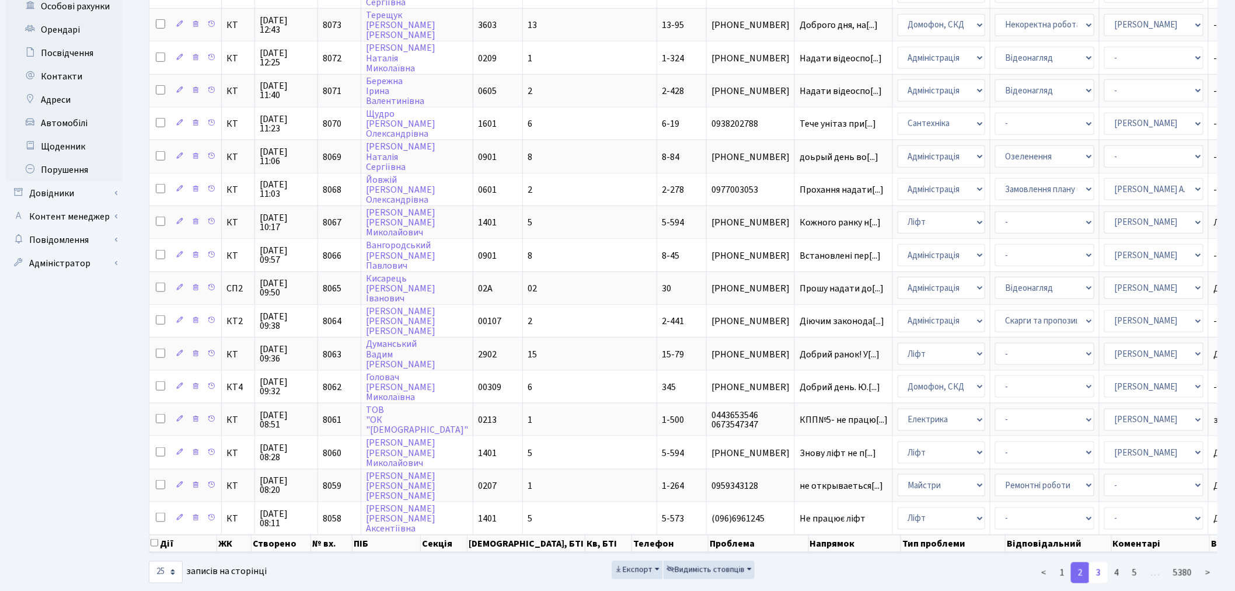
click at [1093, 562] on link "3" at bounding box center [1098, 572] width 19 height 21
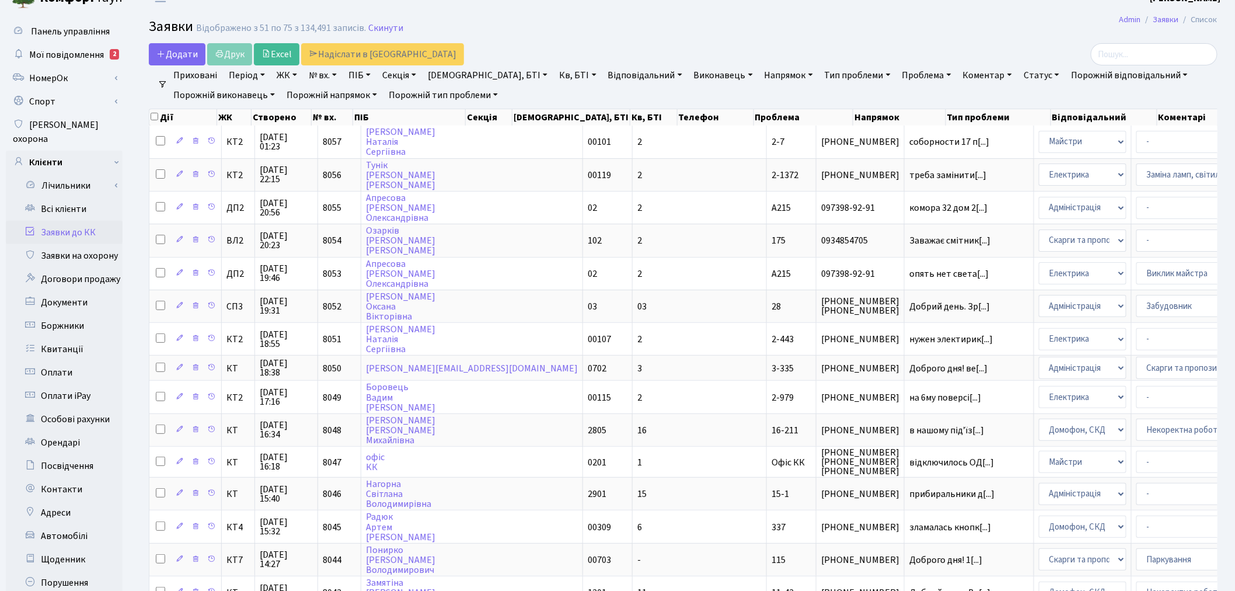
scroll to position [0, 0]
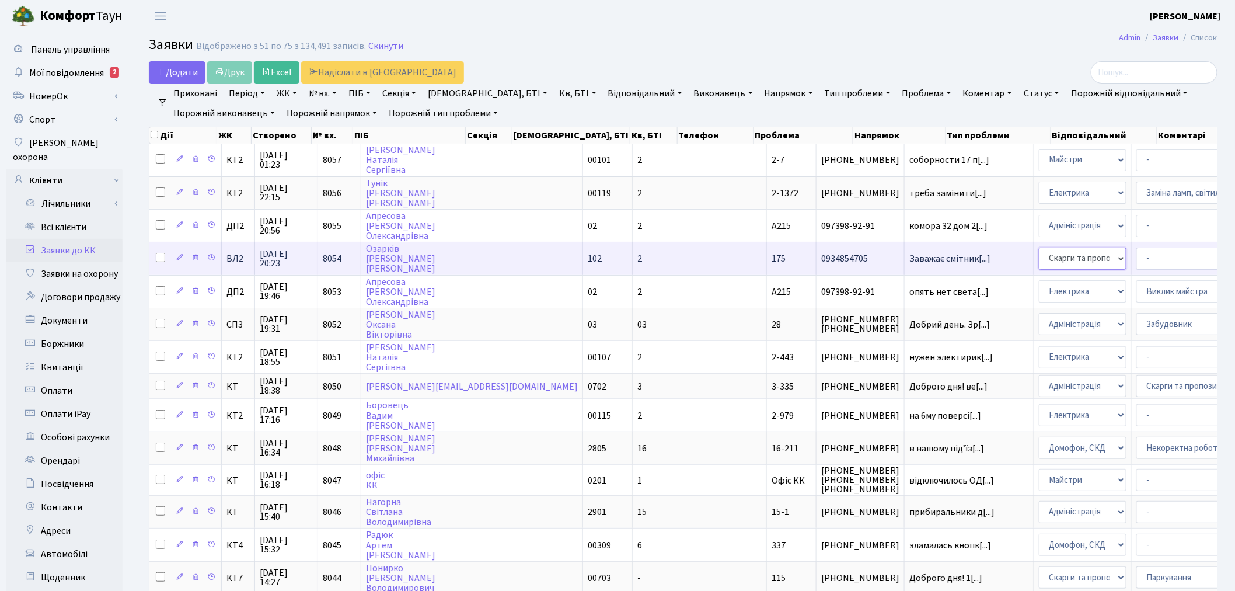
click at [1039, 254] on select "- Адміністрація Домофон, СКД Ліфт Майстри Сантехніка Економічний відділ Електри…" at bounding box center [1083, 258] width 88 height 22
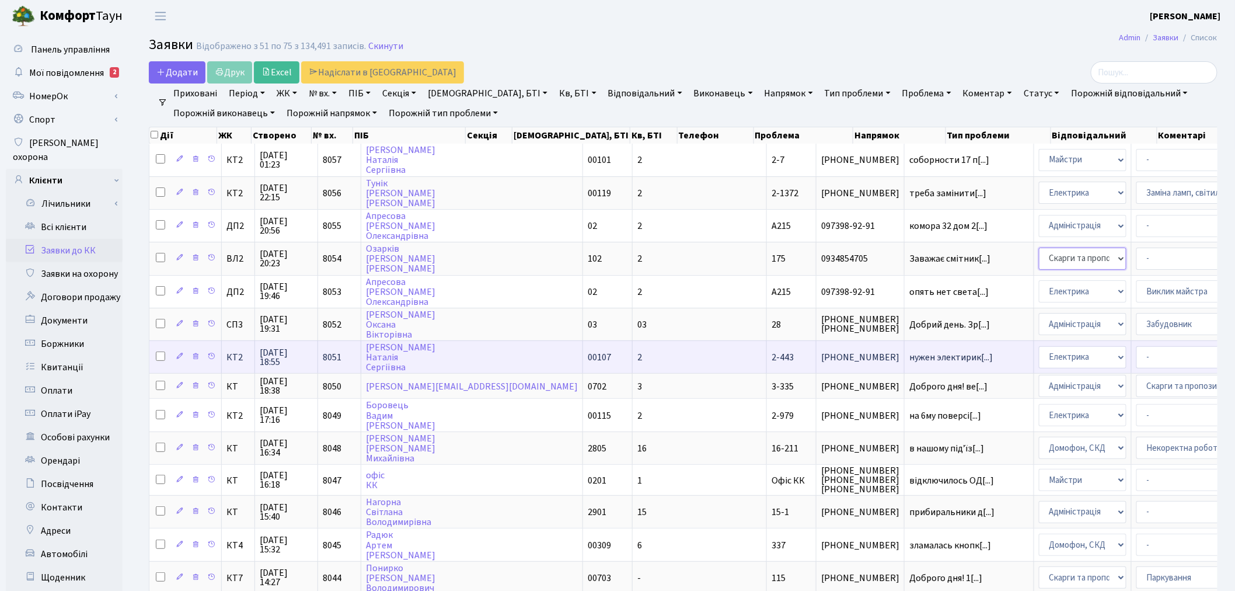
select select "1"
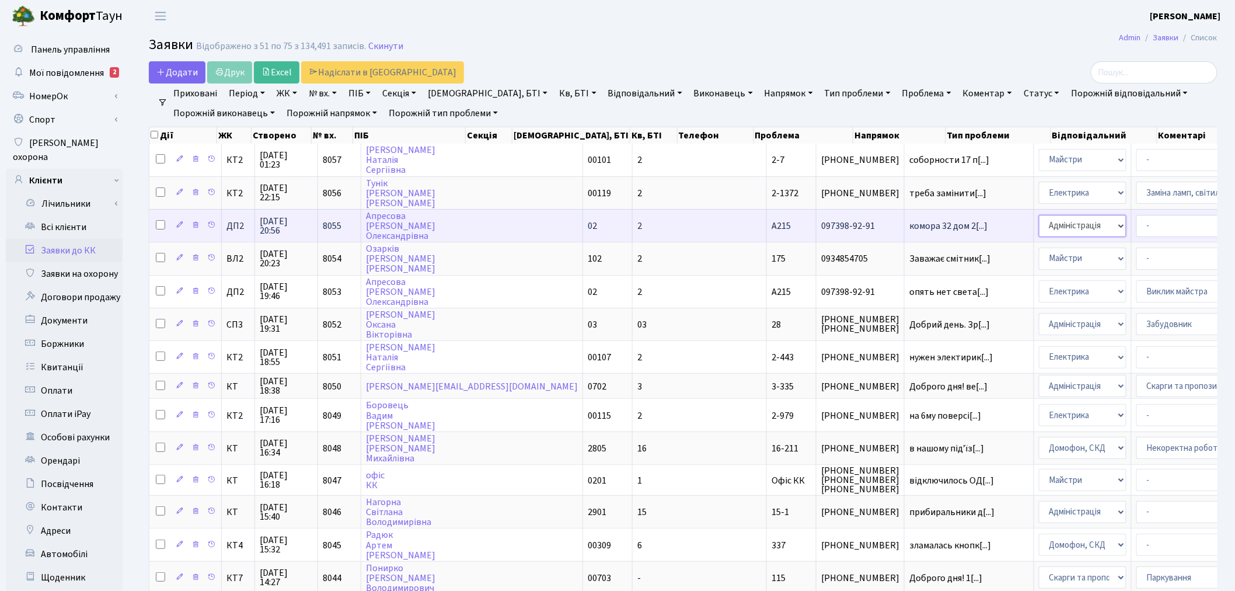
click at [1039, 223] on select "- Адміністрація Домофон, СКД Ліфт Майстри Сантехніка Економічний відділ Електри…" at bounding box center [1083, 226] width 88 height 22
select select "3"
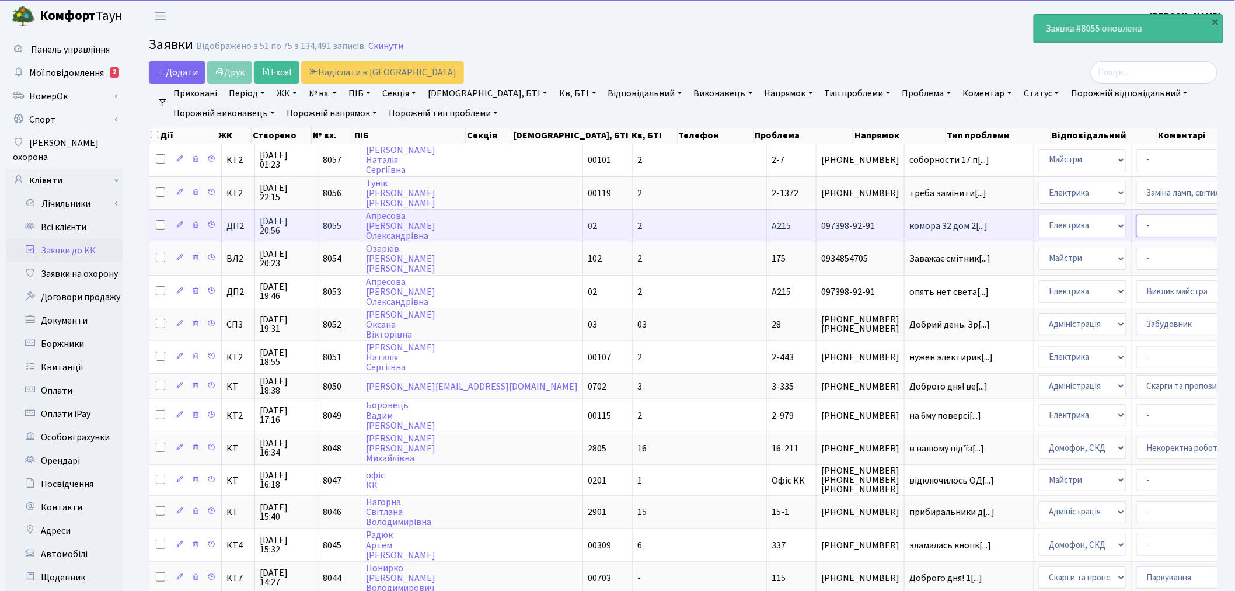
click at [1136, 226] on select "- Виклик майстра Заміна ламп, світильників Монтаж/демонтаж електролічильника Оп…" at bounding box center [1185, 226] width 99 height 22
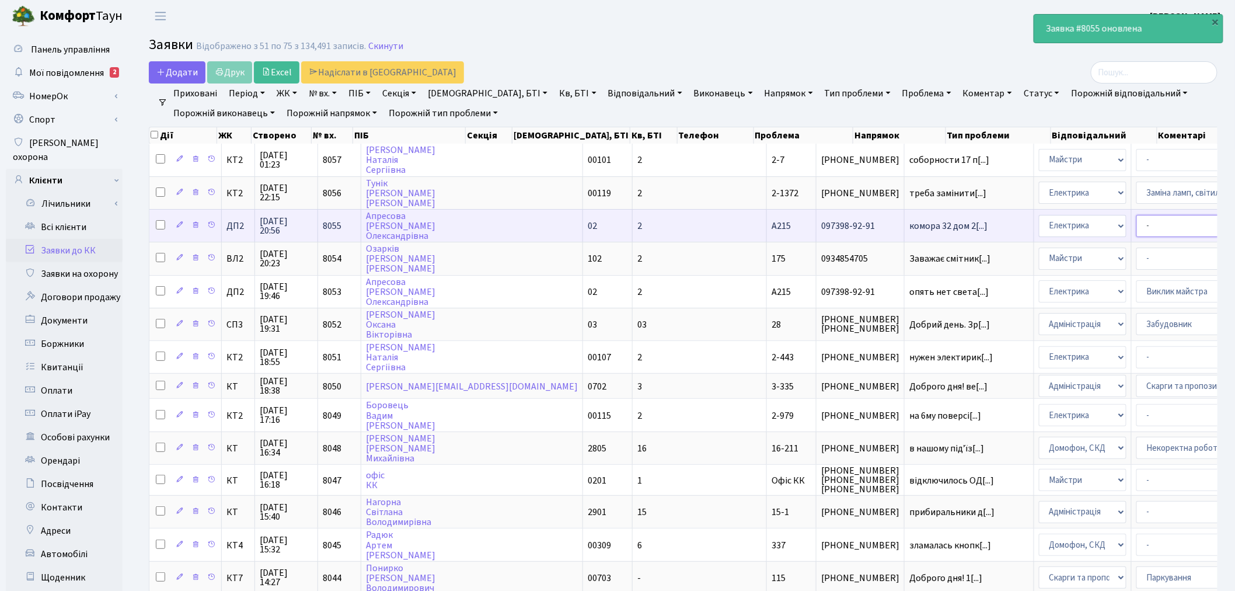
select select "40"
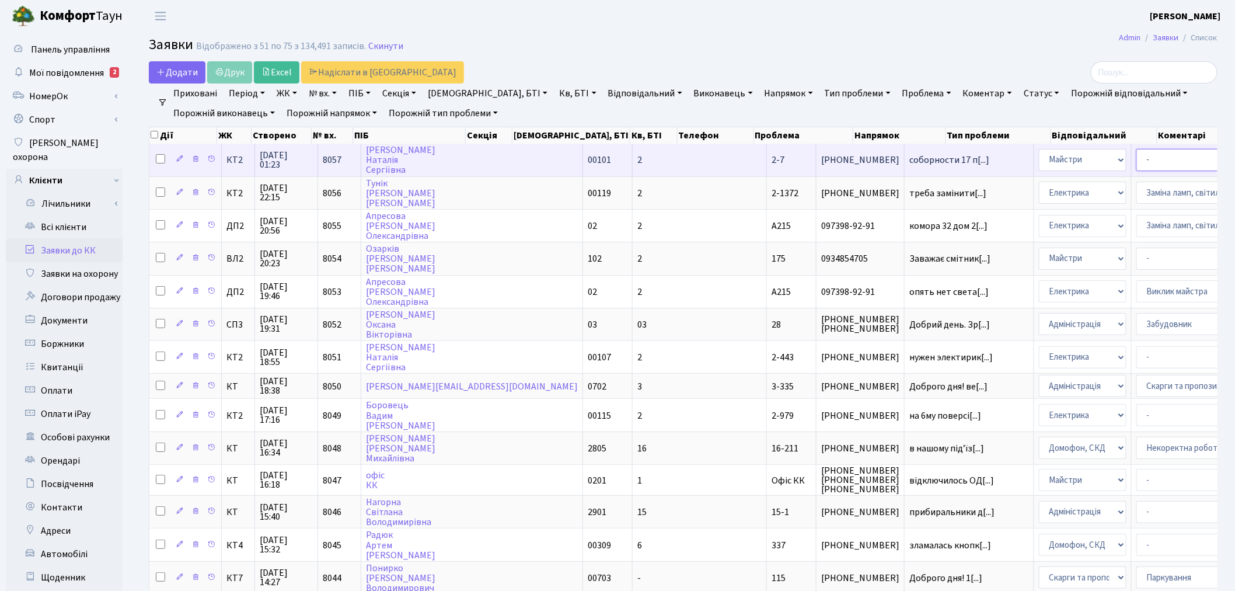
click at [1136, 160] on select "- Замовлення плану комунікацій Дитячі майданчики Озеленення Прибирання в будинк…" at bounding box center [1185, 160] width 99 height 22
select select "58"
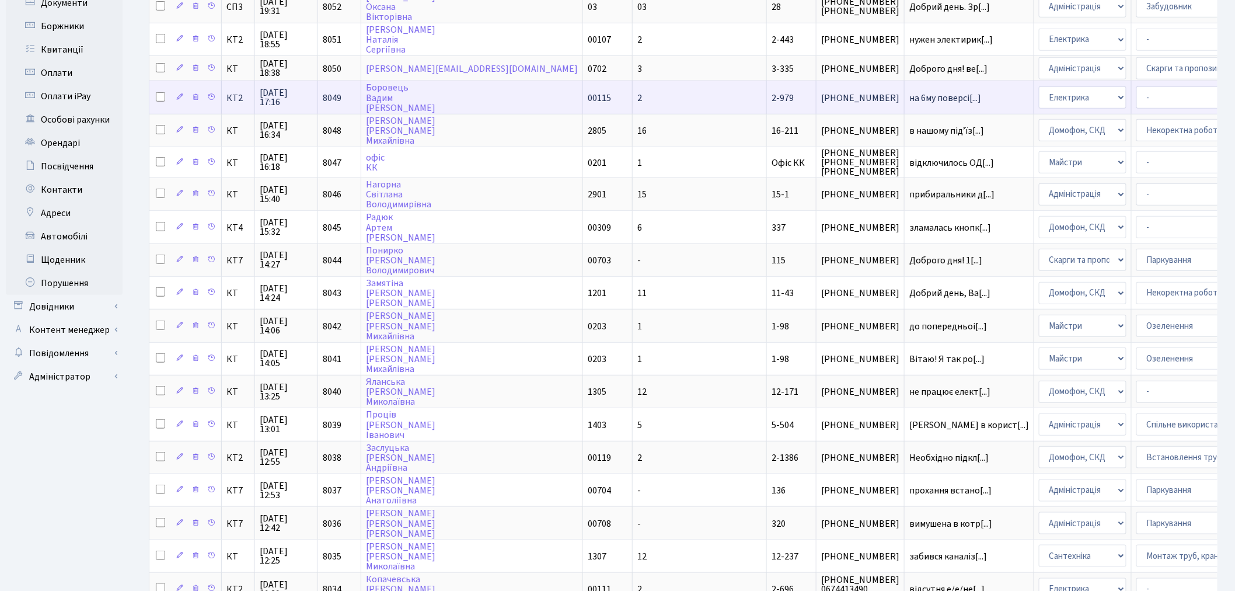
scroll to position [324, 0]
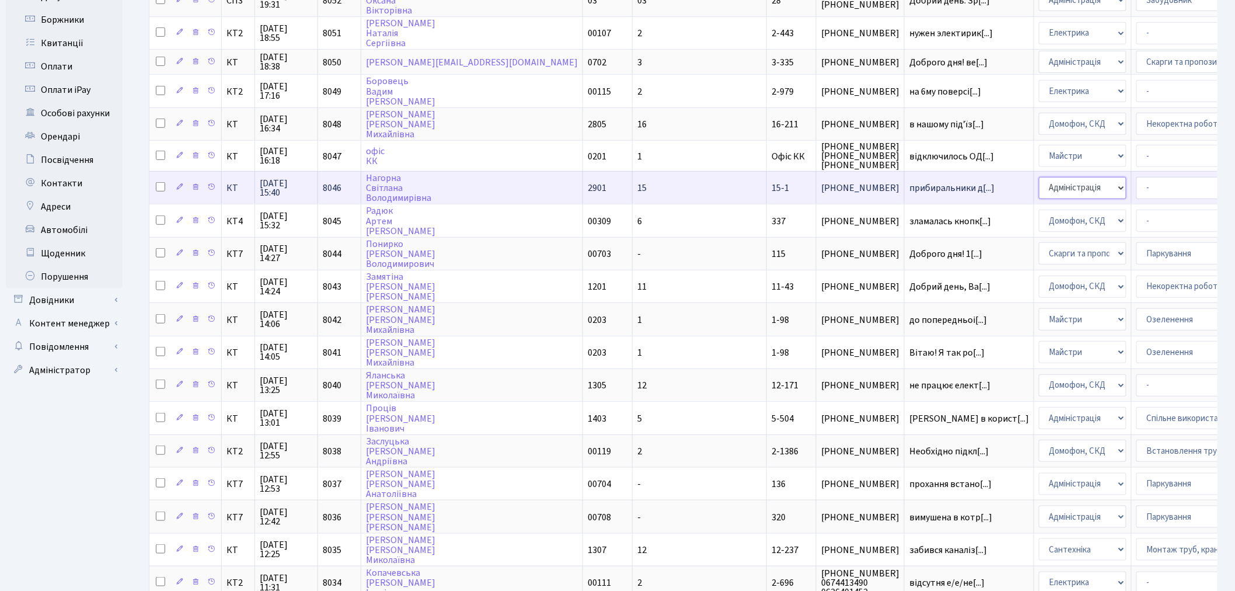
click at [1039, 180] on select "- Адміністрація Домофон, СКД Ліфт Майстри Сантехніка Економічний відділ Електри…" at bounding box center [1083, 188] width 88 height 22
select select "1"
click at [1136, 181] on select "- Дитячі майданчики Замовлення плану комунікацій Озеленення Прибирання в будинк…" at bounding box center [1185, 188] width 99 height 22
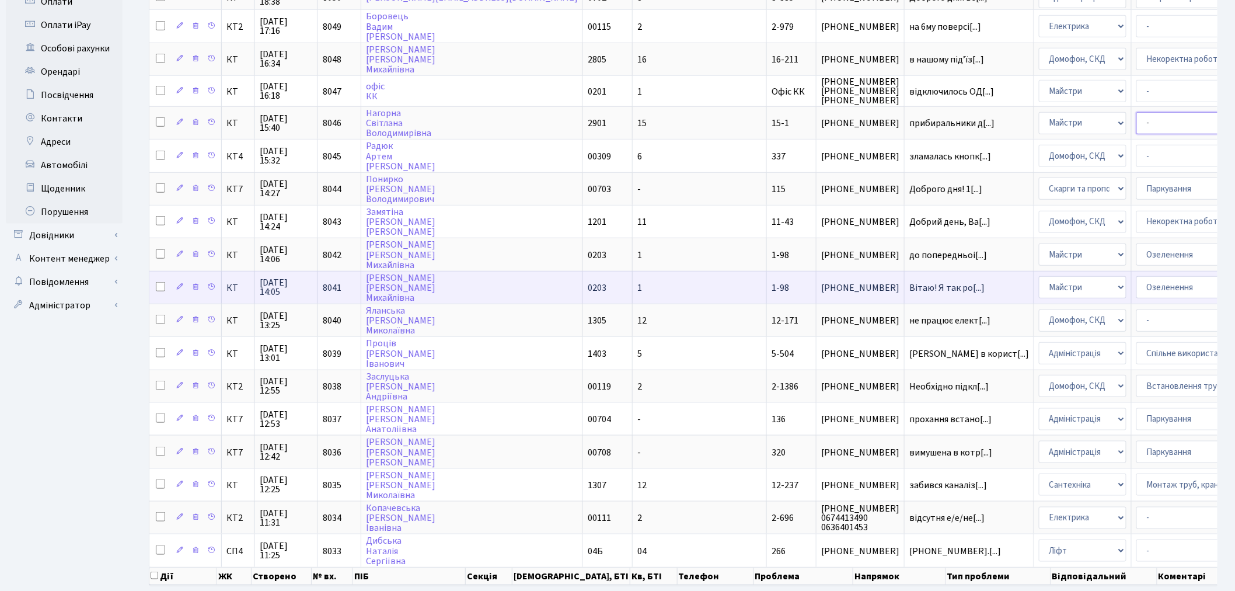
scroll to position [424, 0]
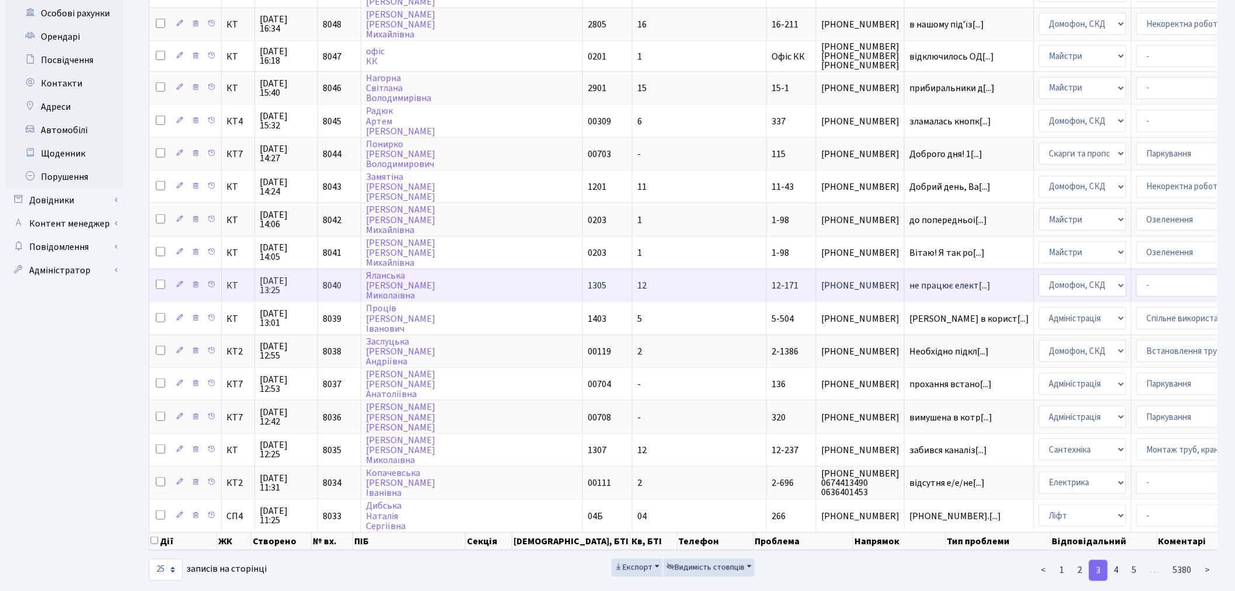
select select "36"
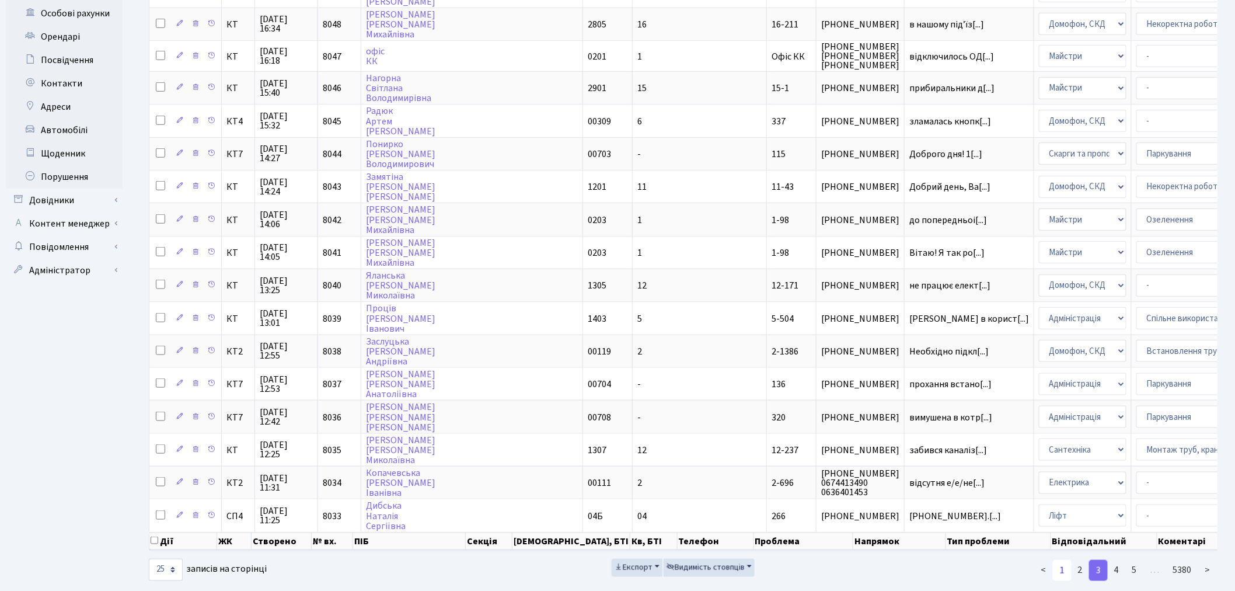
click at [1064, 560] on link "1" at bounding box center [1062, 570] width 19 height 21
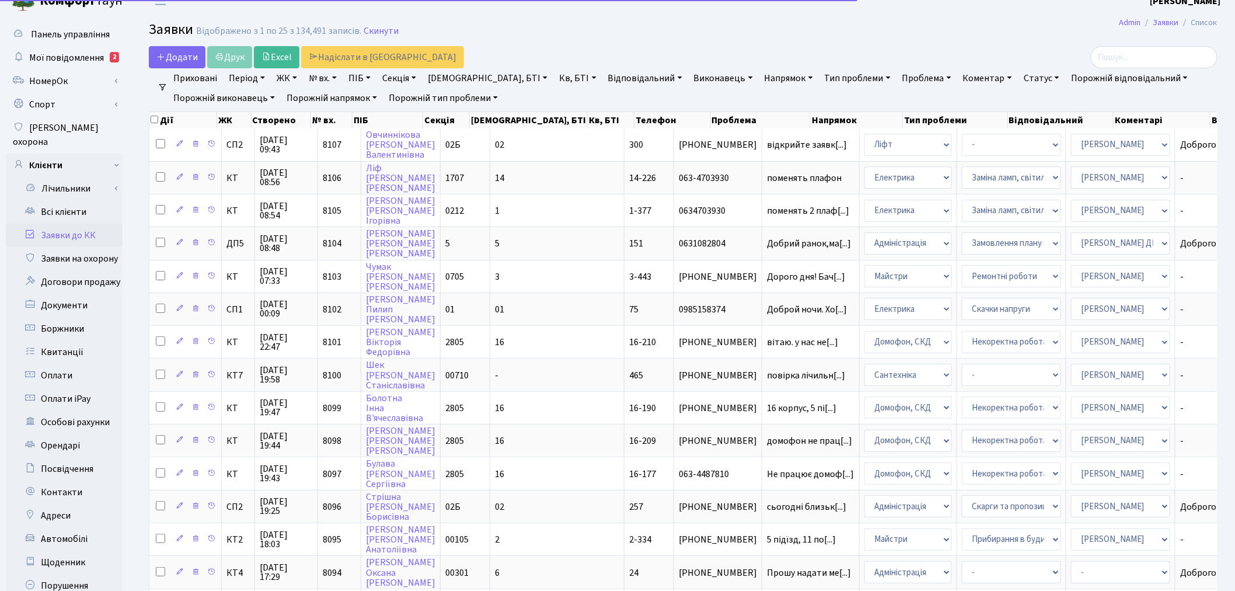
scroll to position [0, 0]
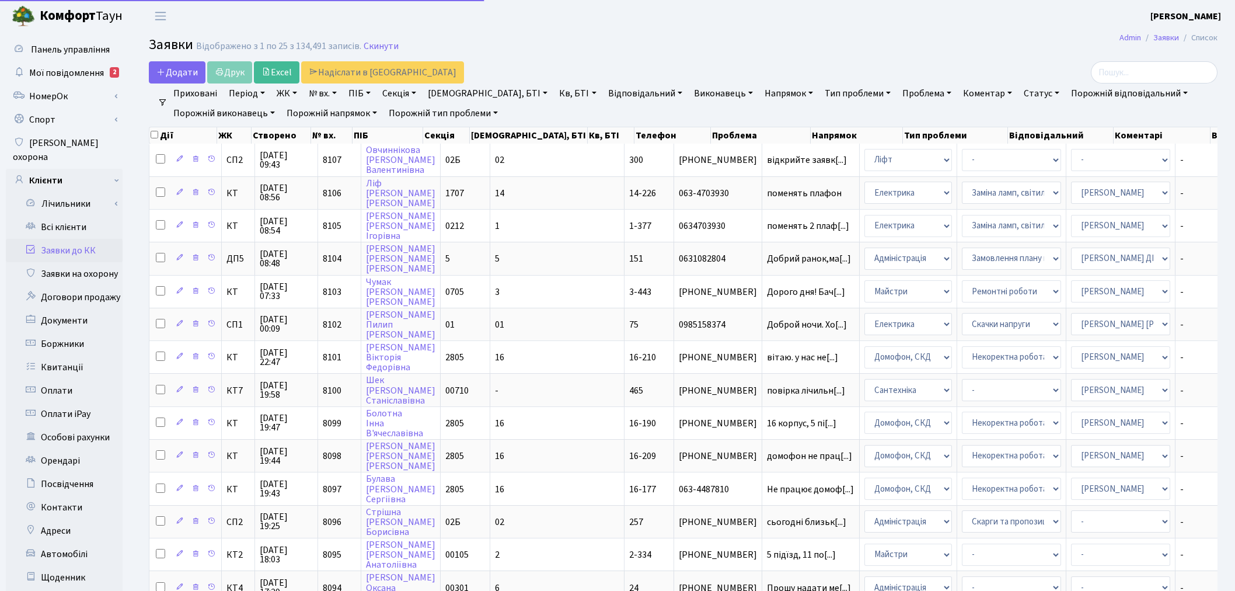
select select "25"
click at [45, 71] on span "Мої повідомлення" at bounding box center [66, 73] width 75 height 13
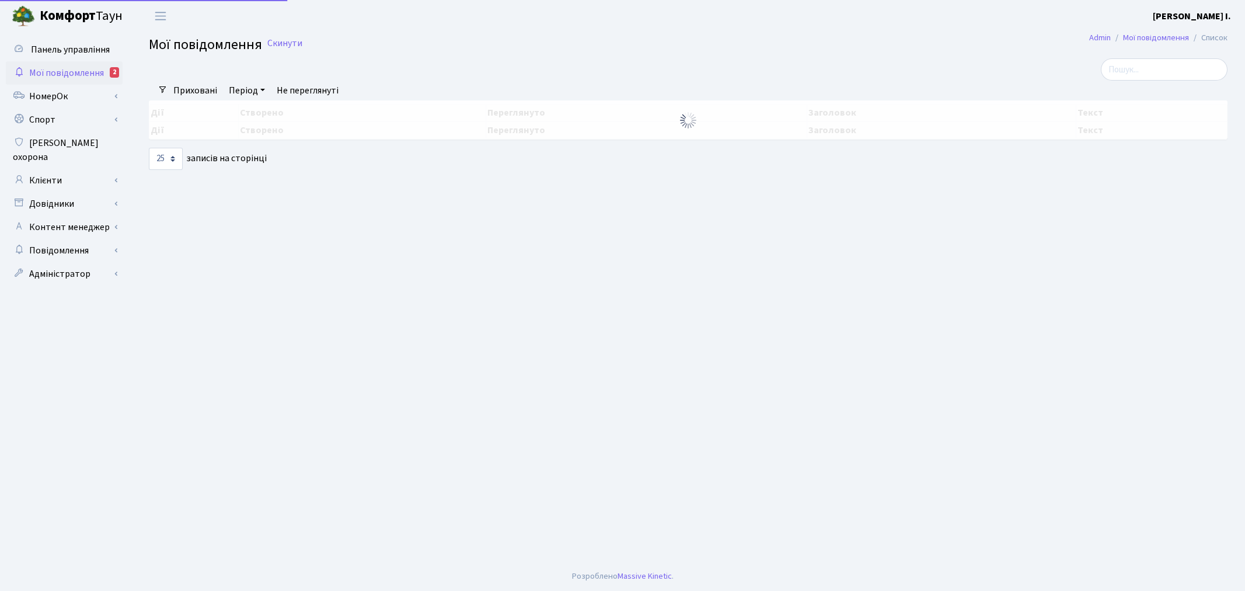
select select "25"
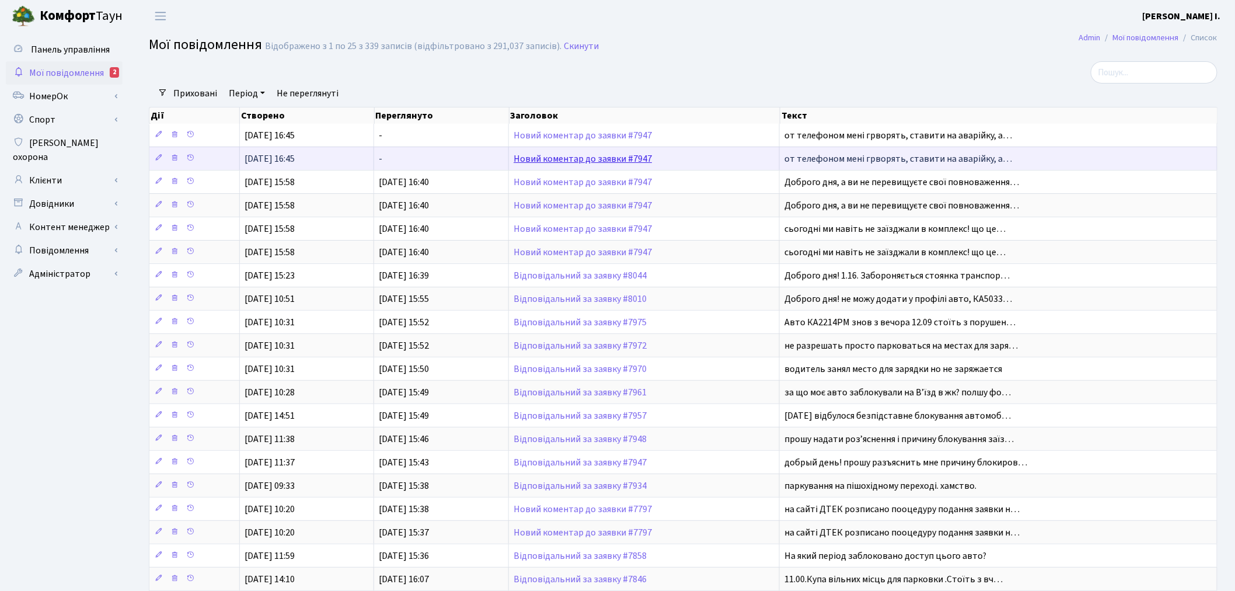
click at [617, 159] on link "Новий коментар до заявки #7947" at bounding box center [583, 158] width 138 height 13
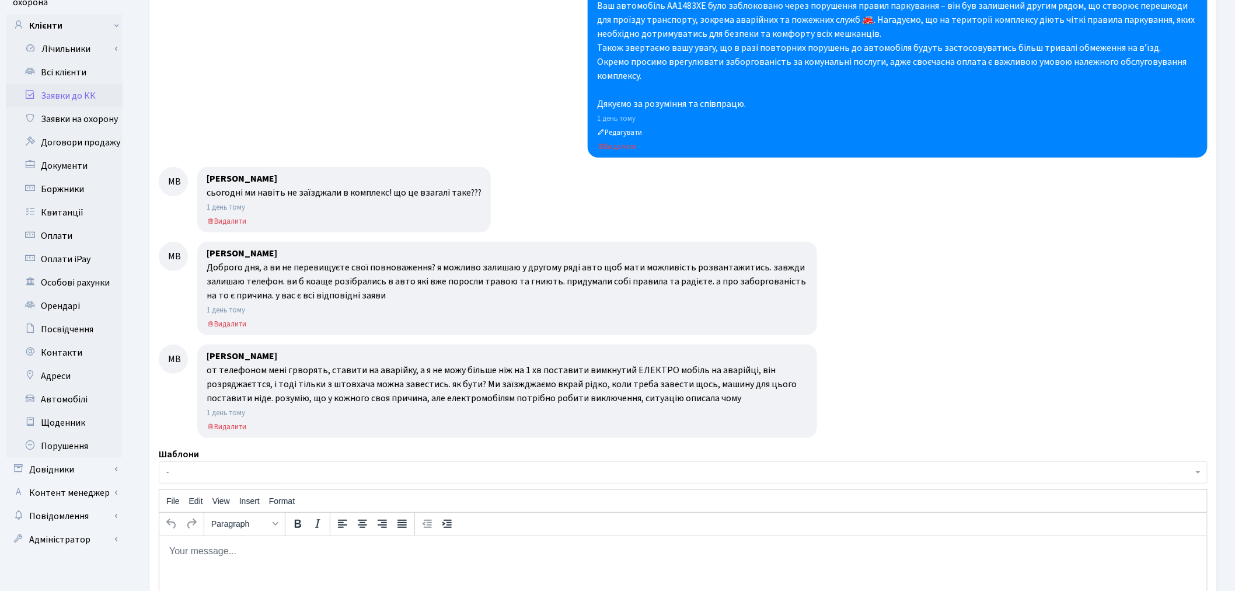
scroll to position [194, 0]
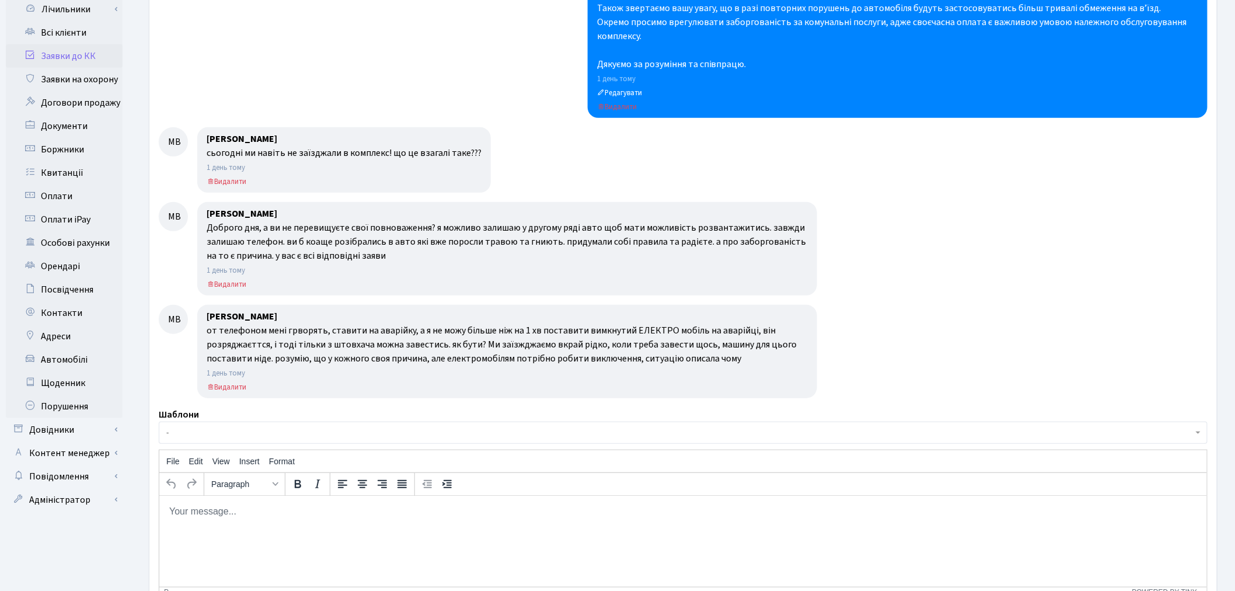
click at [255, 515] on p "Rich Text Area. Press ALT-0 for help." at bounding box center [682, 510] width 1029 height 13
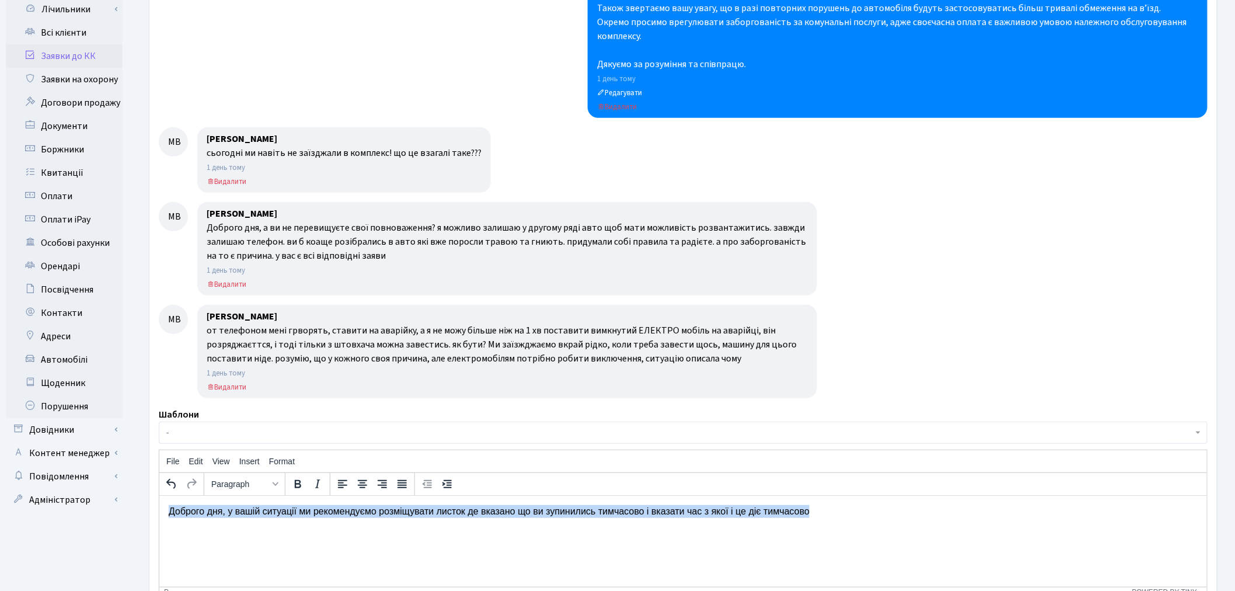
drag, startPoint x: 830, startPoint y: 504, endPoint x: 295, endPoint y: 989, distance: 722.6
click at [159, 495] on html "Доброго дня, у вашій ситуації ми рекомендуємо розміщувати листок де вказано що …" at bounding box center [683, 511] width 1048 height 32
copy p "Доброго дня, у вашій ситуації ми рекомендуємо розміщувати листок де вказано що …"
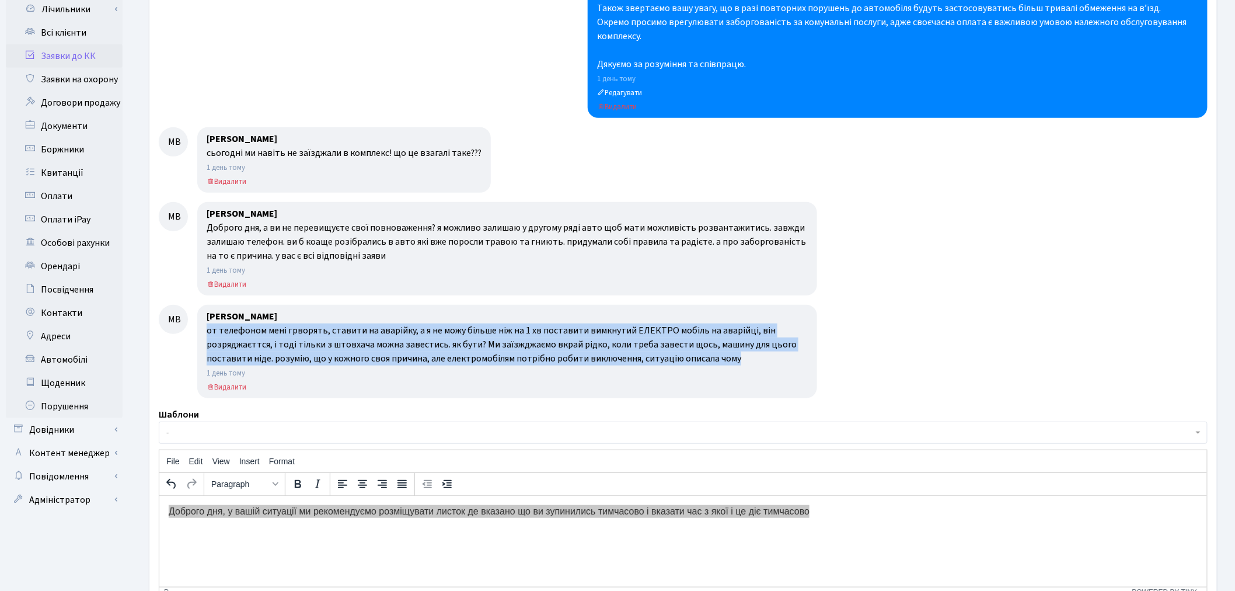
drag, startPoint x: 737, startPoint y: 357, endPoint x: 205, endPoint y: 331, distance: 532.9
click at [205, 331] on div "[PERSON_NAME] от телефоном мені грворять, ставити на аварійку, а я не можу біль…" at bounding box center [507, 351] width 620 height 93
copy div "от телефоном мені грворять, ставити на аварійку, а я не можу більше ніж на 1 хв…"
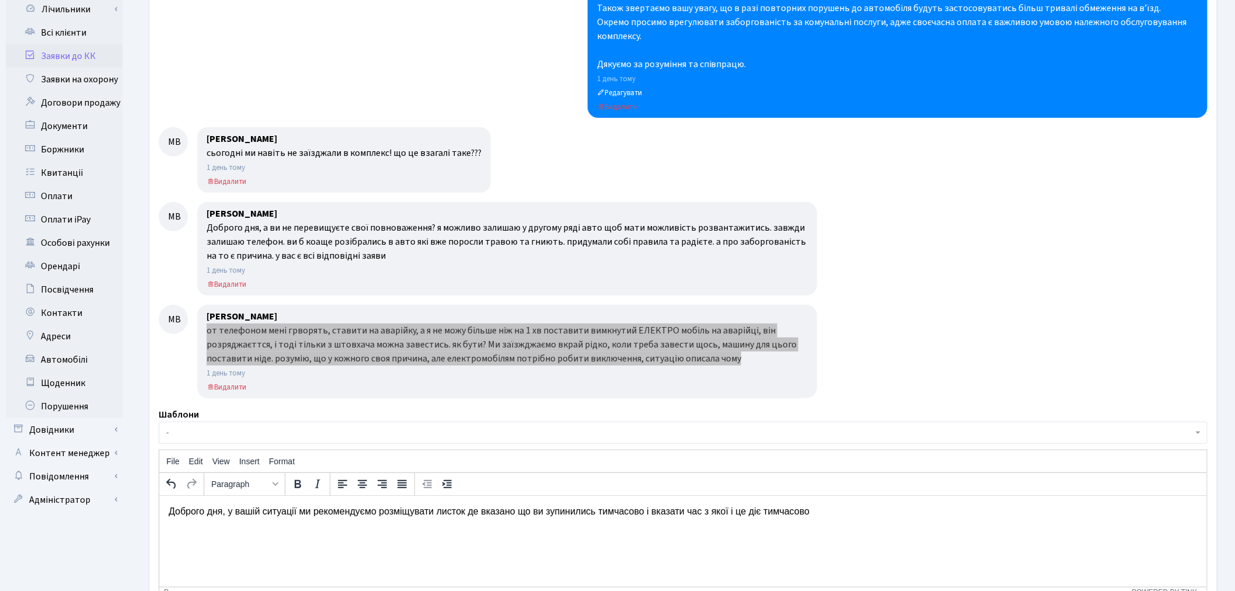
click at [252, 526] on html "Доброго дня, у вашій ситуації ми рекомендуємо розміщувати листок де вказано що …" at bounding box center [683, 511] width 1048 height 32
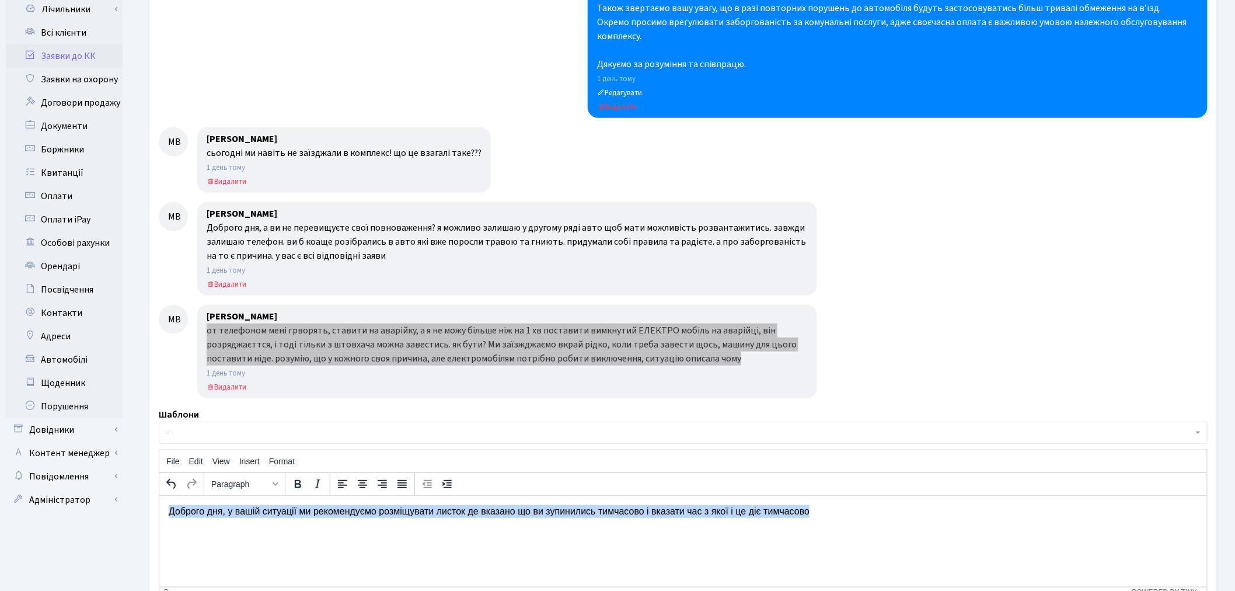
drag, startPoint x: 850, startPoint y: 510, endPoint x: 305, endPoint y: 976, distance: 717.0
click at [159, 495] on html "Доброго дня, у вашій ситуації ми рекомендуємо розміщувати листок де вказано що …" at bounding box center [683, 511] width 1048 height 32
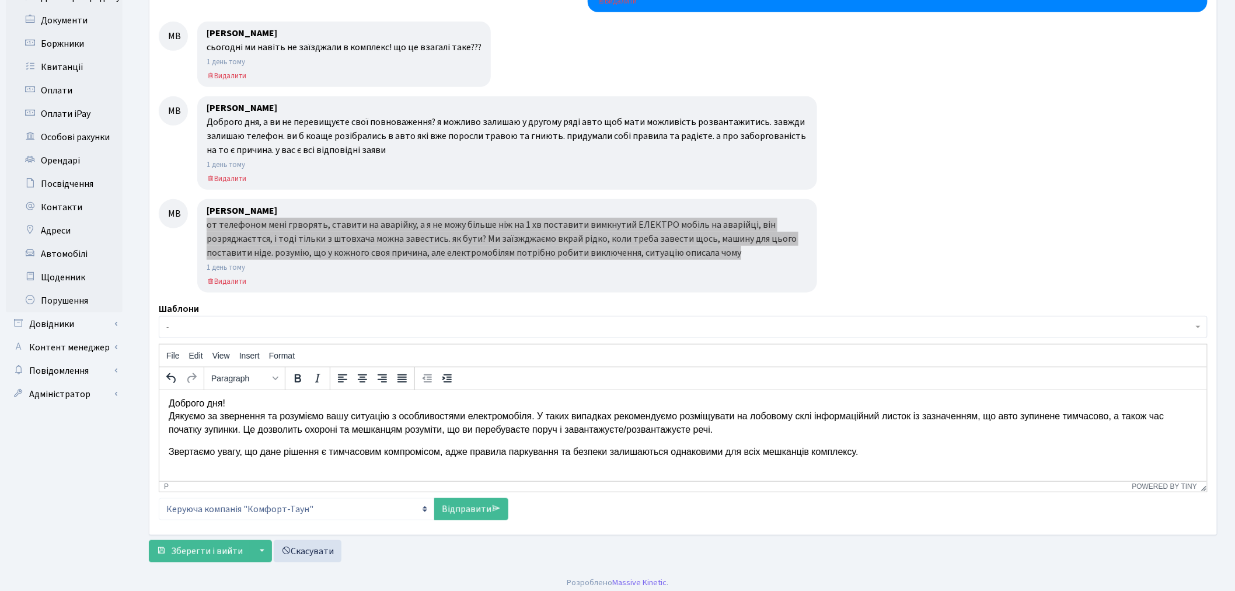
scroll to position [306, 0]
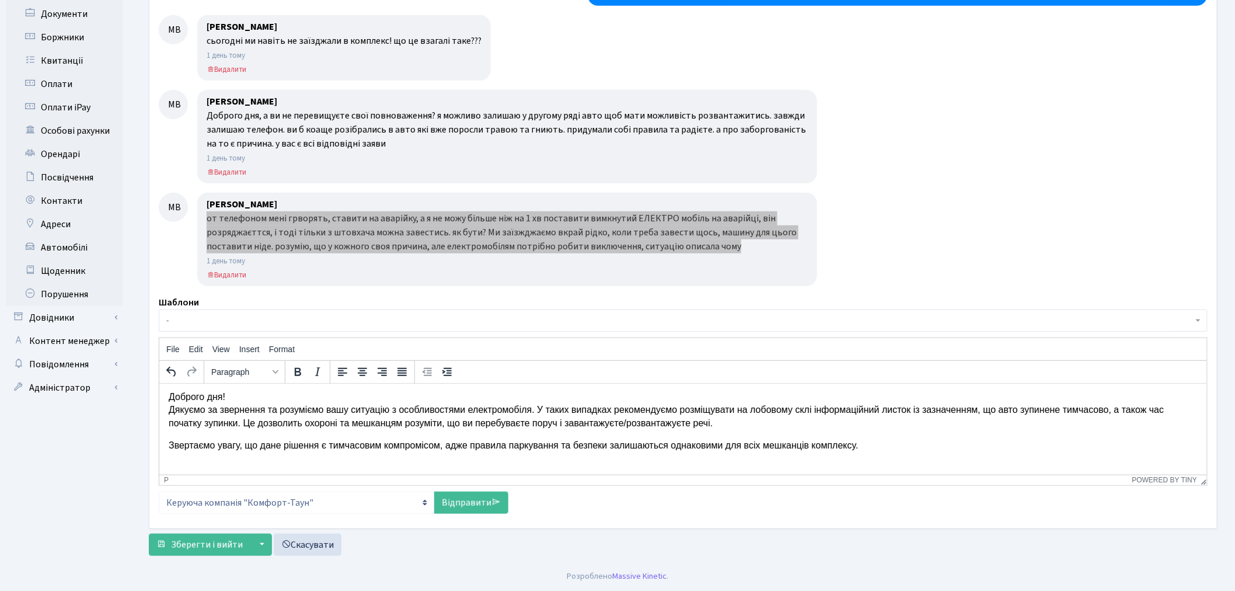
click at [936, 444] on p "Звертаємо увагу, що дане рішення є тимчасовим компромісом, адже правила паркува…" at bounding box center [682, 444] width 1029 height 13
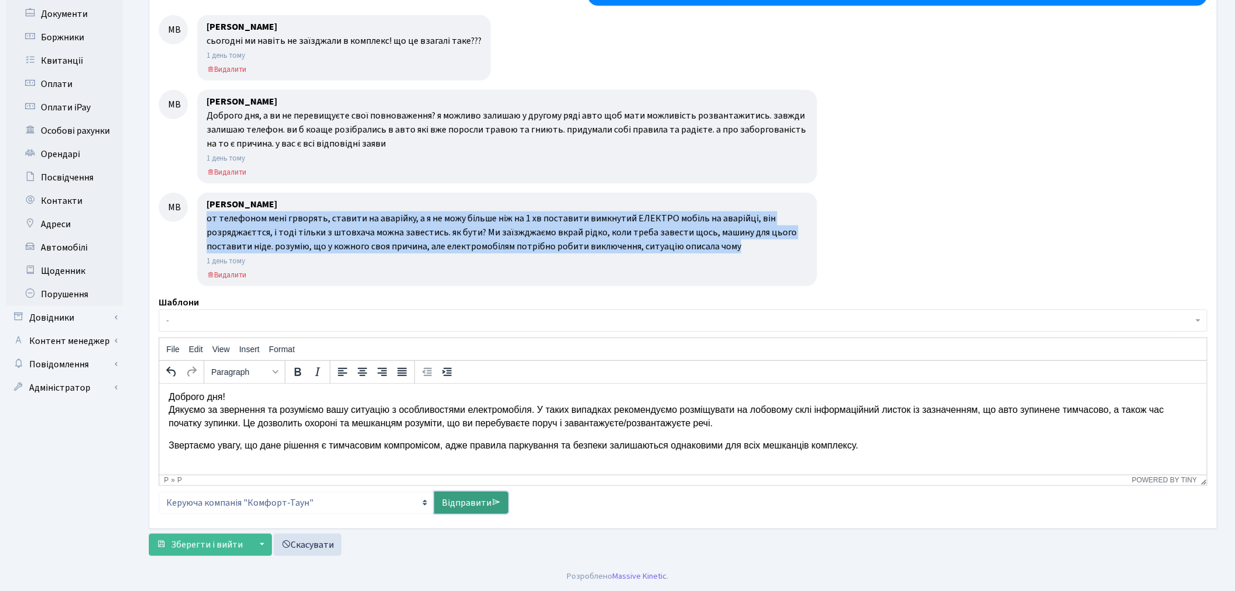
click at [479, 510] on link "Відправити" at bounding box center [471, 502] width 74 height 22
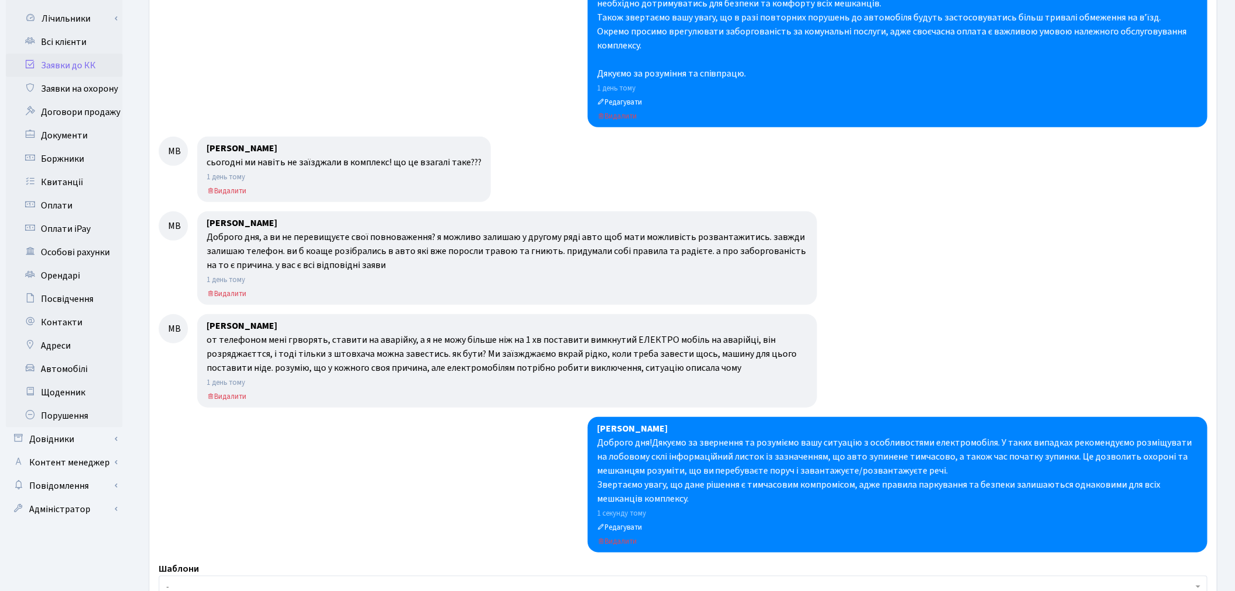
scroll to position [0, 0]
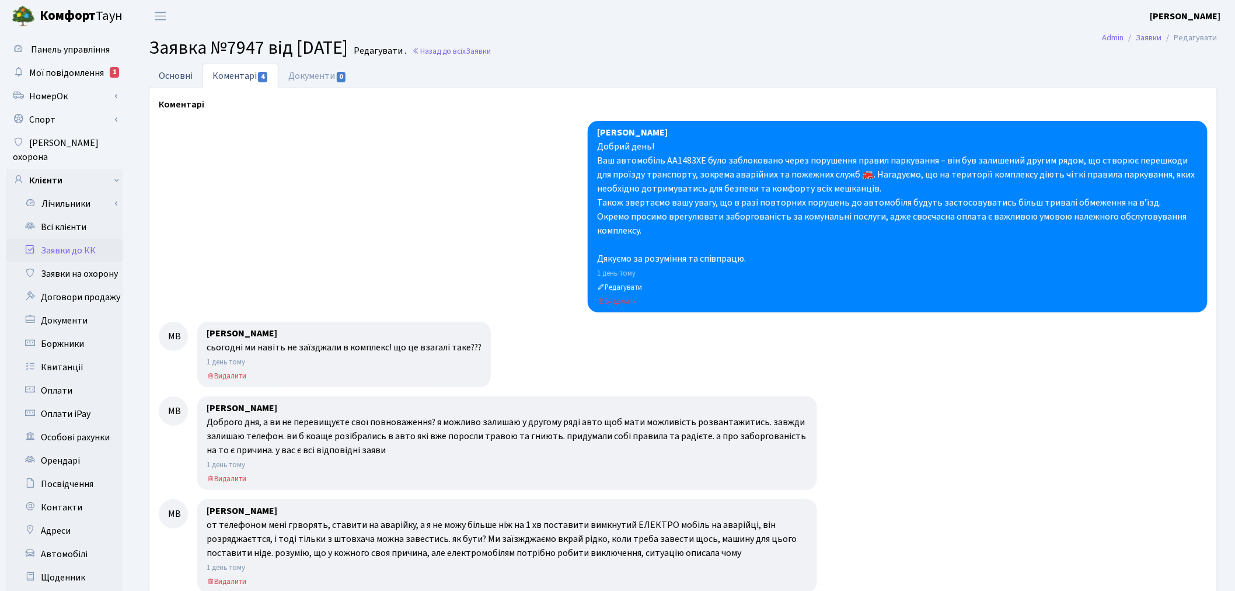
click at [189, 77] on link "Основні" at bounding box center [176, 76] width 54 height 24
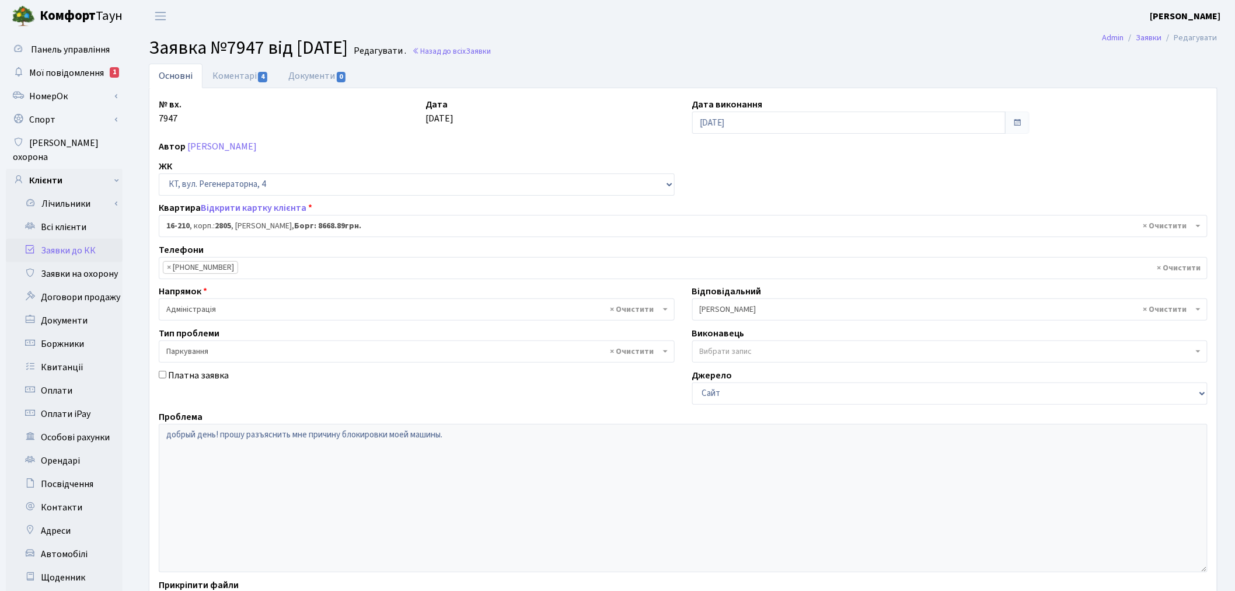
click at [98, 240] on link "Заявки до КК" at bounding box center [64, 250] width 117 height 23
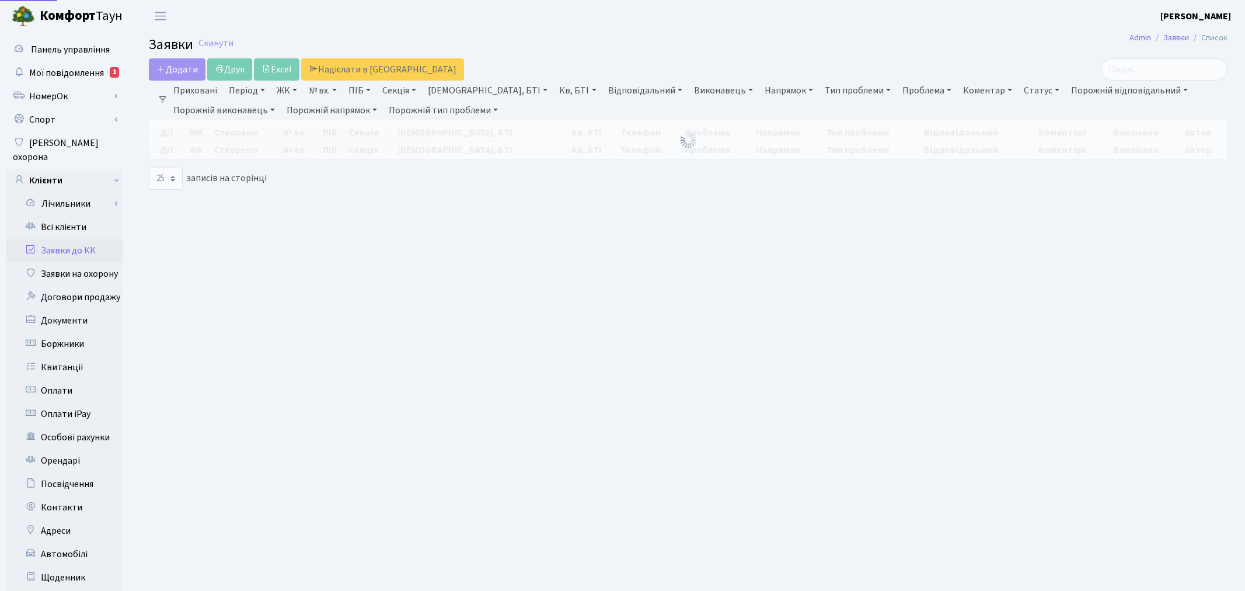
select select "25"
